Goal: Information Seeking & Learning: Learn about a topic

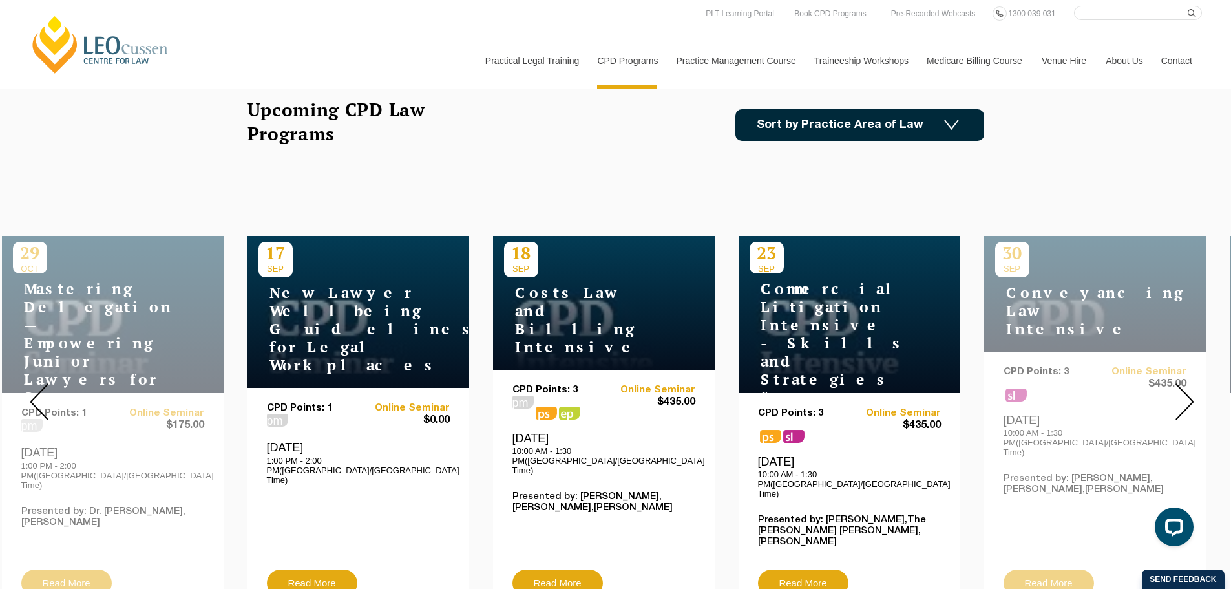
scroll to position [388, 0]
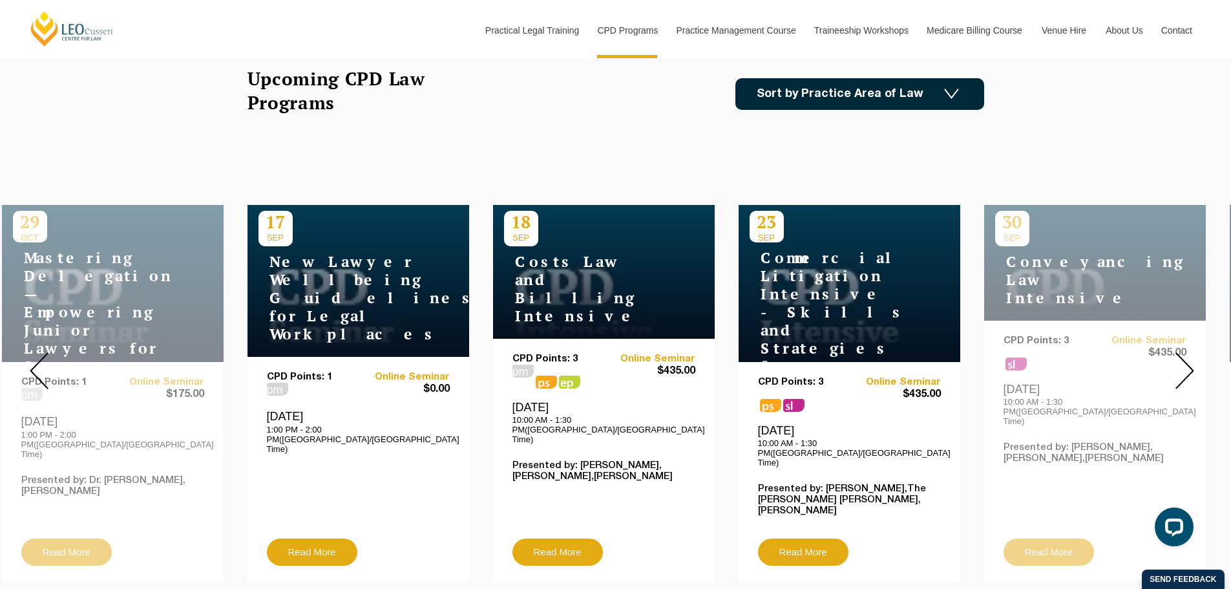
click at [1185, 359] on img at bounding box center [1184, 370] width 19 height 37
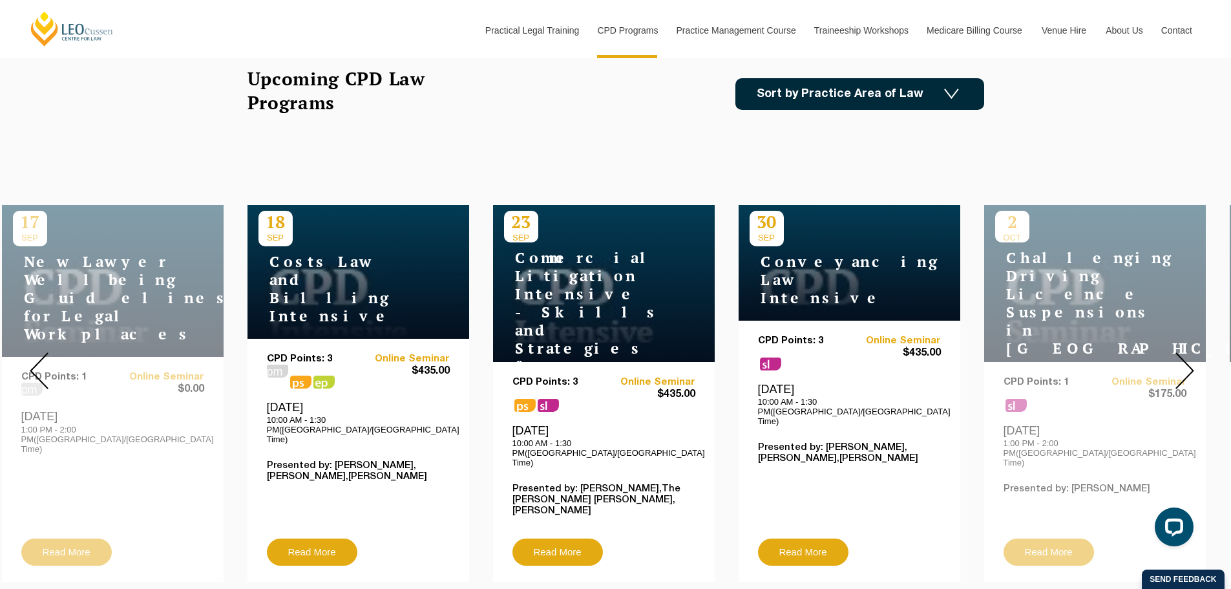
click at [1185, 359] on img at bounding box center [1184, 370] width 19 height 37
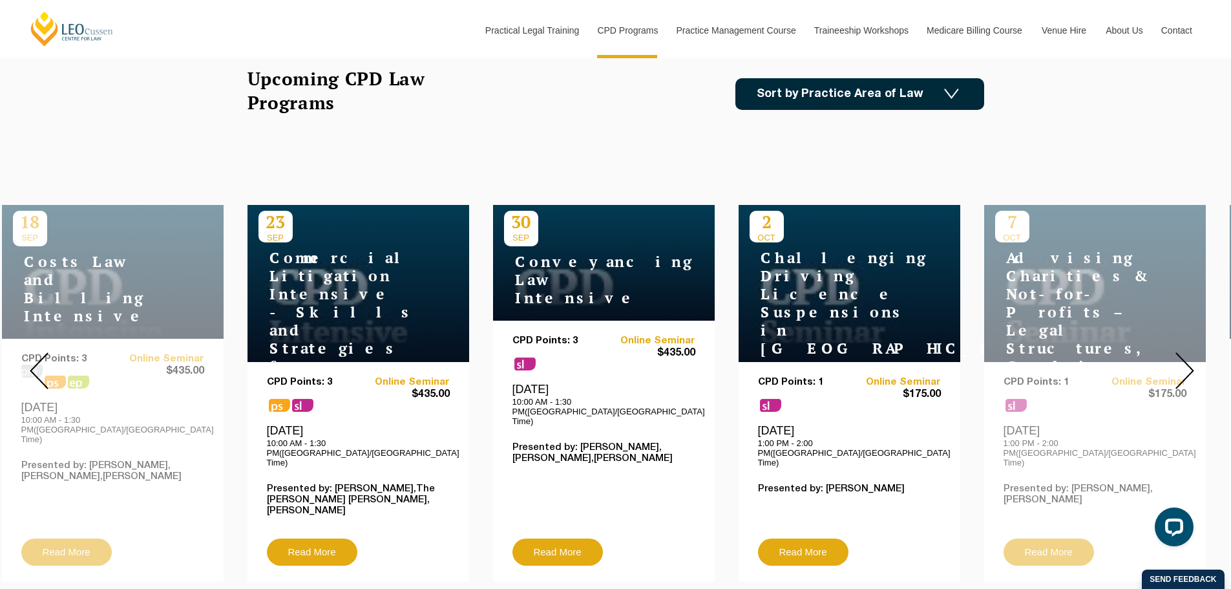
click at [1185, 359] on img at bounding box center [1184, 370] width 19 height 37
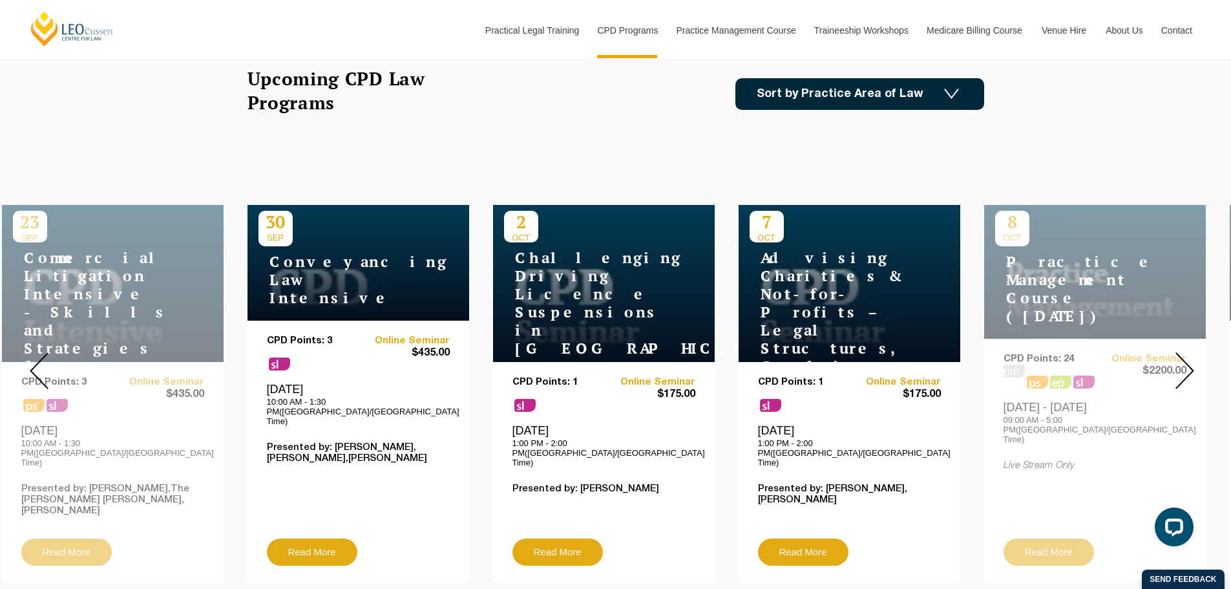
click at [1185, 359] on img at bounding box center [1184, 370] width 19 height 37
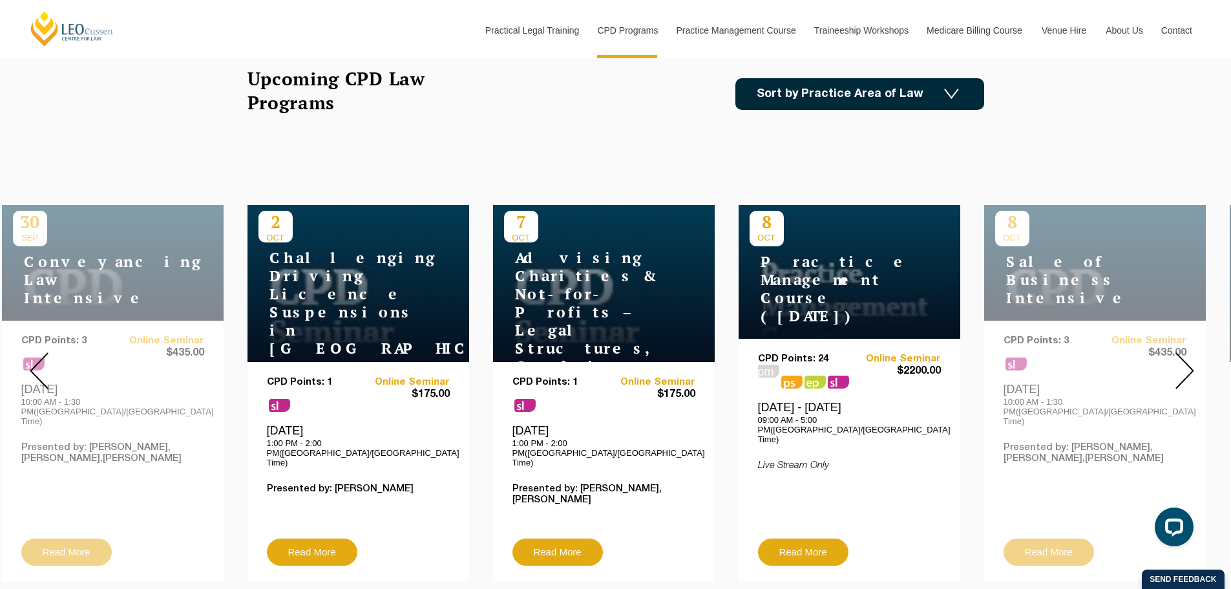
click at [1185, 359] on img at bounding box center [1184, 370] width 19 height 37
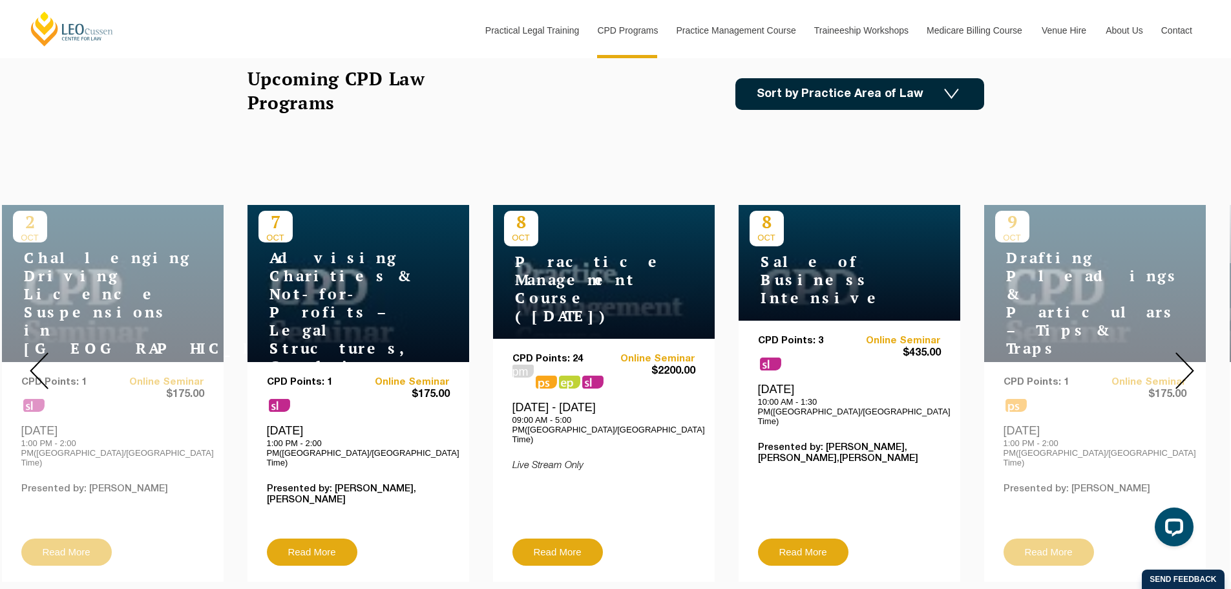
click at [1185, 359] on img at bounding box center [1184, 370] width 19 height 37
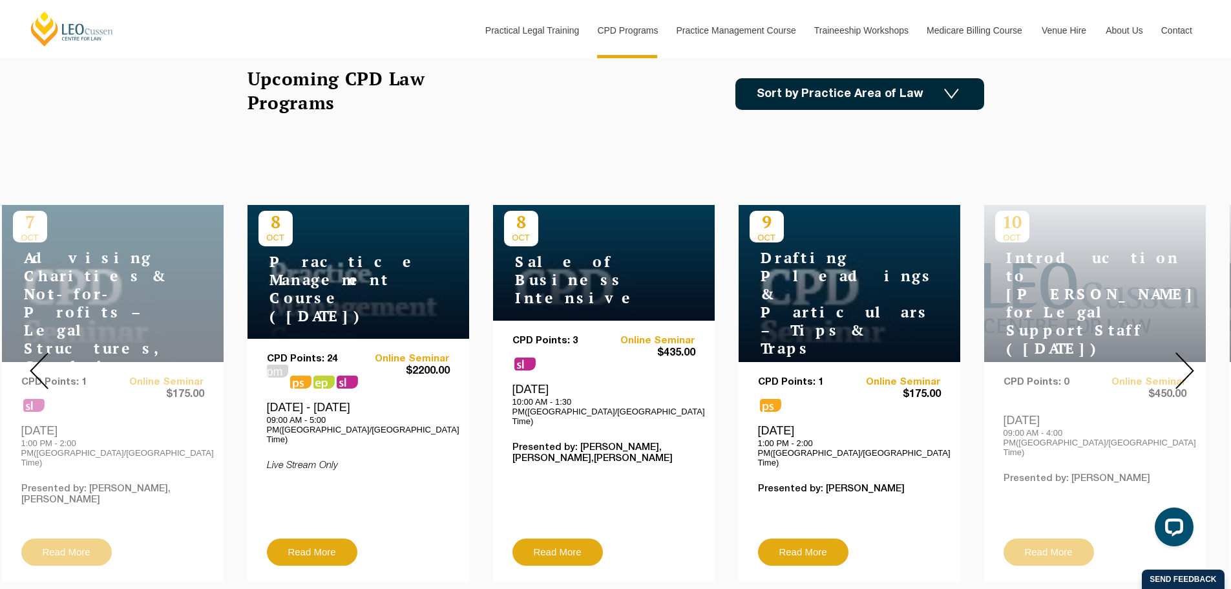
click at [1185, 359] on img at bounding box center [1184, 370] width 19 height 37
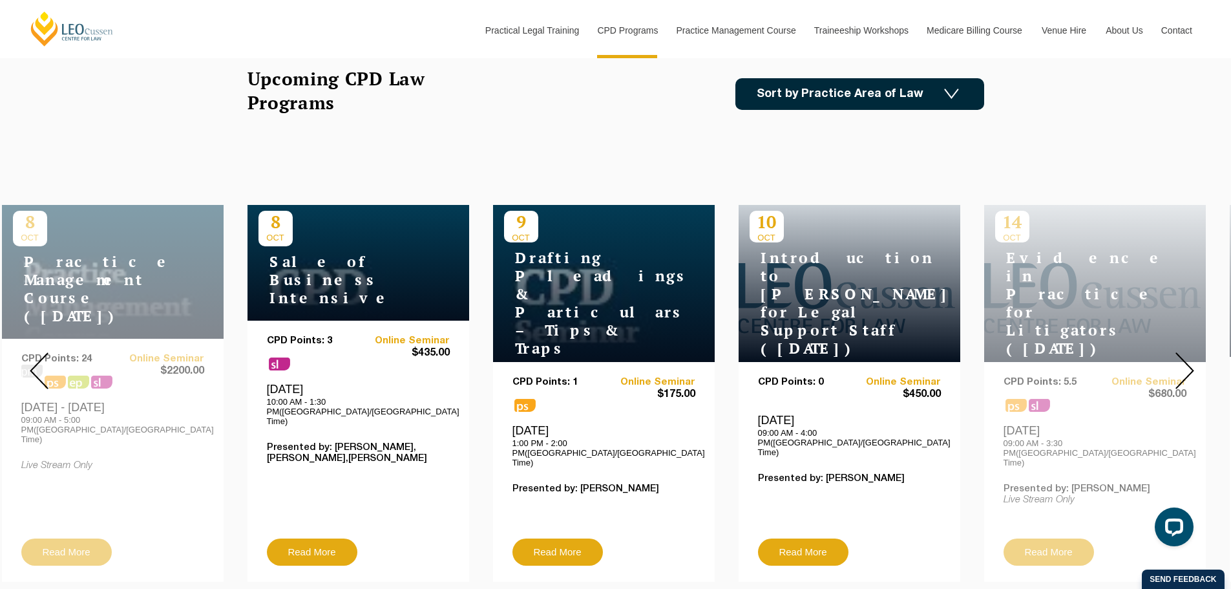
click at [1185, 359] on img at bounding box center [1184, 370] width 19 height 37
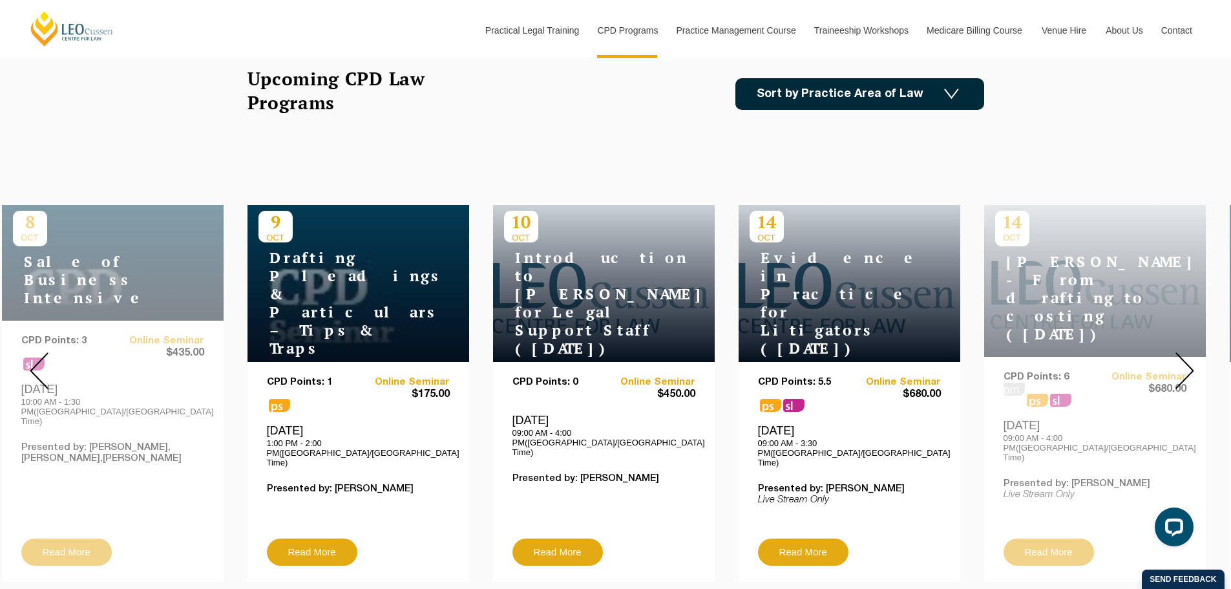
click at [1185, 359] on img at bounding box center [1184, 370] width 19 height 37
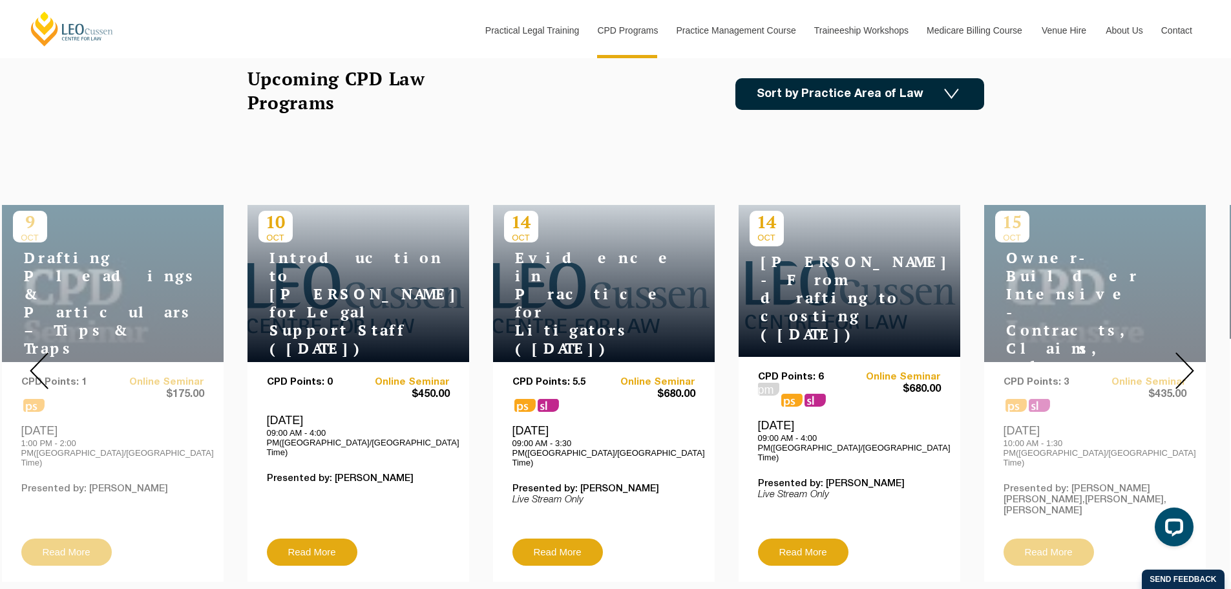
click at [1185, 359] on img at bounding box center [1184, 370] width 19 height 37
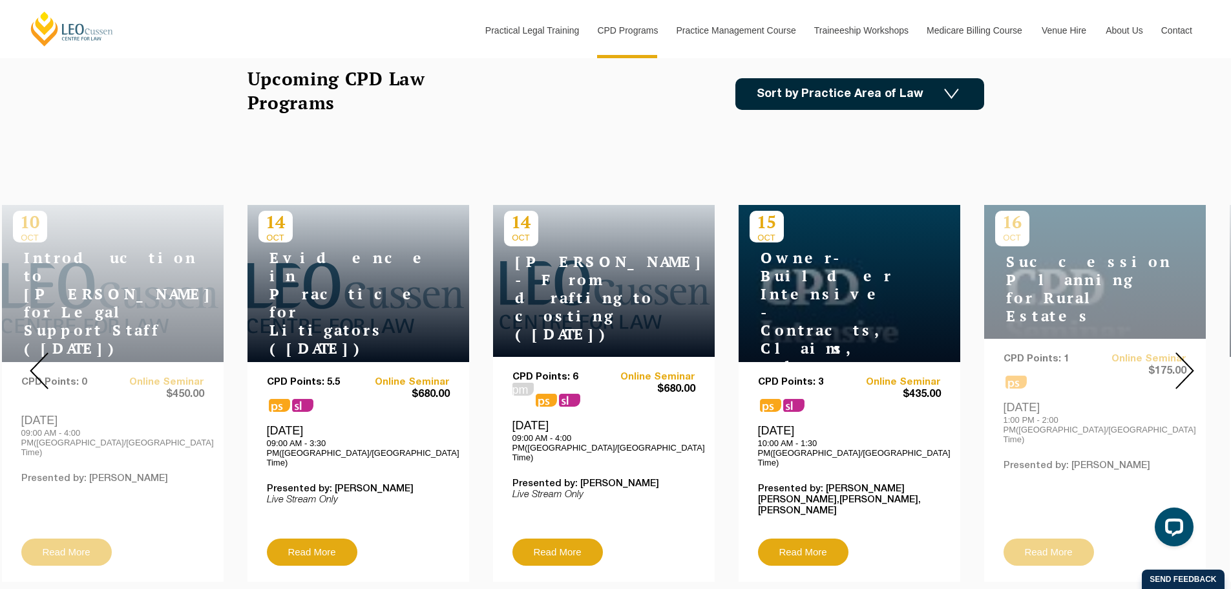
click at [1185, 359] on img at bounding box center [1184, 370] width 19 height 37
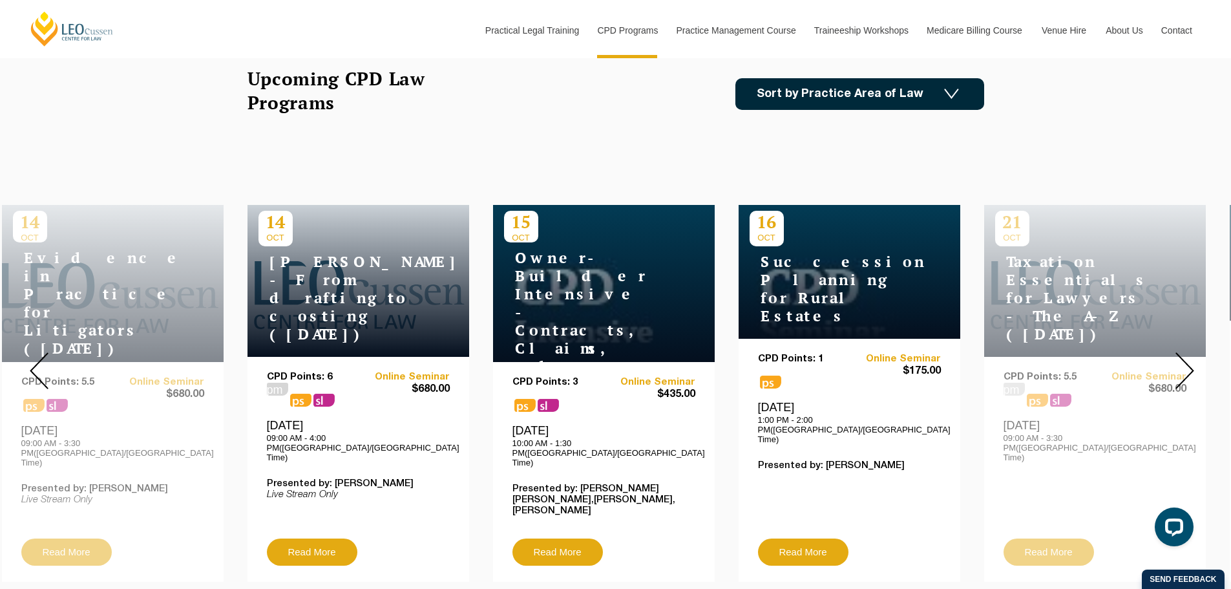
click at [1185, 359] on img at bounding box center [1184, 370] width 19 height 37
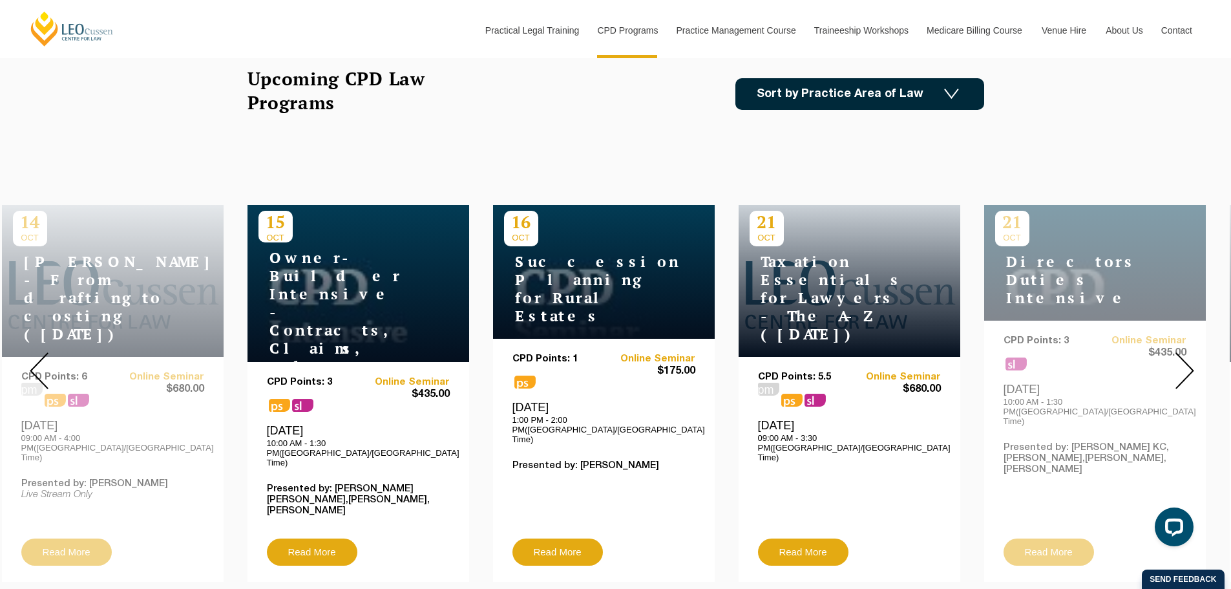
click at [1185, 359] on img at bounding box center [1184, 370] width 19 height 37
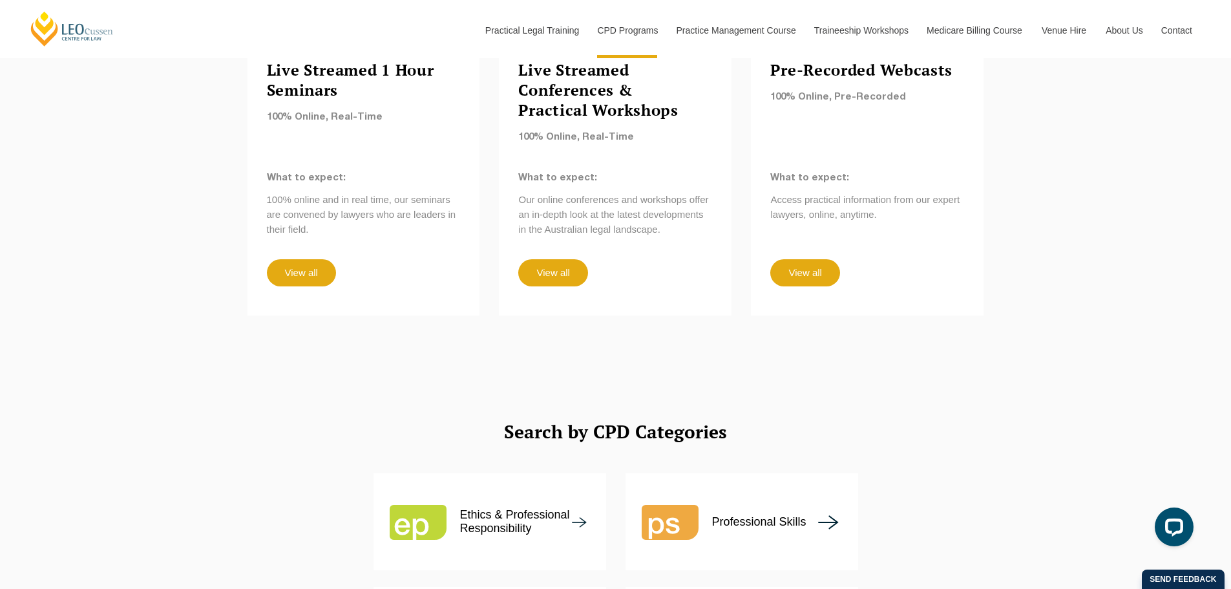
scroll to position [1099, 0]
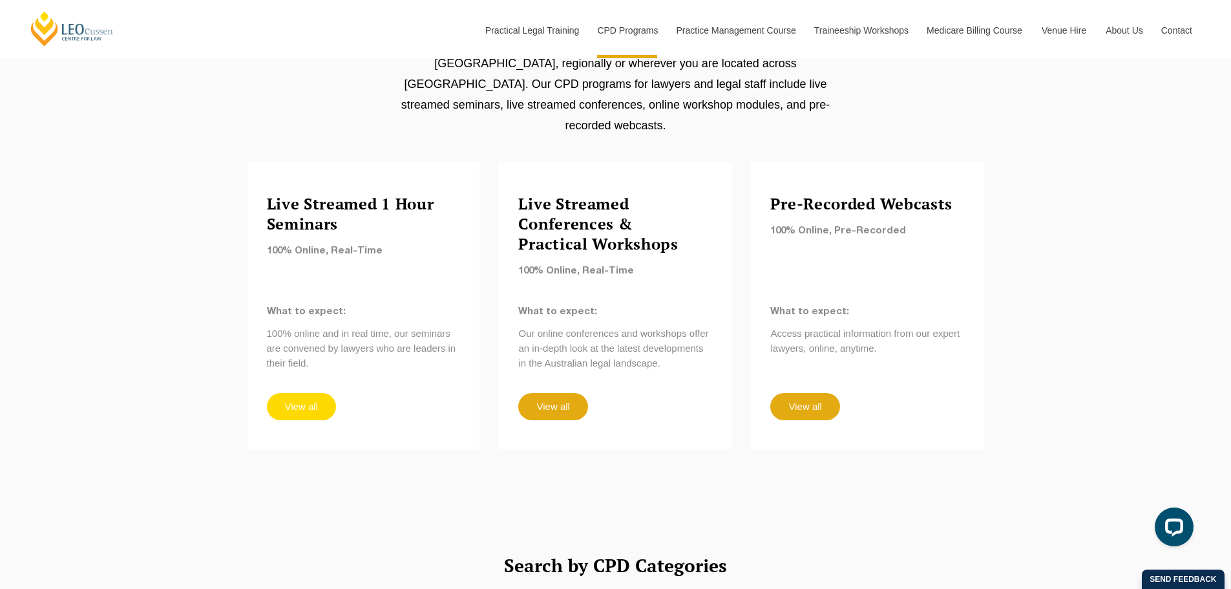
click at [299, 393] on link "View all" at bounding box center [301, 406] width 69 height 27
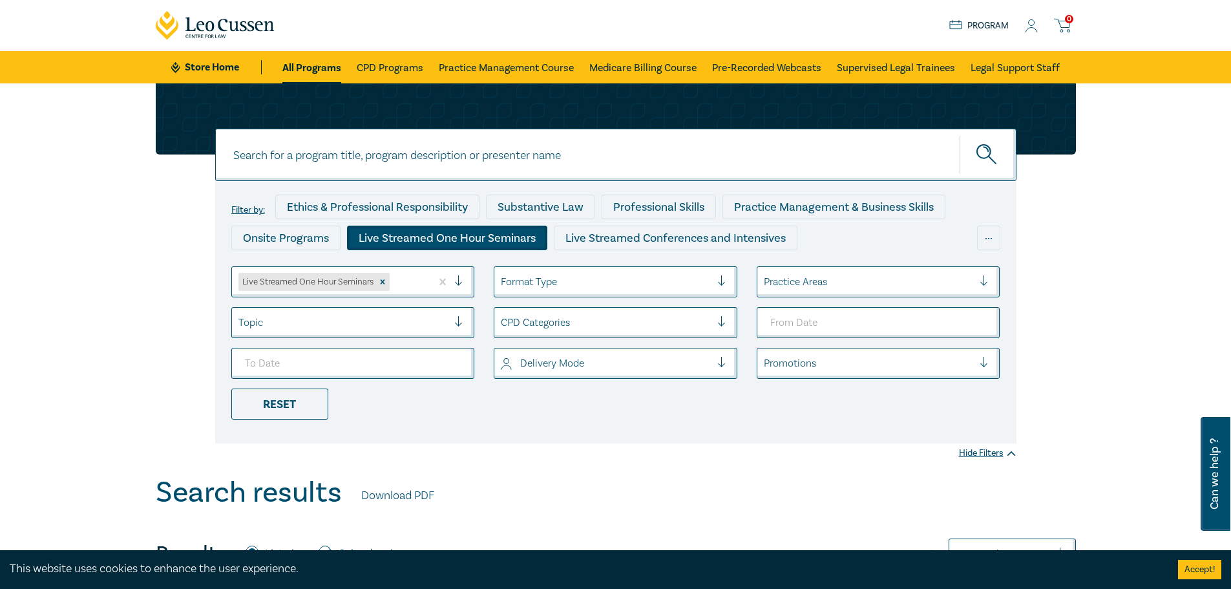
click at [599, 324] on div at bounding box center [606, 322] width 210 height 17
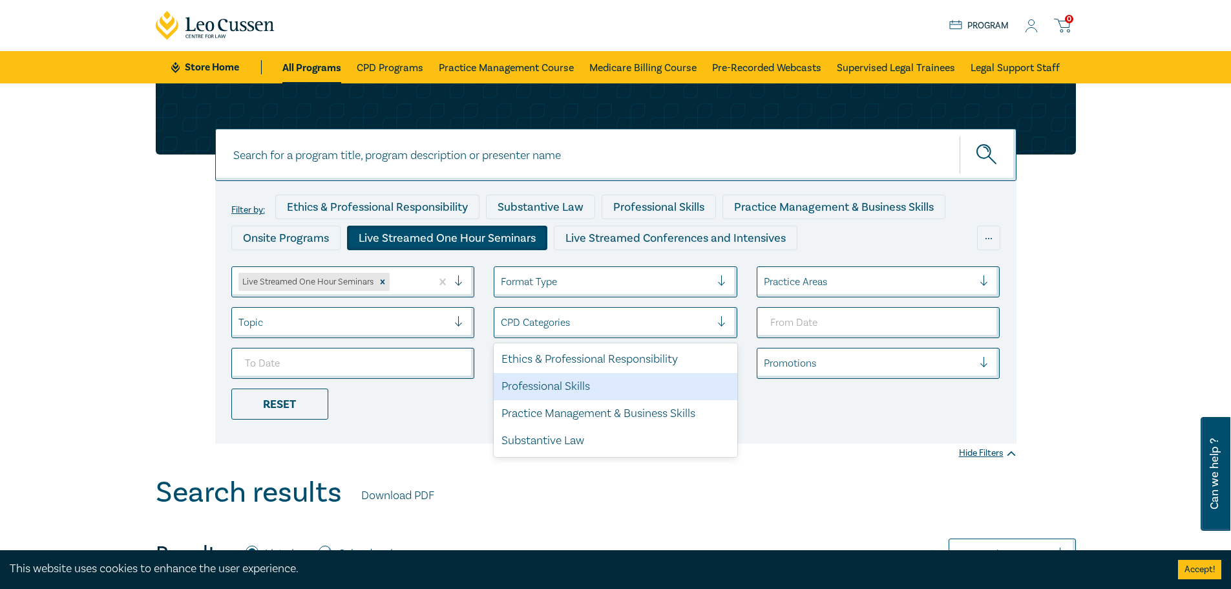
click at [571, 394] on div "Professional Skills" at bounding box center [616, 386] width 244 height 27
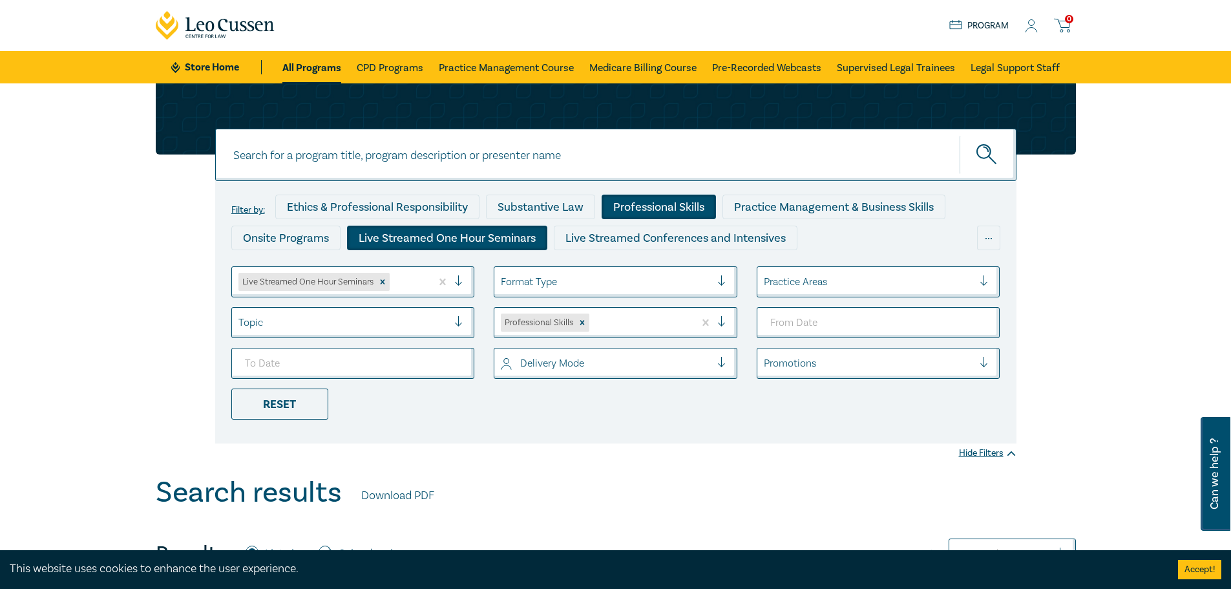
click at [677, 328] on div at bounding box center [640, 322] width 96 height 17
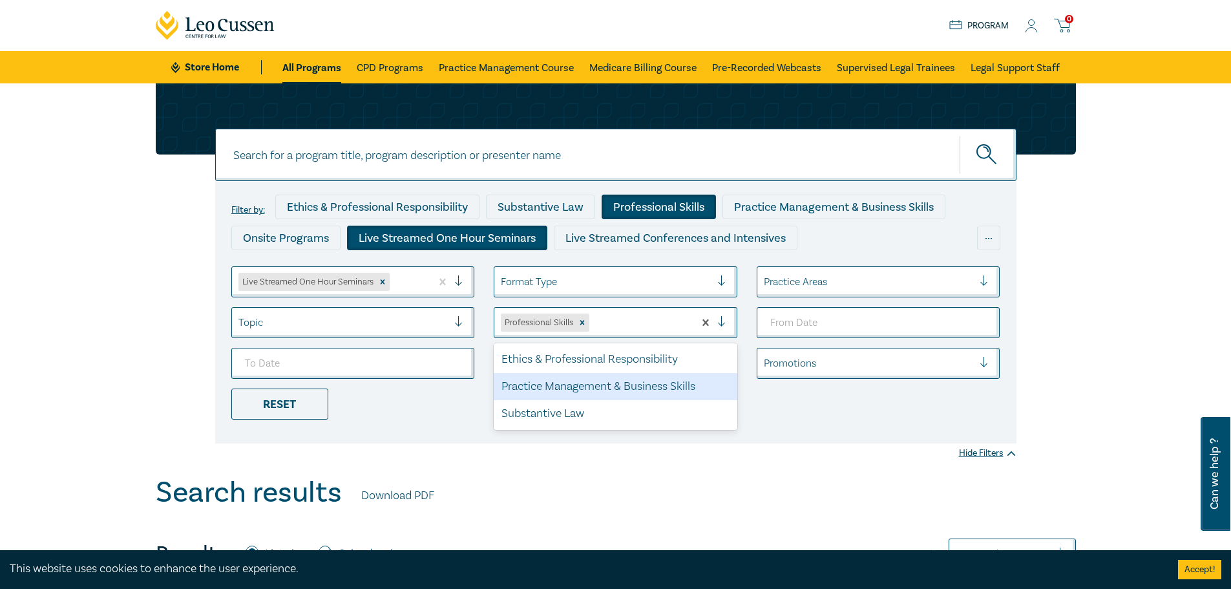
click at [587, 390] on div "Practice Management & Business Skills" at bounding box center [616, 386] width 244 height 27
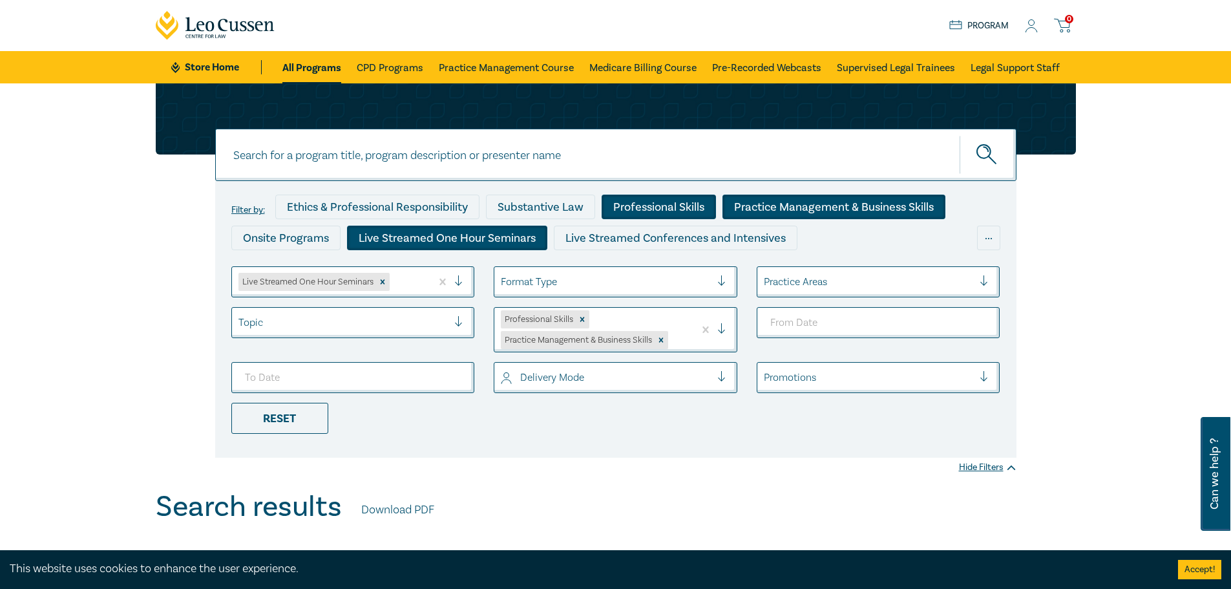
click at [898, 286] on div at bounding box center [869, 281] width 210 height 17
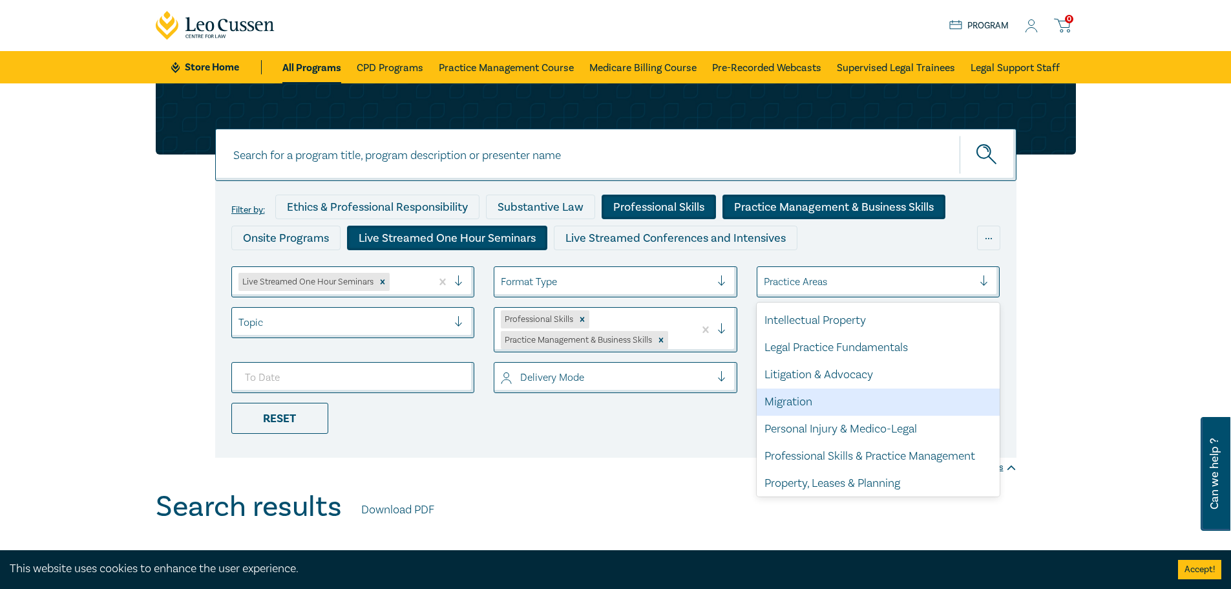
scroll to position [380, 0]
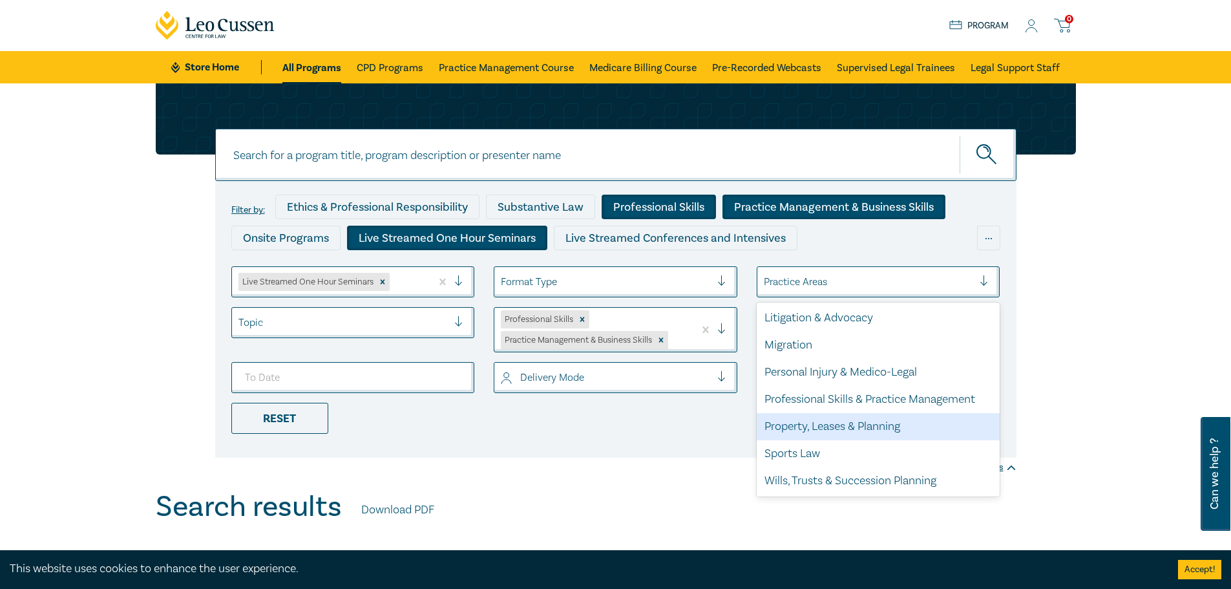
click at [831, 420] on div "Property, Leases & Planning" at bounding box center [879, 426] width 244 height 27
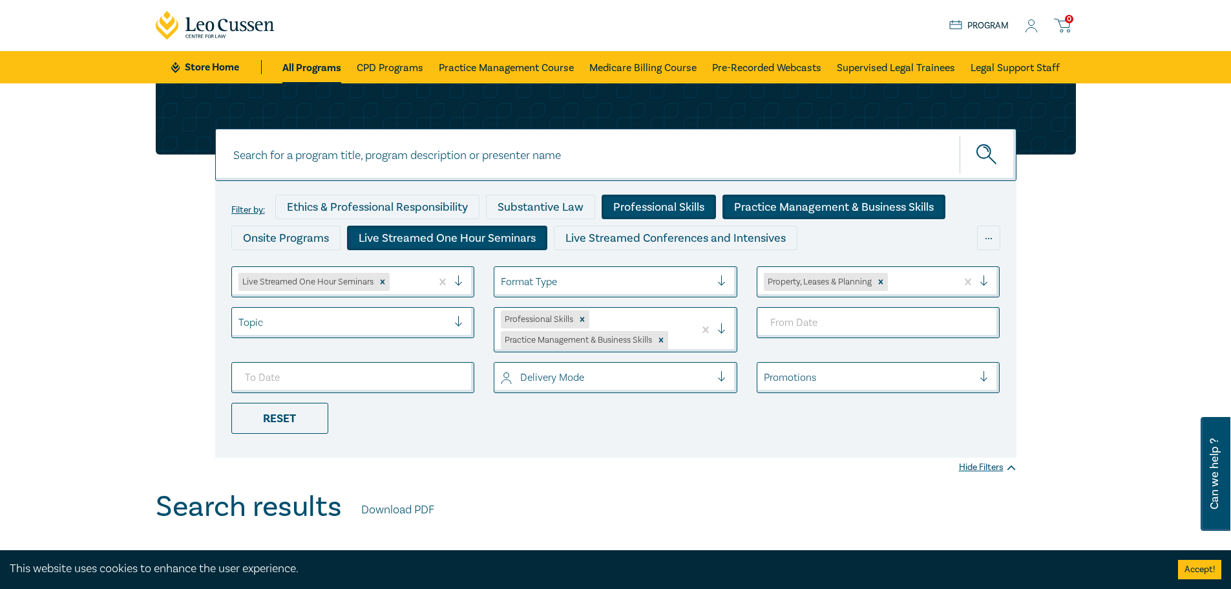
click at [919, 276] on div at bounding box center [920, 281] width 60 height 17
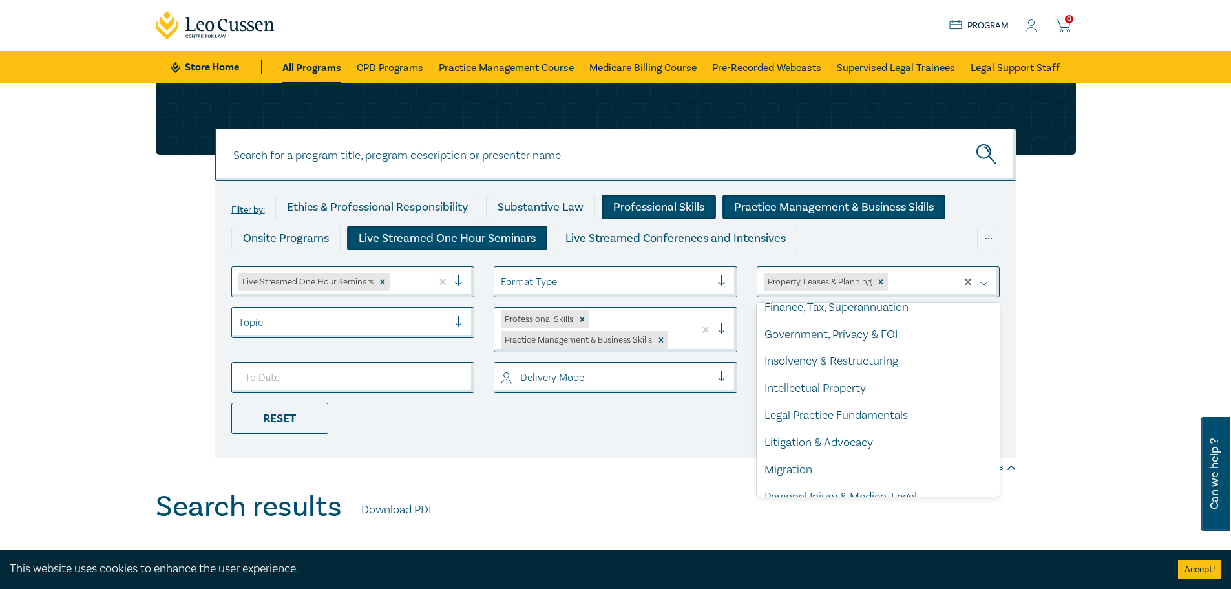
scroll to position [353, 0]
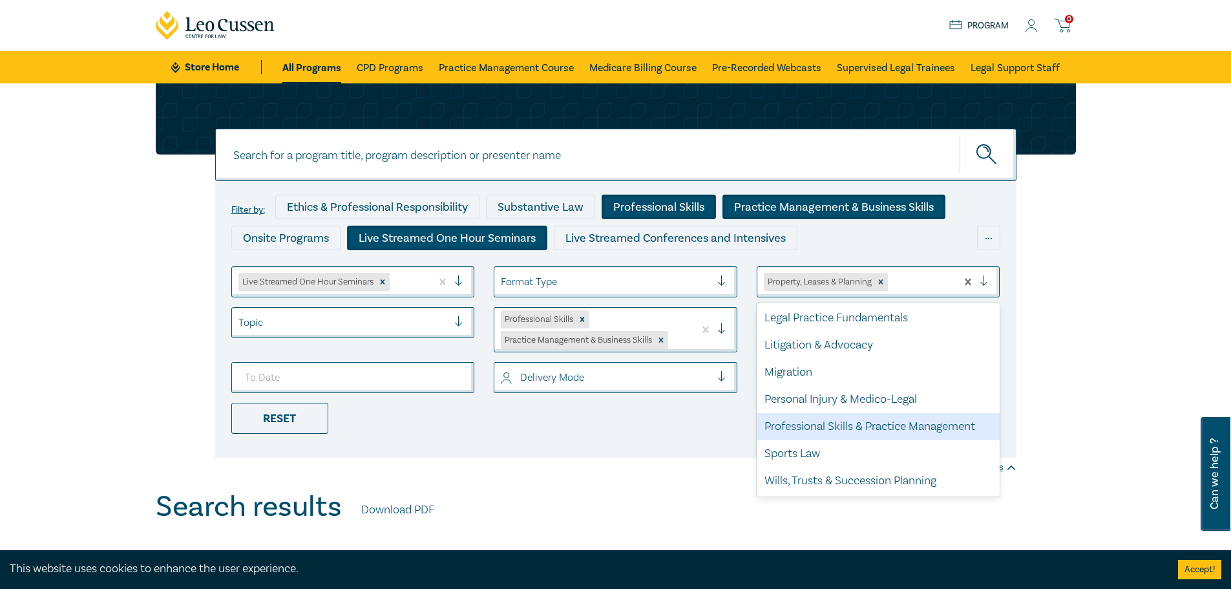
click at [825, 423] on div "Professional Skills & Practice Management" at bounding box center [879, 426] width 244 height 27
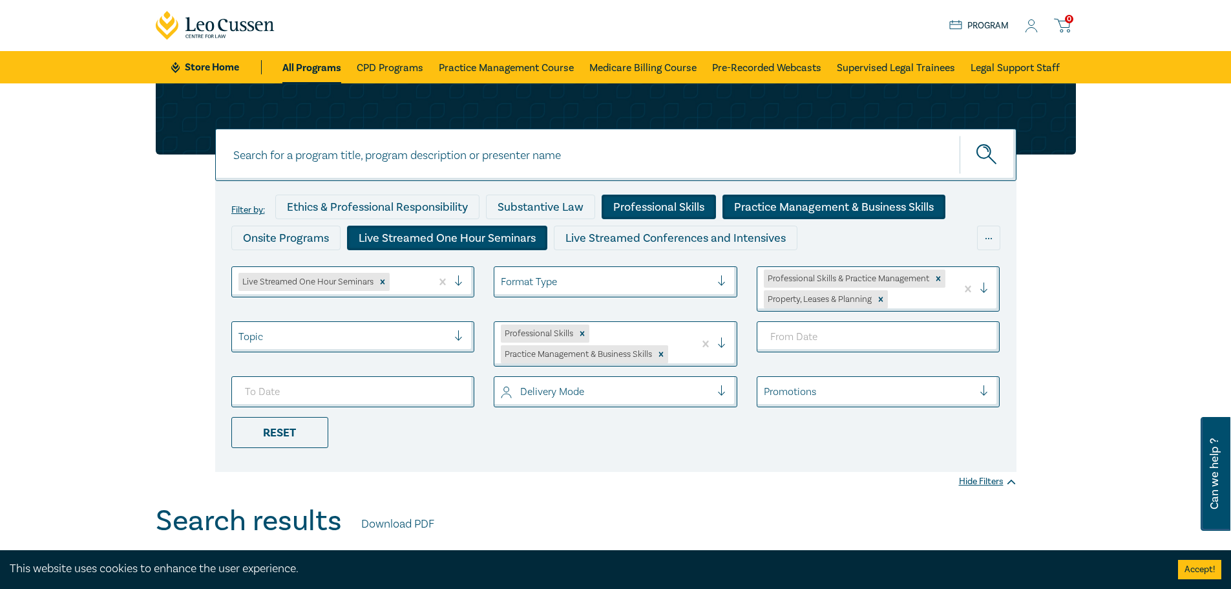
click at [397, 333] on div at bounding box center [343, 336] width 210 height 17
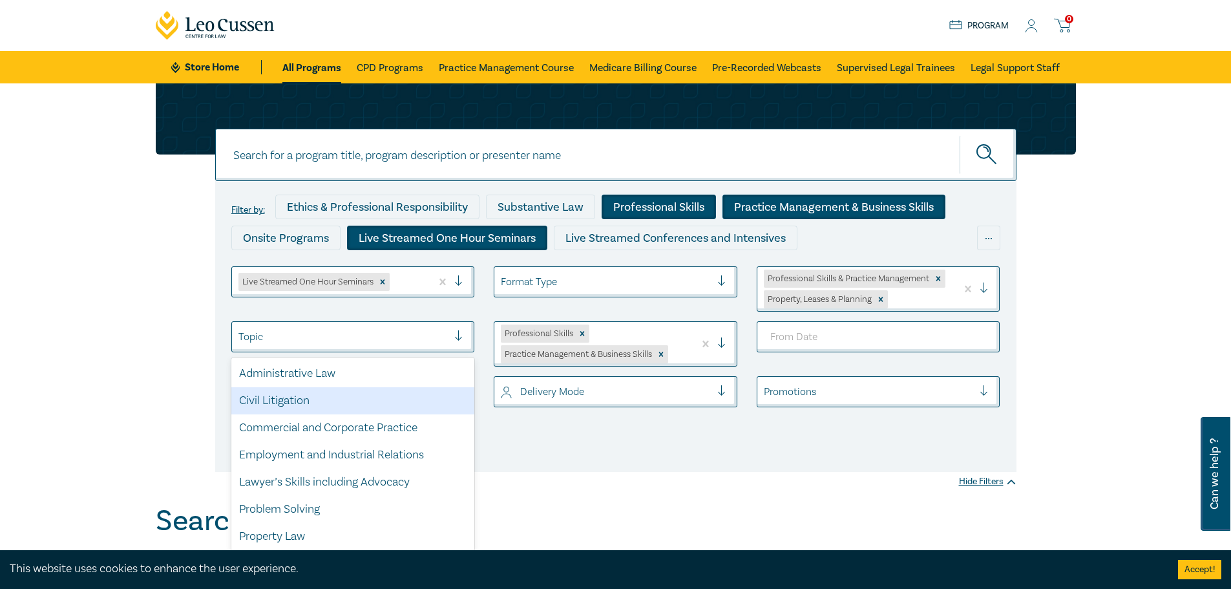
click at [226, 310] on li "Live Streamed One Hour Seminars" at bounding box center [353, 288] width 263 height 45
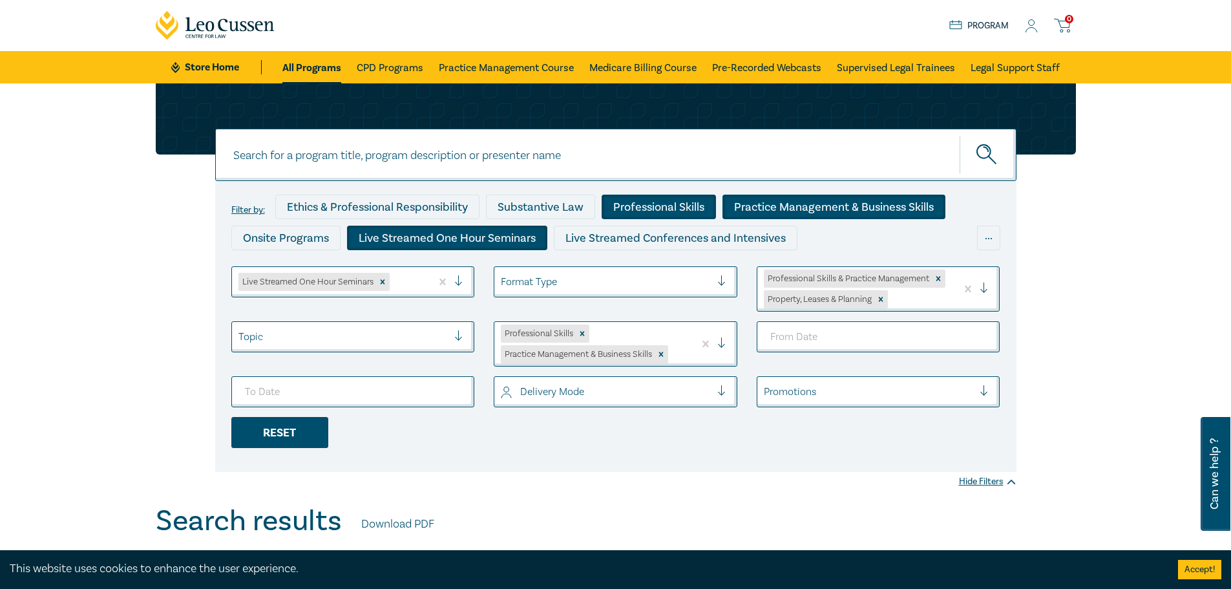
click at [300, 431] on div "Reset" at bounding box center [279, 432] width 97 height 31
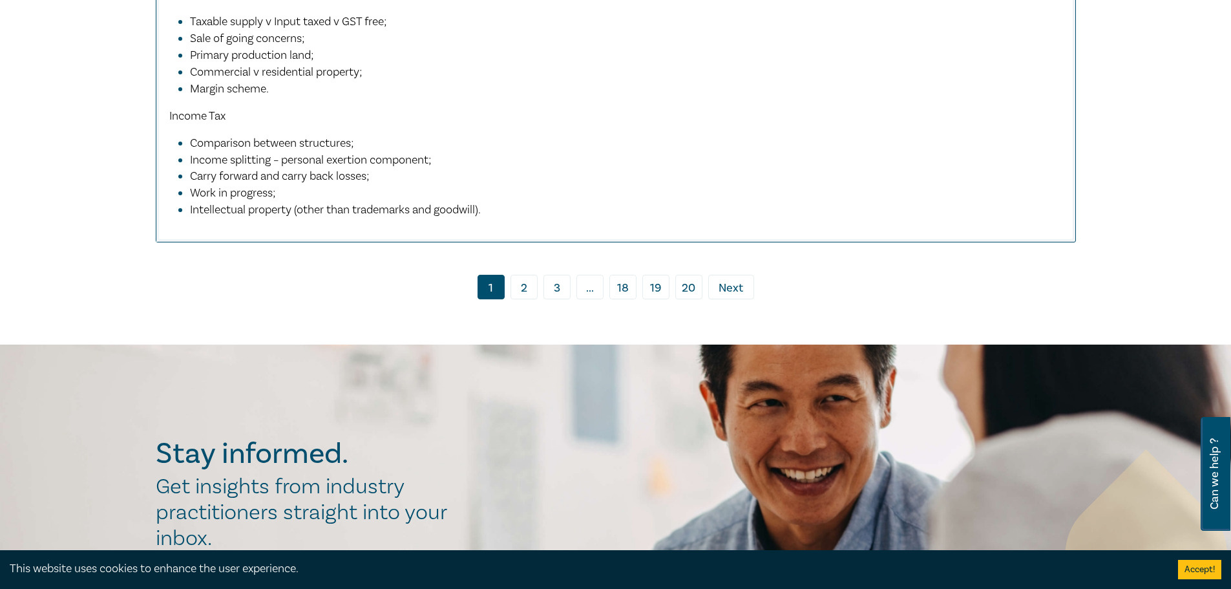
scroll to position [6462, 0]
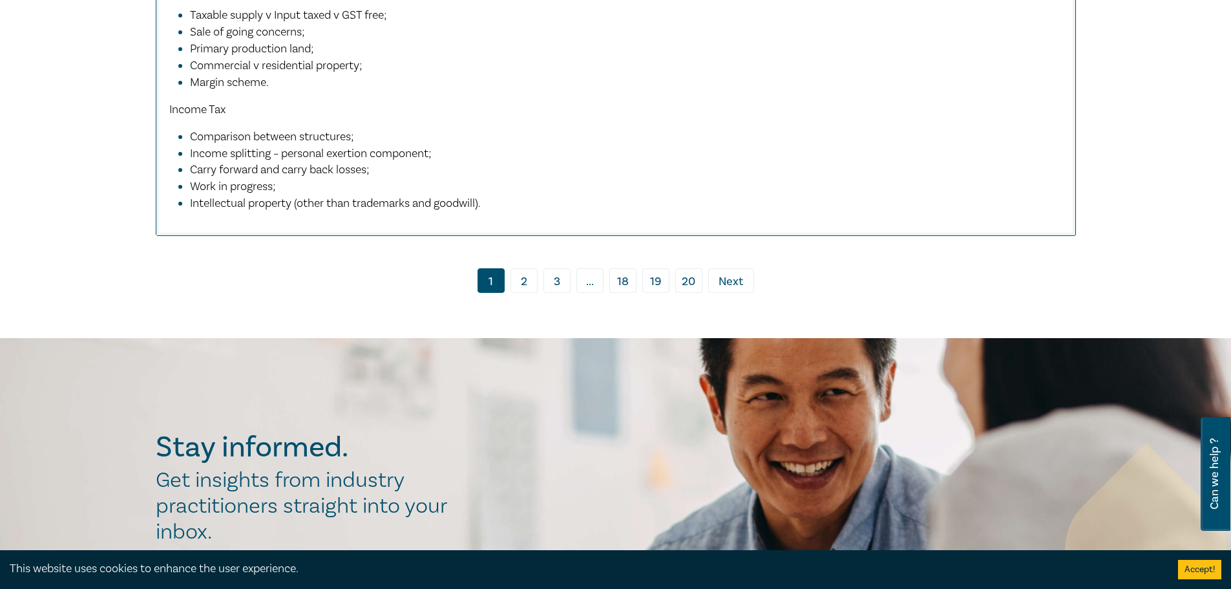
click at [525, 293] on link "2" at bounding box center [524, 280] width 27 height 25
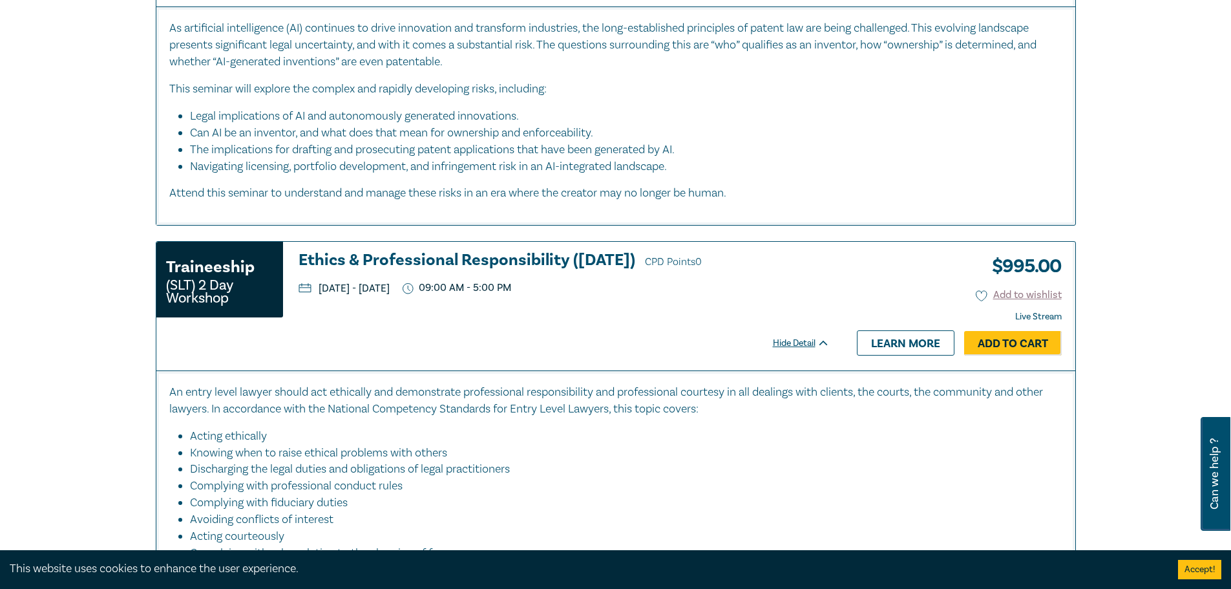
scroll to position [2973, 0]
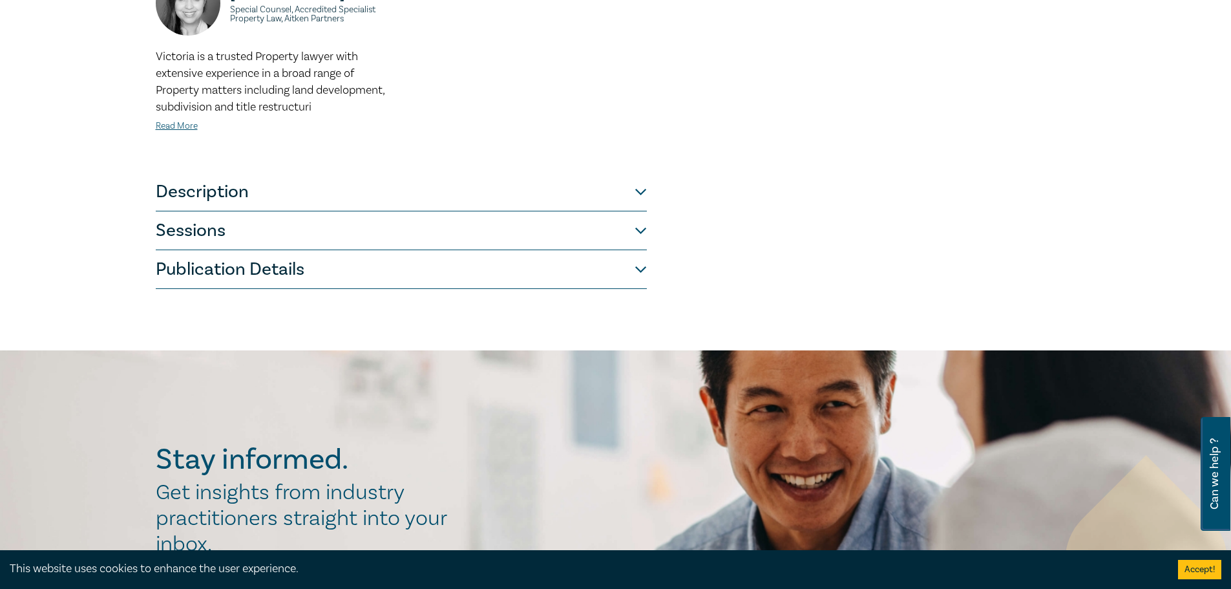
click at [288, 173] on button "Description" at bounding box center [401, 192] width 491 height 39
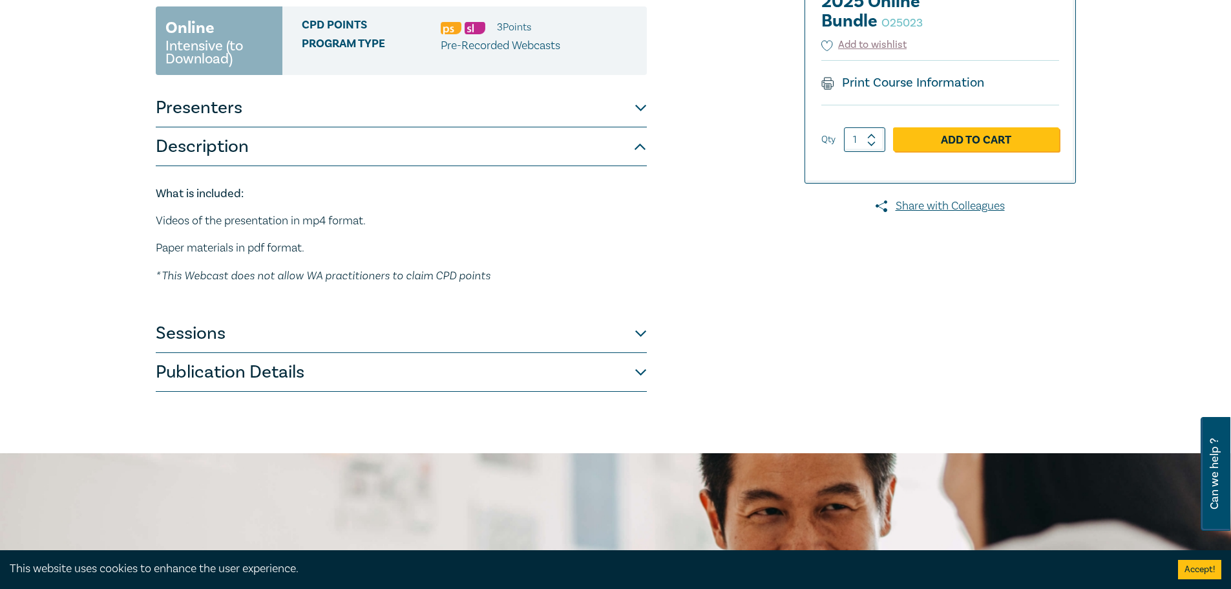
scroll to position [125, 0]
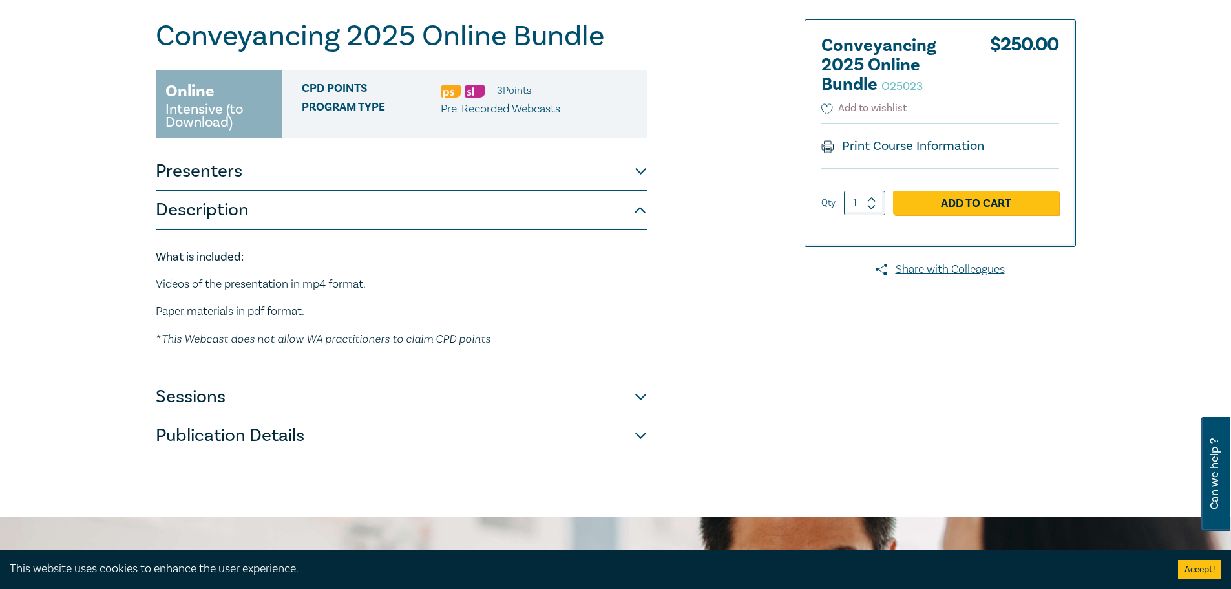
click at [220, 402] on button "Sessions" at bounding box center [401, 396] width 491 height 39
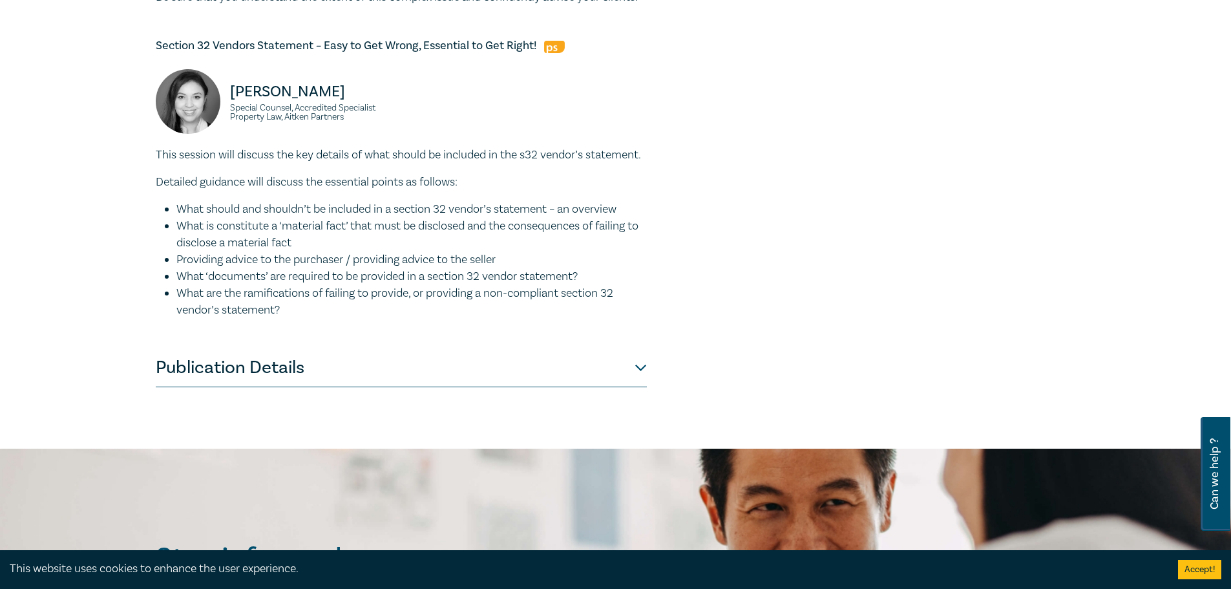
scroll to position [1292, 0]
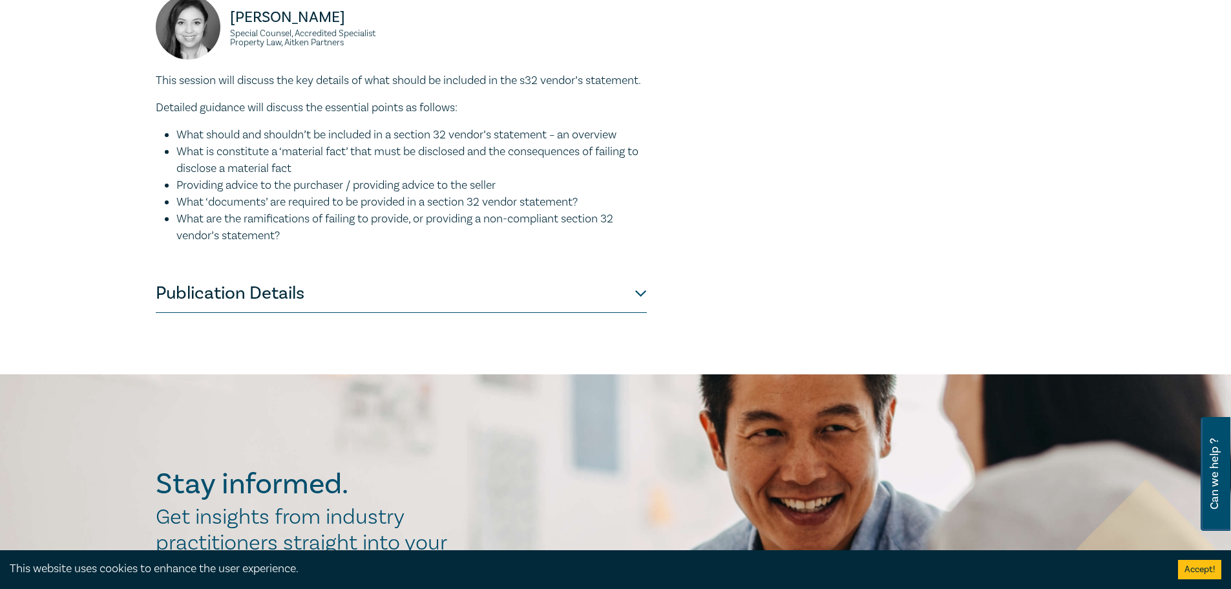
click at [280, 313] on button "Publication Details" at bounding box center [401, 293] width 491 height 39
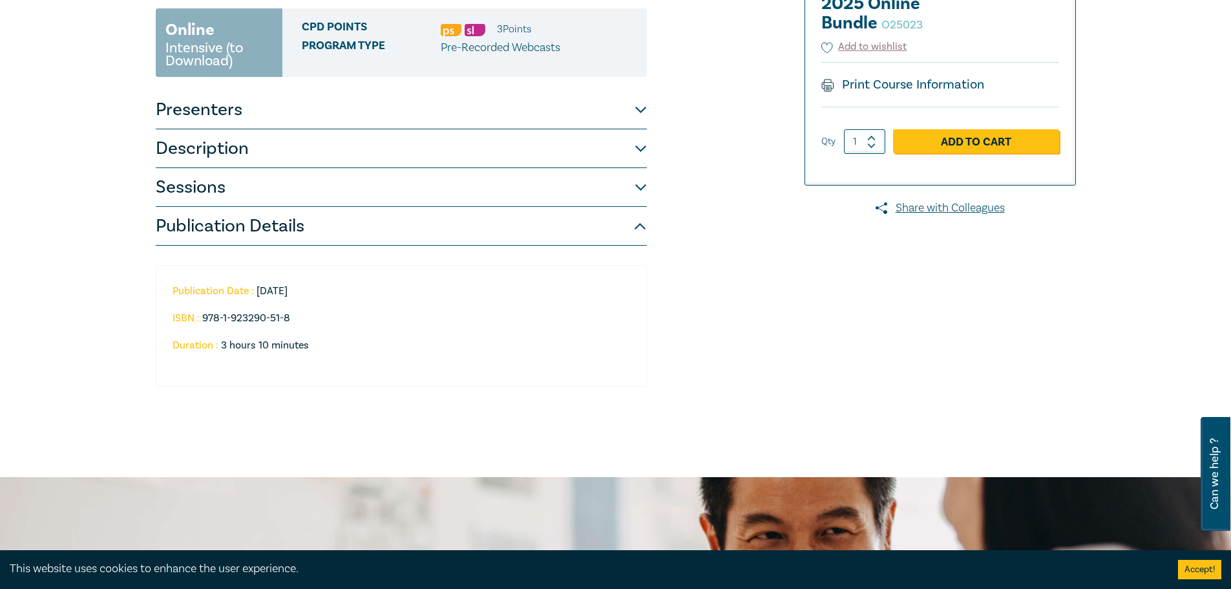
scroll to position [0, 0]
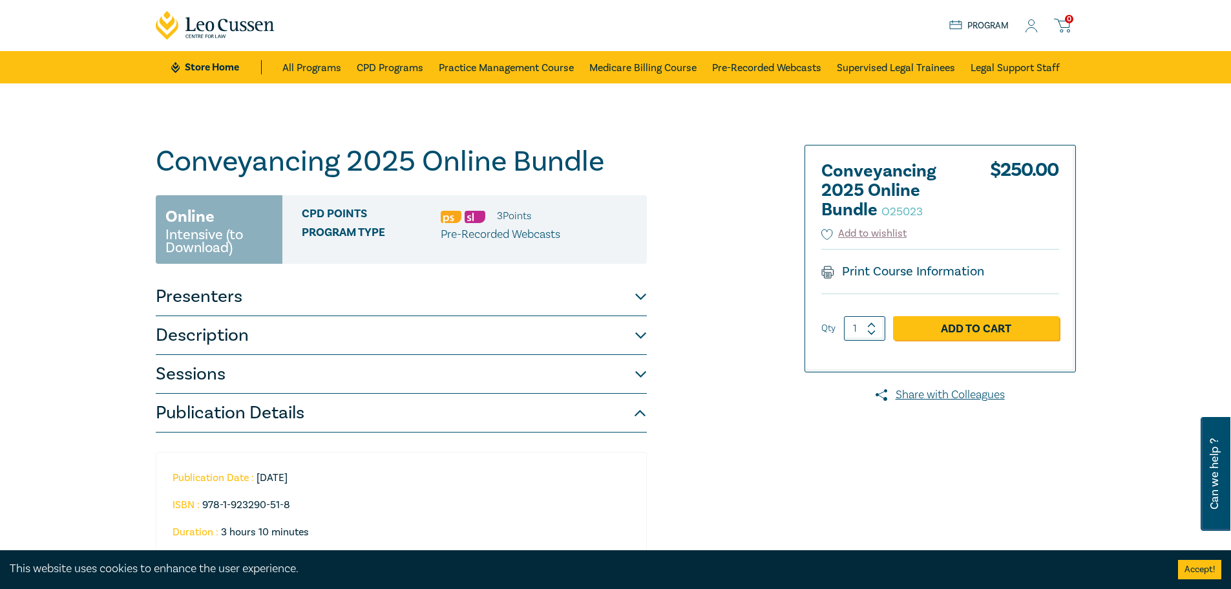
click at [1033, 21] on circle at bounding box center [1032, 23] width 6 height 6
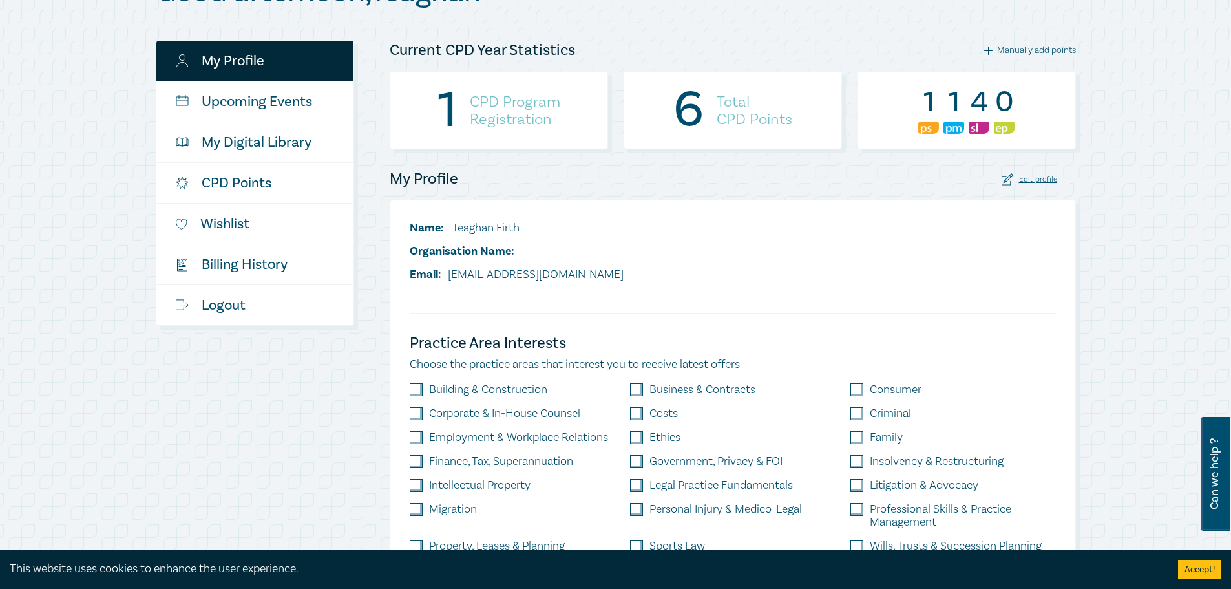
scroll to position [129, 0]
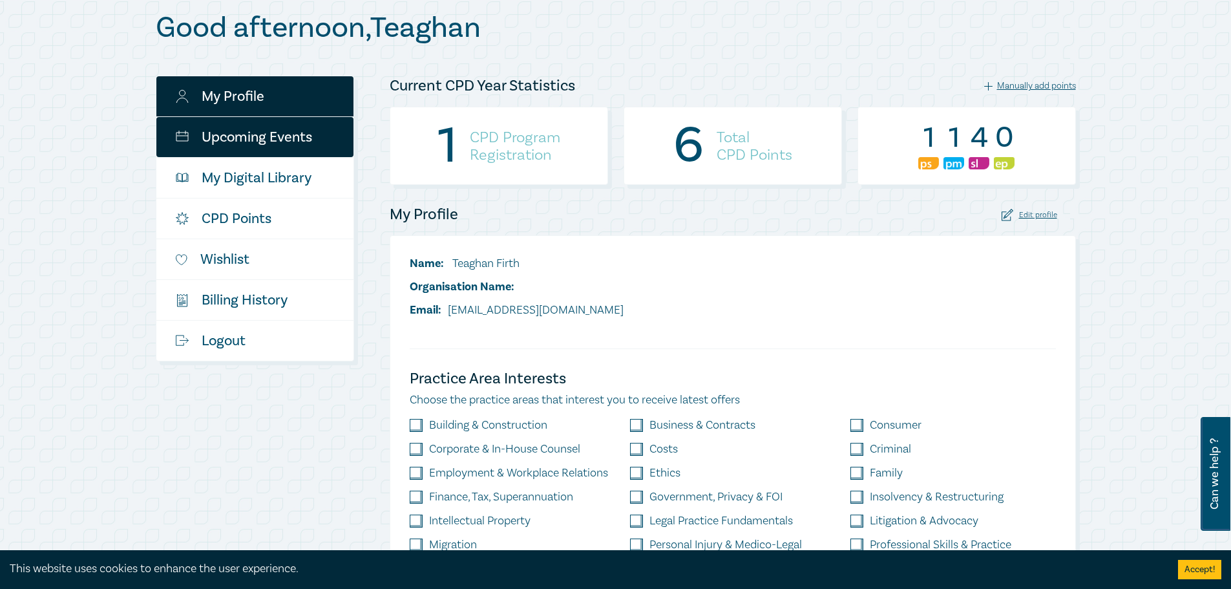
click at [219, 157] on link "Upcoming Events" at bounding box center [254, 137] width 197 height 40
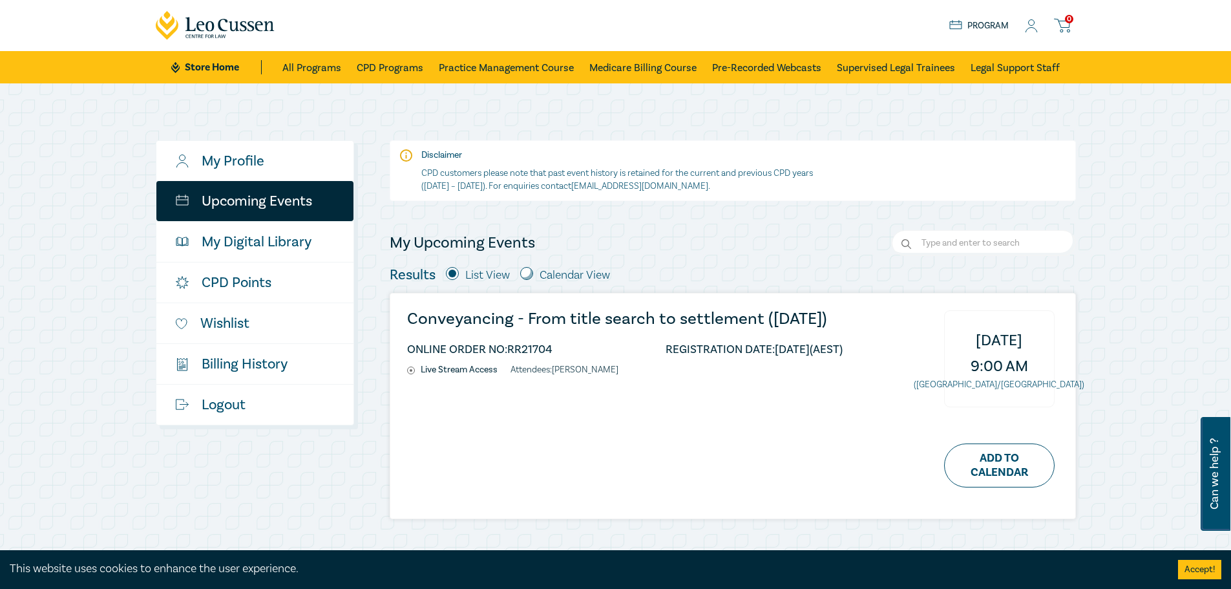
click at [616, 356] on div "Conveyancing - From title search to settlement (November 2025) ONLINE ORDER NO:…" at bounding box center [732, 405] width 685 height 225
click at [487, 313] on h3 "Conveyancing - From title search to settlement (November 2025)" at bounding box center [625, 318] width 436 height 17
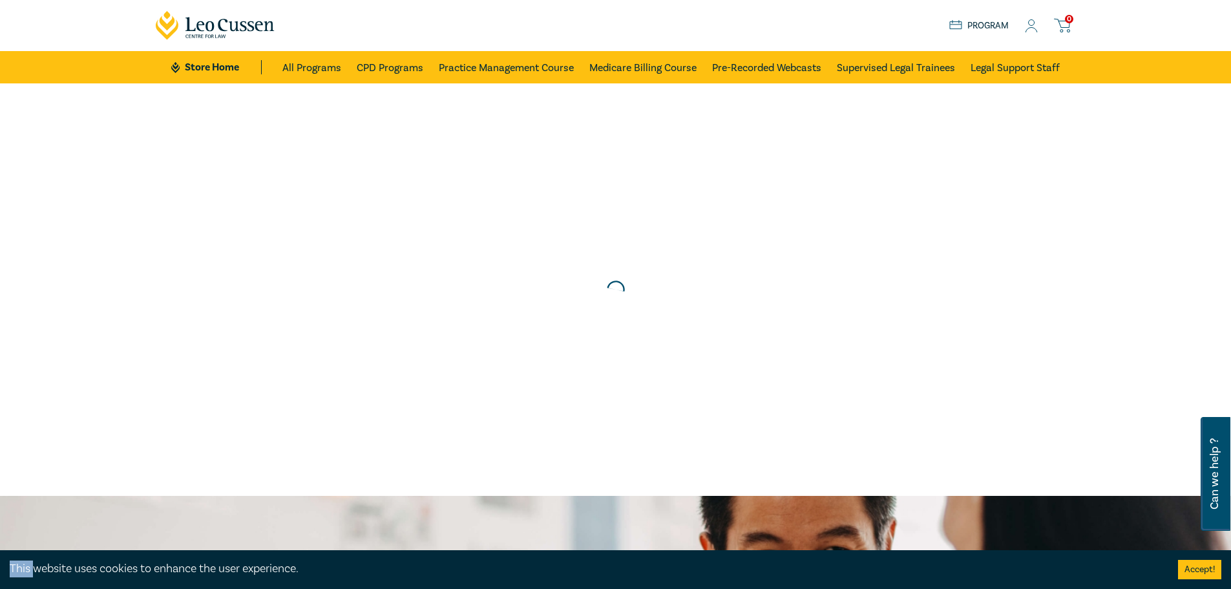
click at [487, 313] on div at bounding box center [616, 289] width 1244 height 425
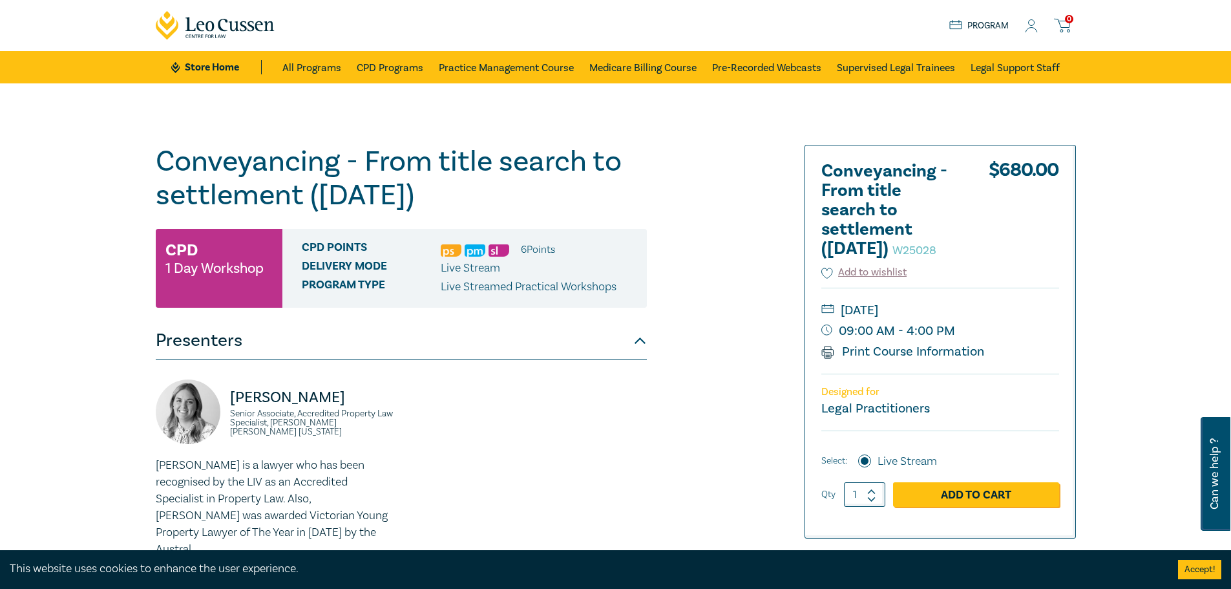
click at [1035, 26] on icon at bounding box center [1031, 26] width 13 height 14
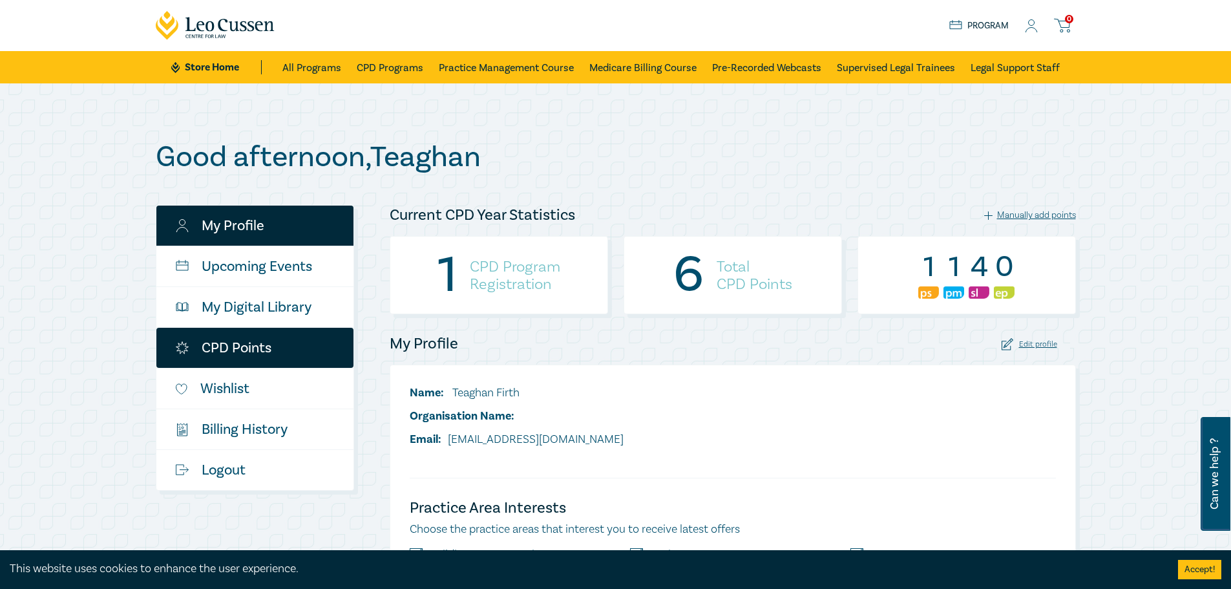
click at [278, 344] on link "CPD Points" at bounding box center [254, 348] width 197 height 40
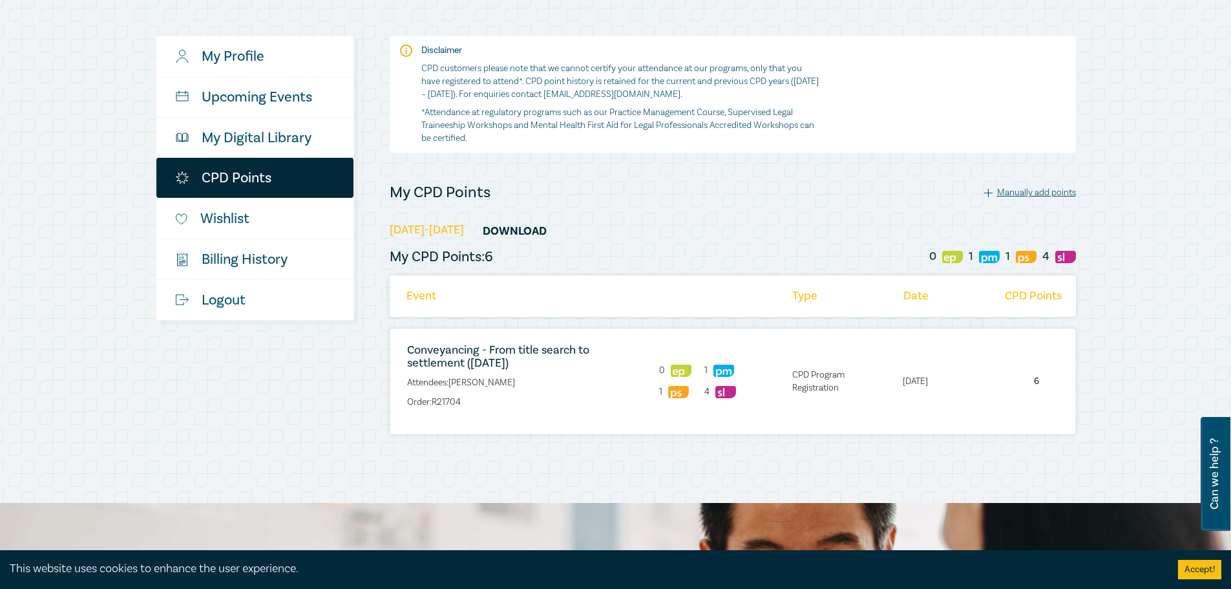
scroll to position [129, 0]
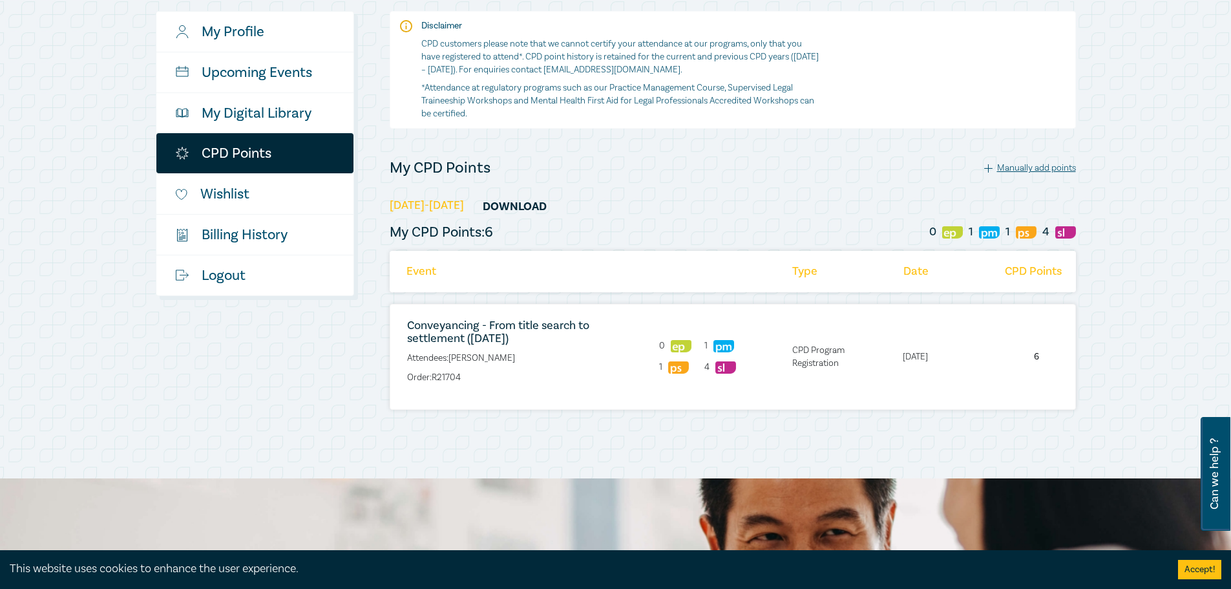
drag, startPoint x: 721, startPoint y: 372, endPoint x: 721, endPoint y: 363, distance: 8.4
click at [721, 363] on img at bounding box center [725, 367] width 21 height 12
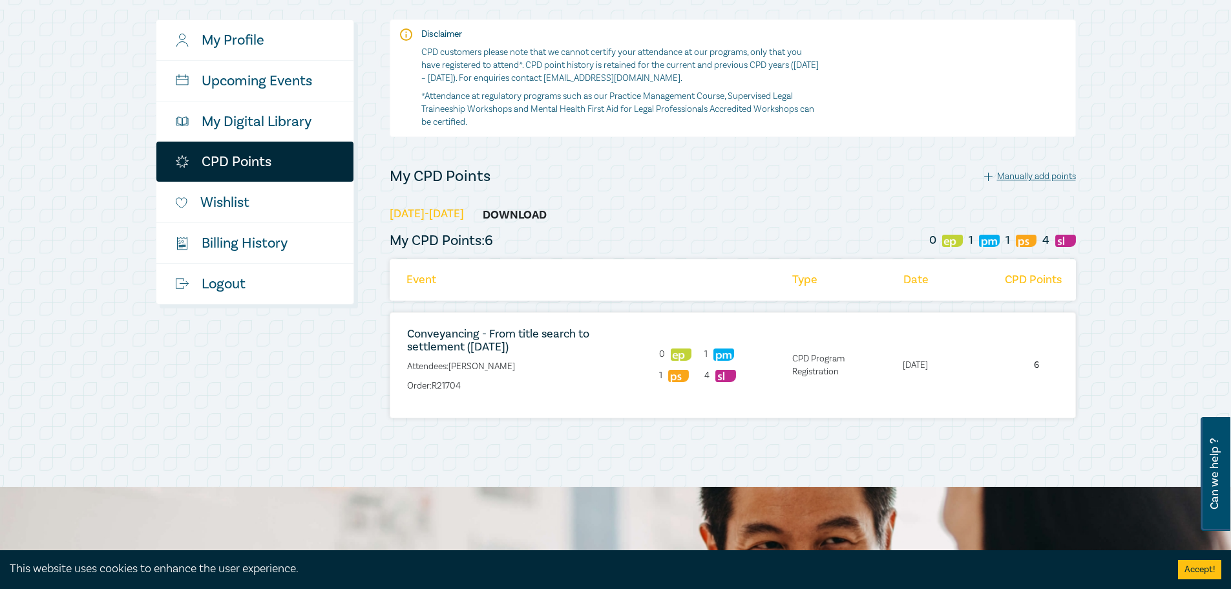
scroll to position [0, 0]
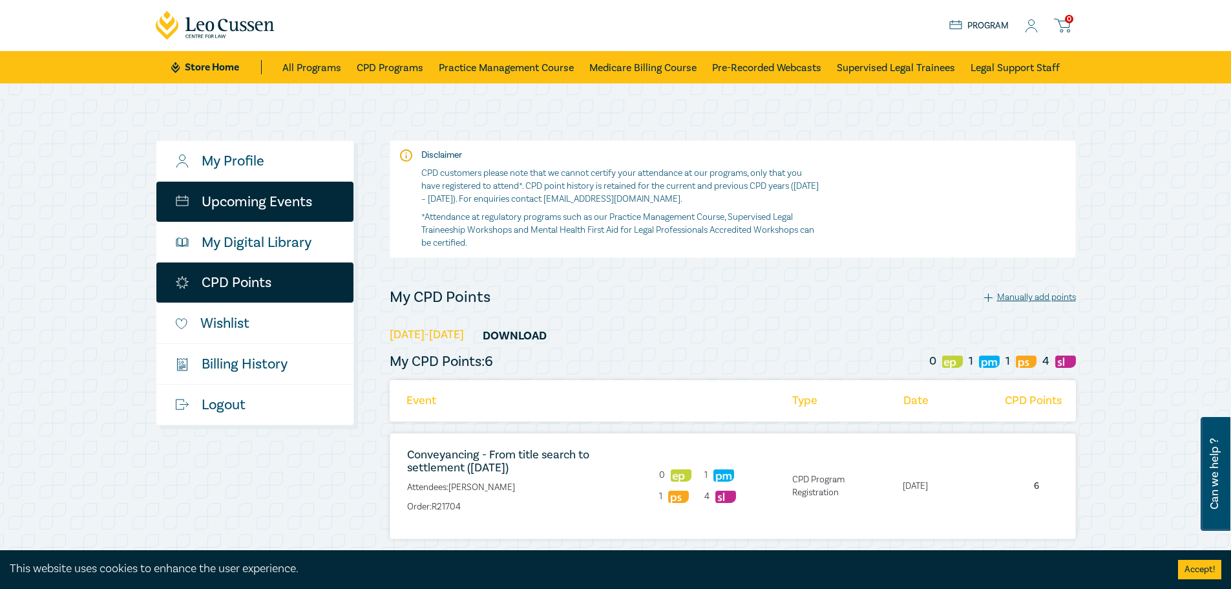
click at [218, 205] on link "Upcoming Events" at bounding box center [254, 202] width 197 height 40
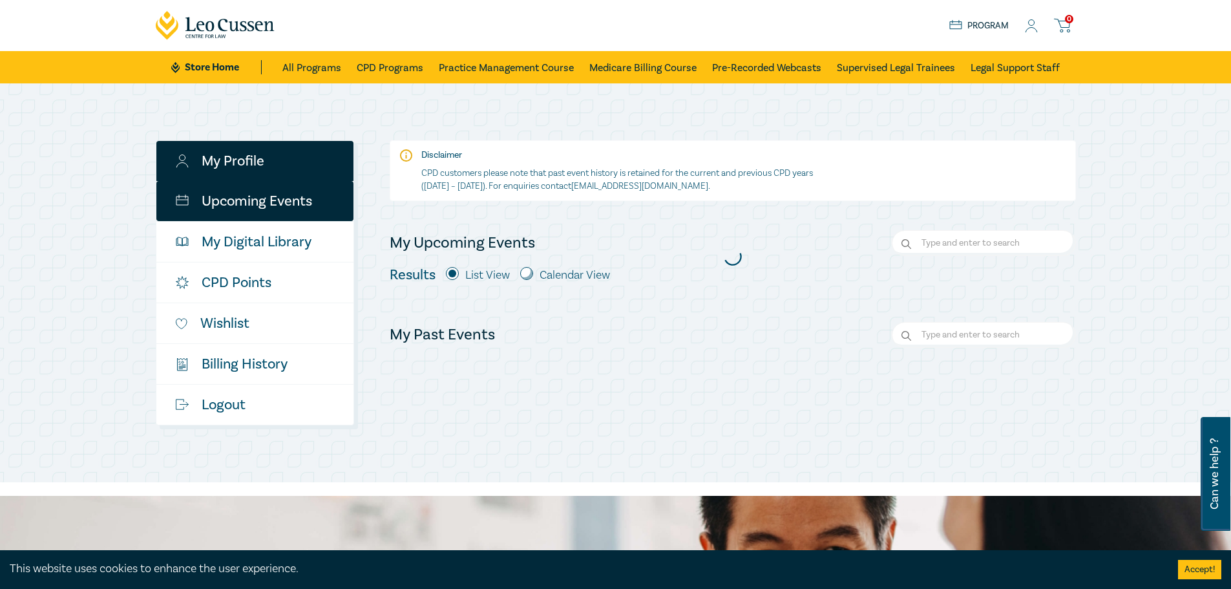
click at [237, 166] on link "My Profile" at bounding box center [254, 161] width 197 height 40
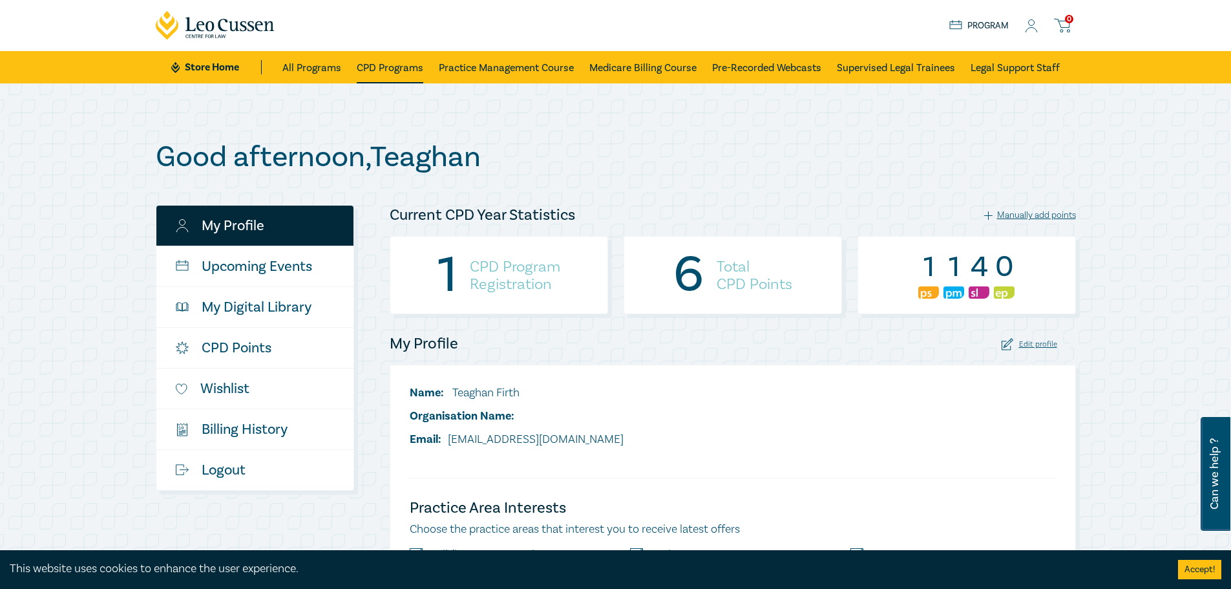
click at [375, 63] on link "CPD Programs" at bounding box center [390, 67] width 67 height 32
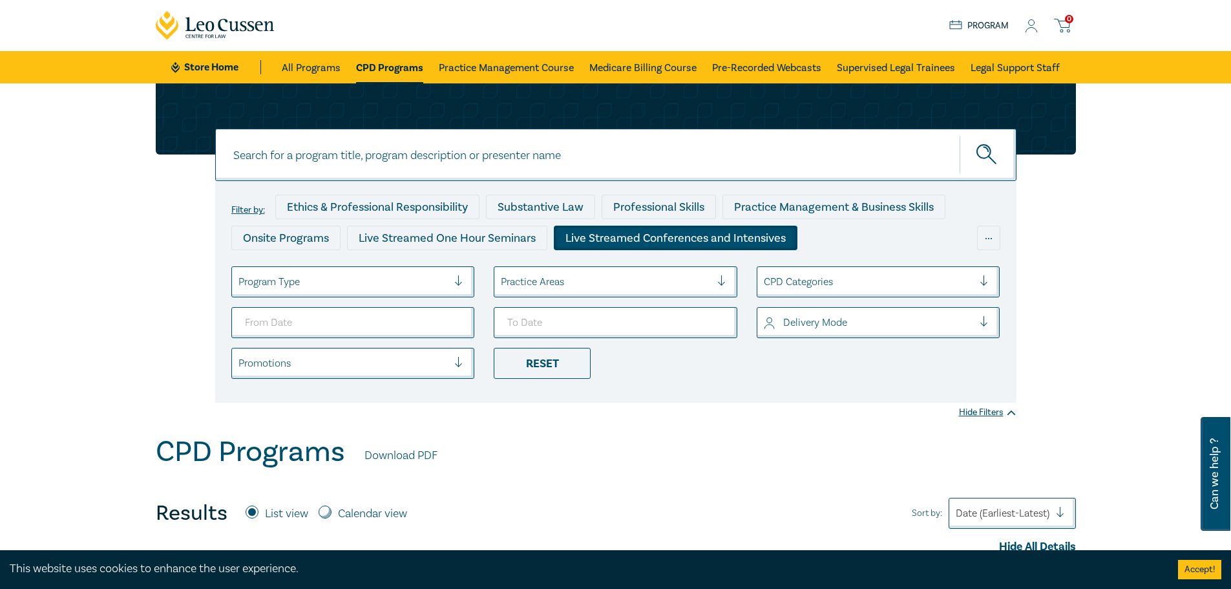
click at [603, 242] on div "Live Streamed Conferences and Intensives" at bounding box center [676, 238] width 244 height 25
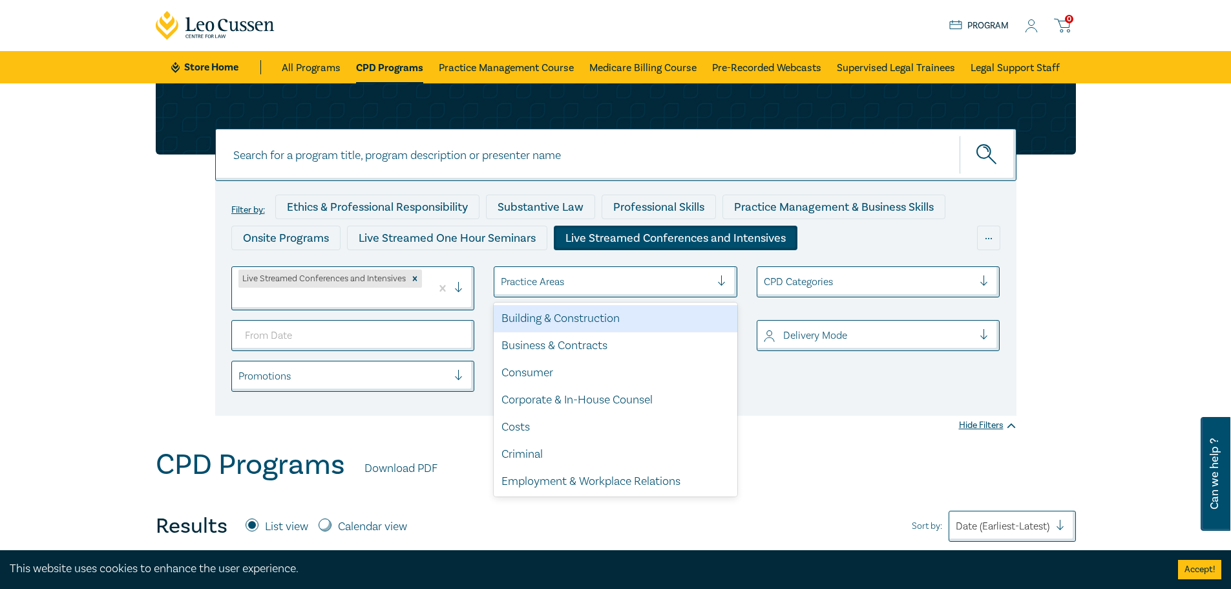
click at [609, 278] on div at bounding box center [606, 281] width 210 height 17
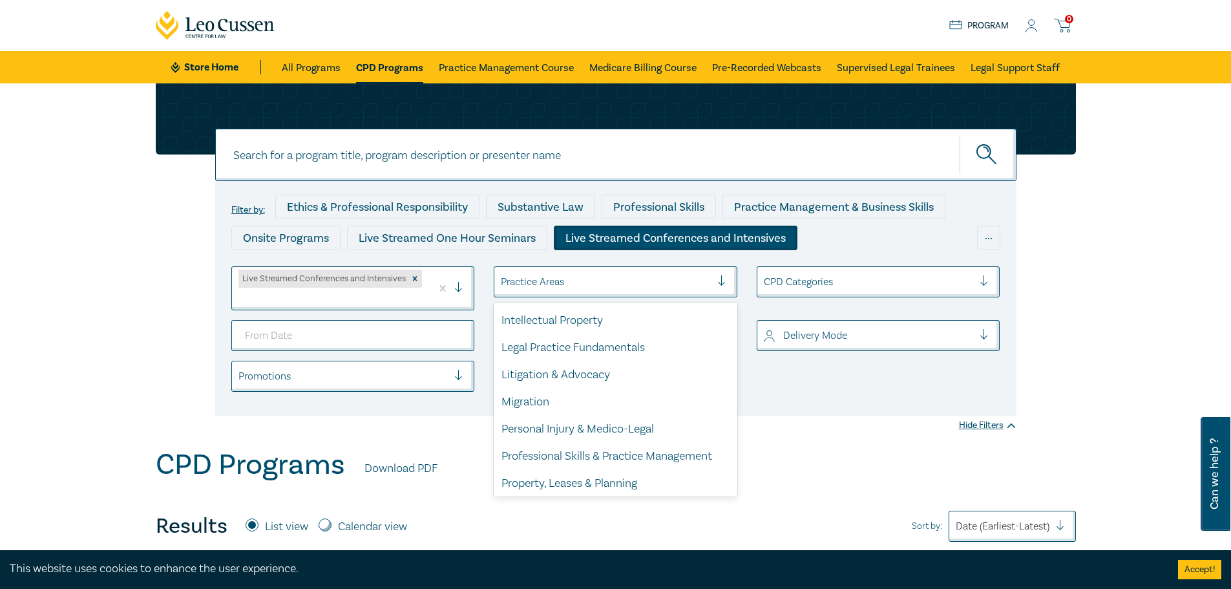
scroll to position [380, 0]
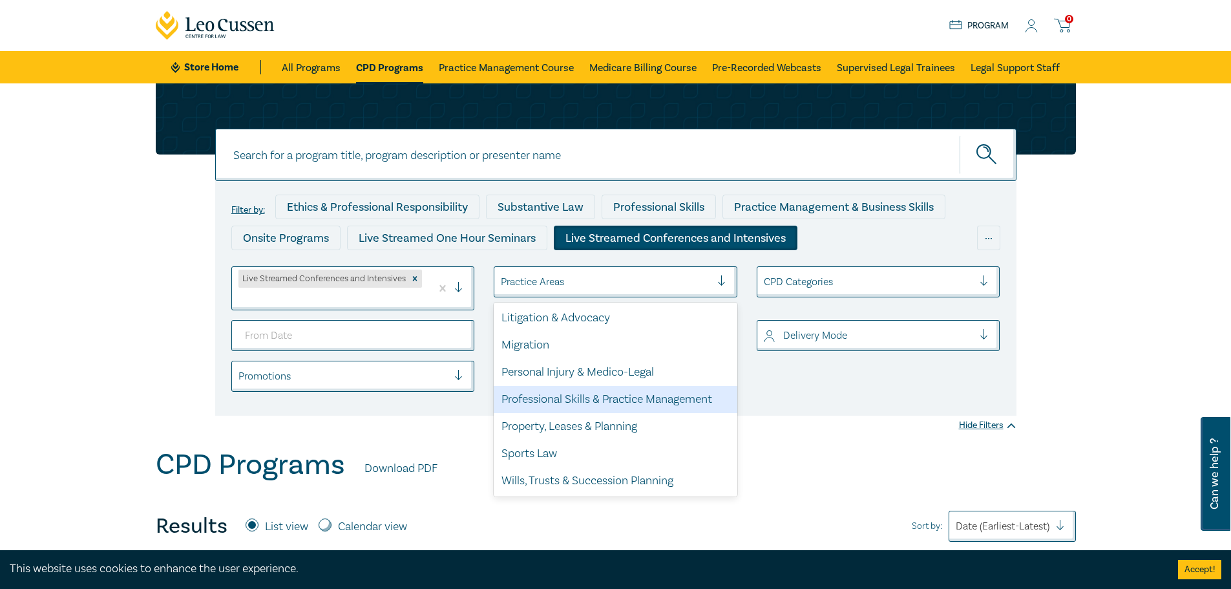
click at [558, 406] on div "Professional Skills & Practice Management" at bounding box center [616, 399] width 244 height 27
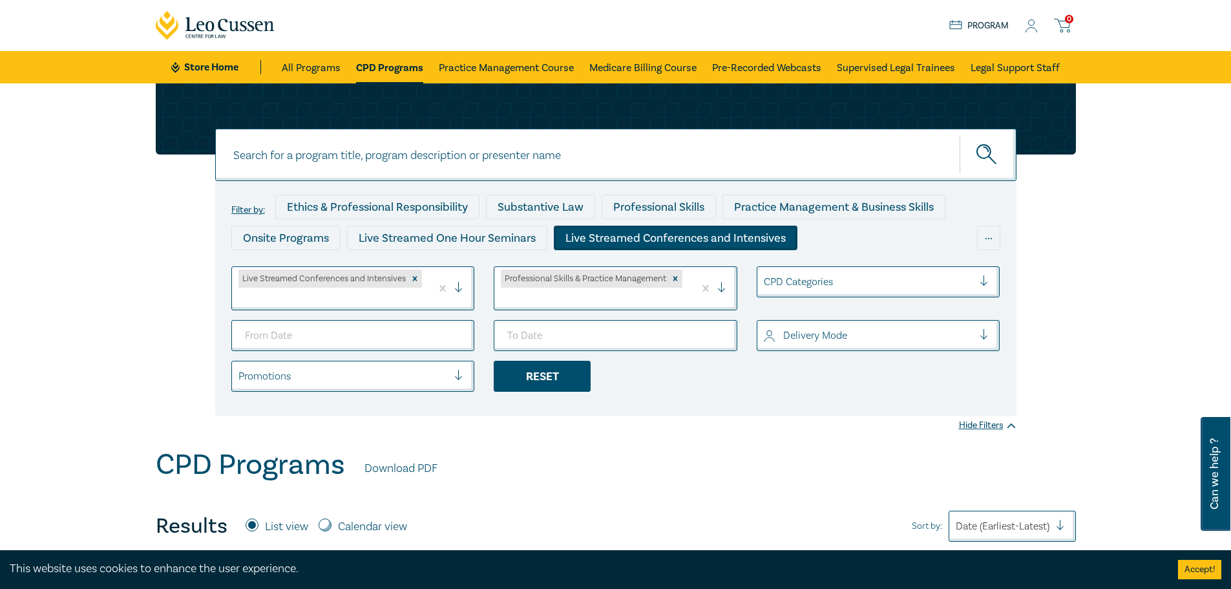
click at [516, 380] on div "Reset" at bounding box center [542, 376] width 97 height 31
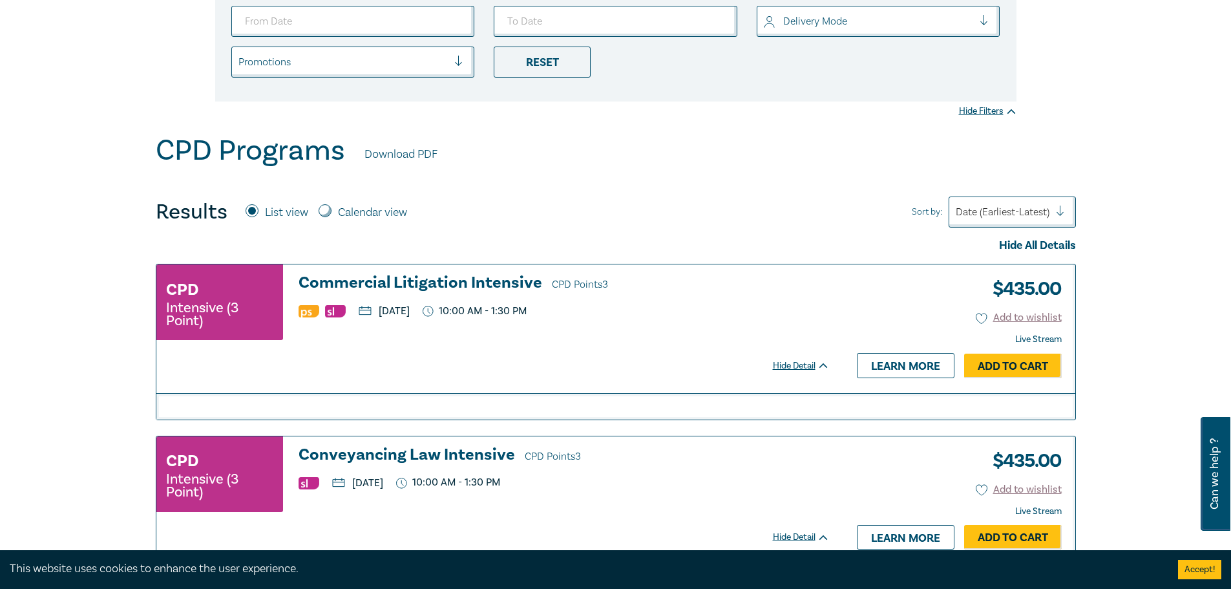
scroll to position [388, 0]
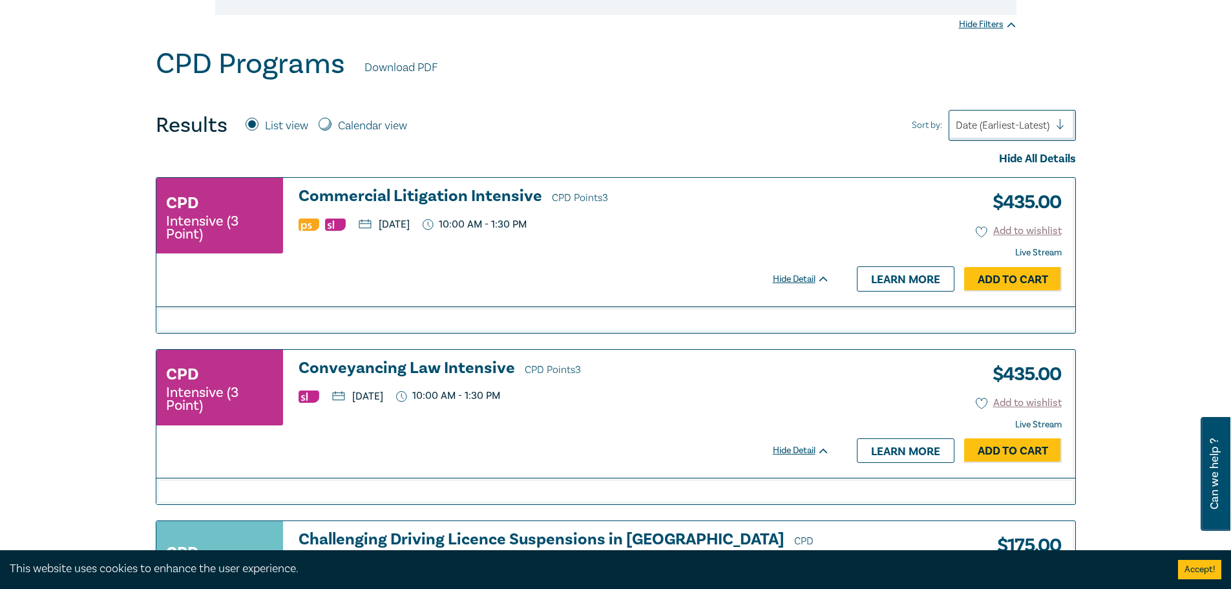
click at [551, 277] on div "CPD Intensive (3 Point) Commercial Litigation Intensive CPD Points 3 [DATE] 10:…" at bounding box center [499, 242] width 686 height 128
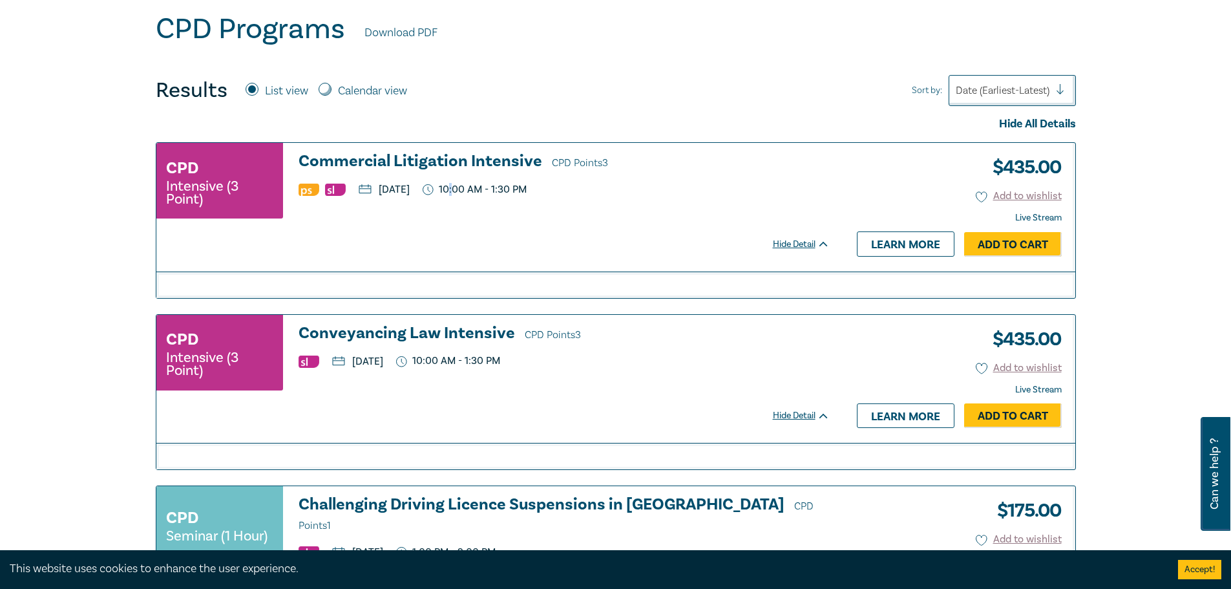
scroll to position [452, 0]
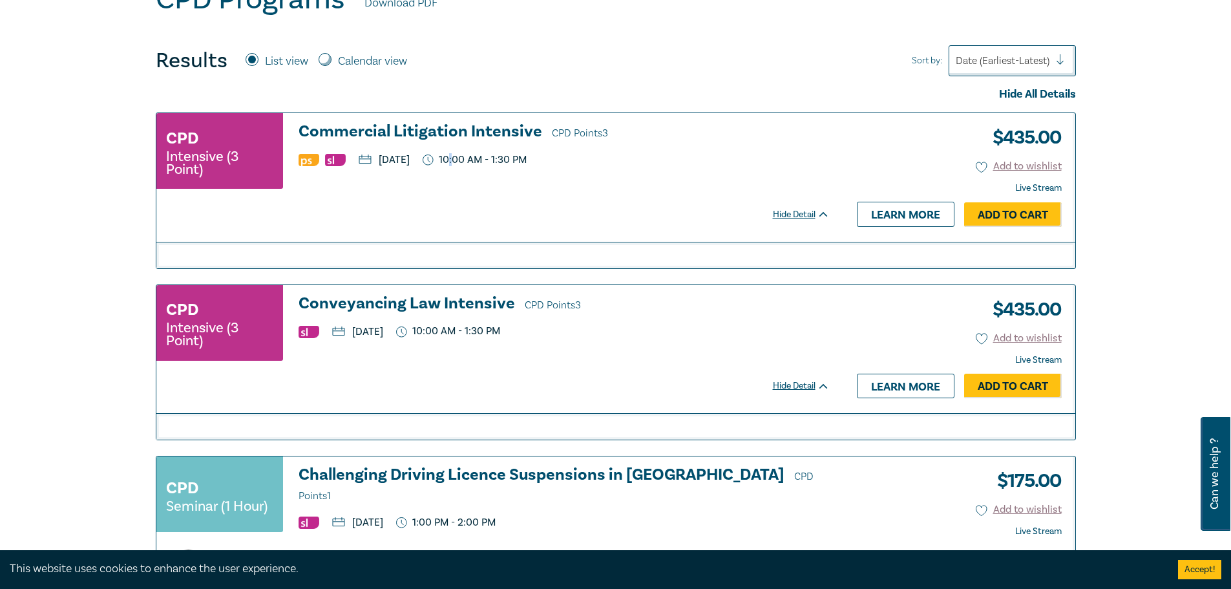
click at [512, 306] on h3 "Conveyancing Law Intensive CPD Points 3" at bounding box center [564, 304] width 531 height 19
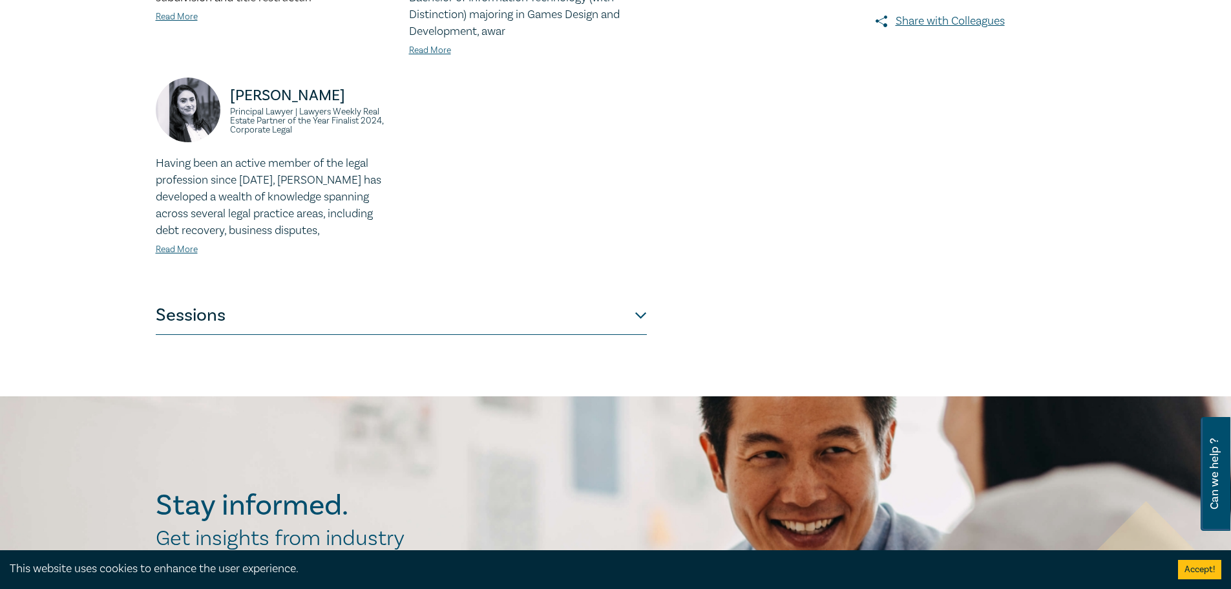
scroll to position [517, 0]
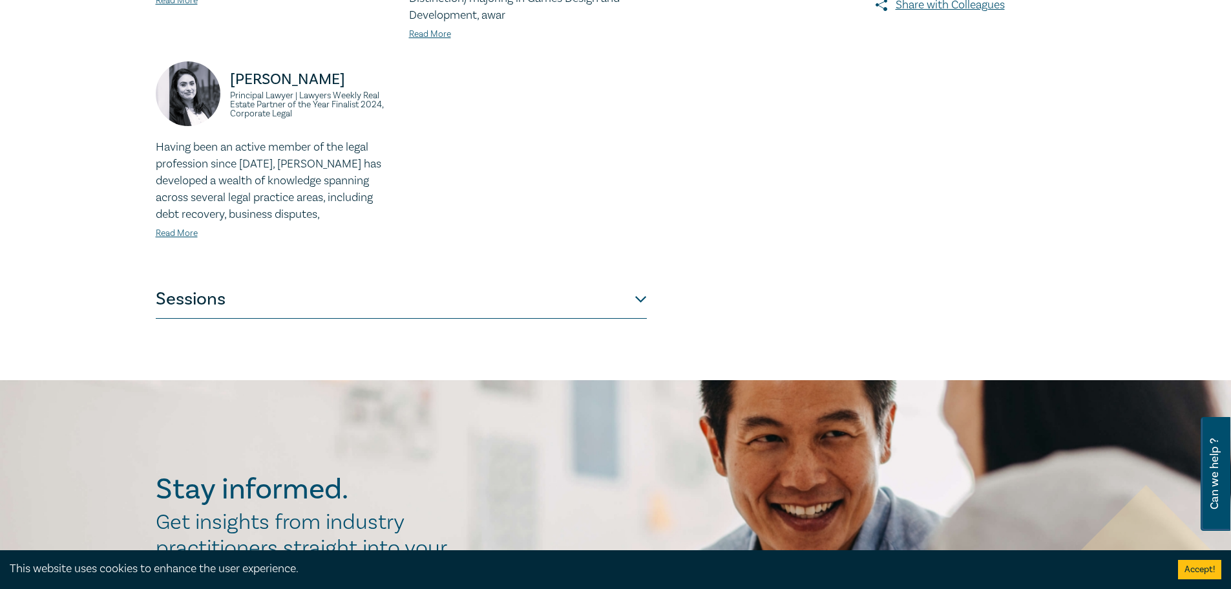
click at [469, 291] on button "Sessions" at bounding box center [401, 299] width 491 height 39
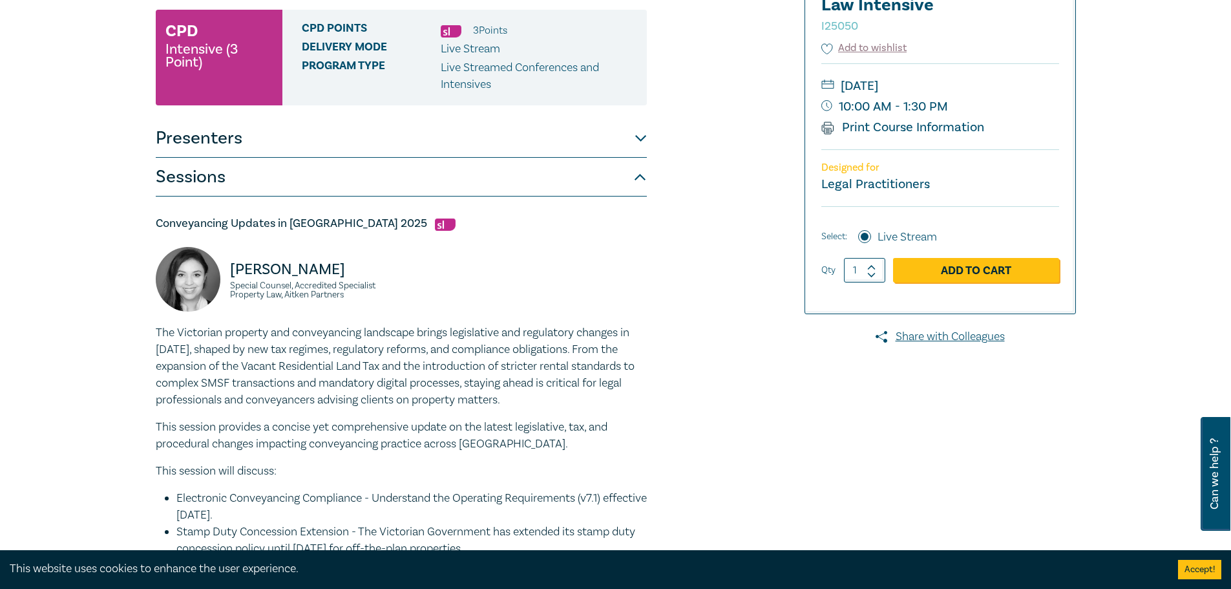
scroll to position [0, 0]
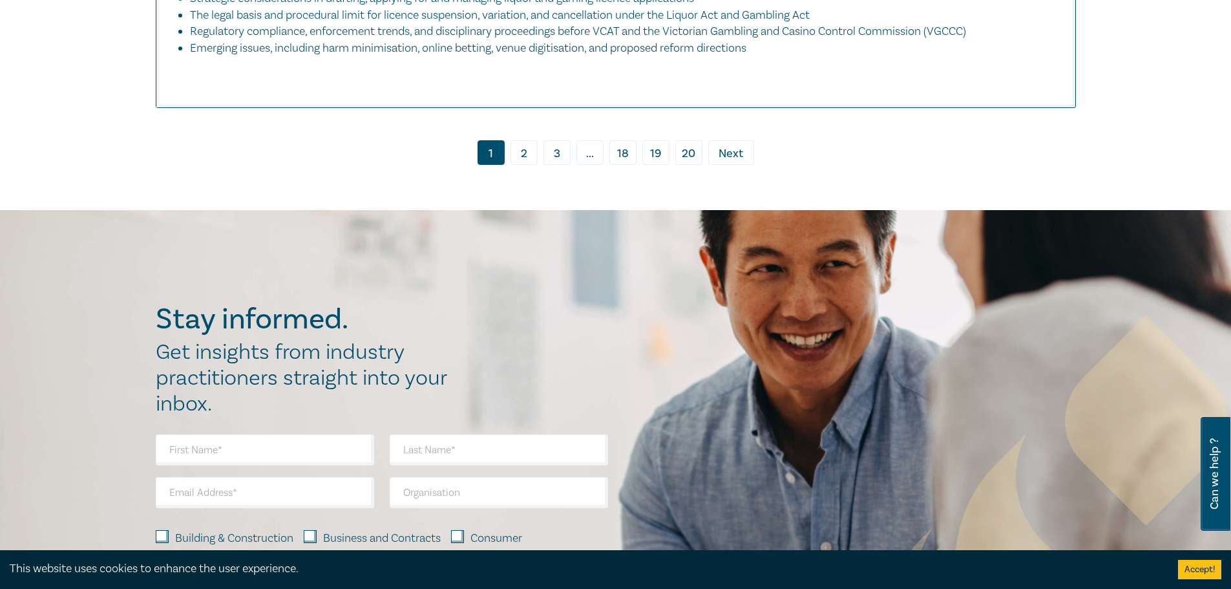
scroll to position [6032, 0]
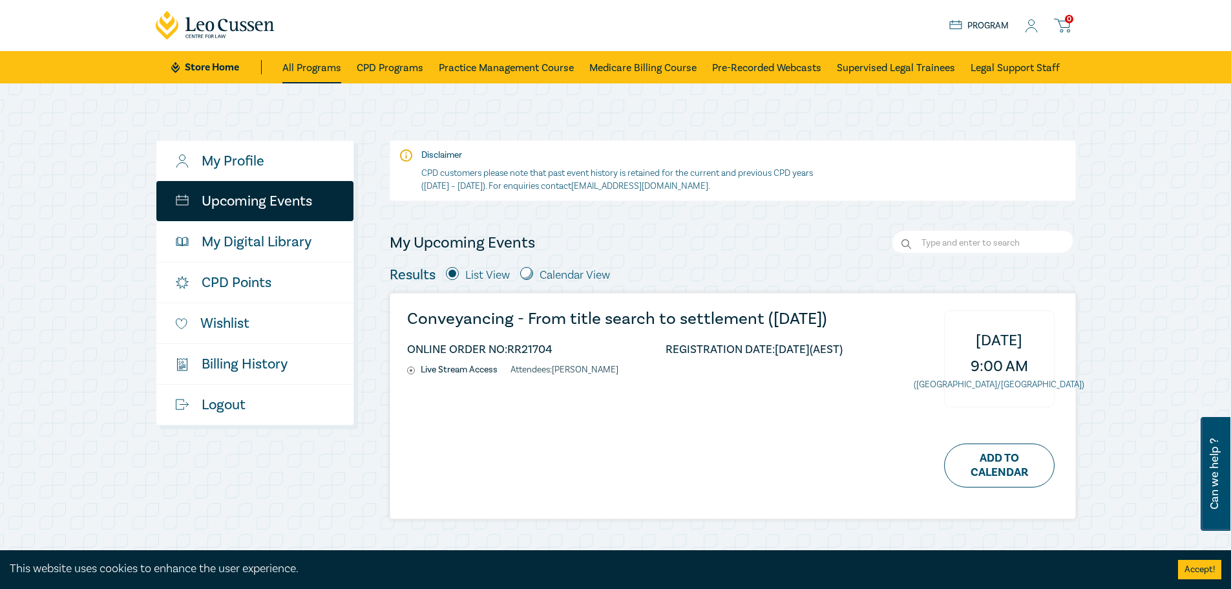
click at [322, 65] on link "All Programs" at bounding box center [311, 67] width 59 height 32
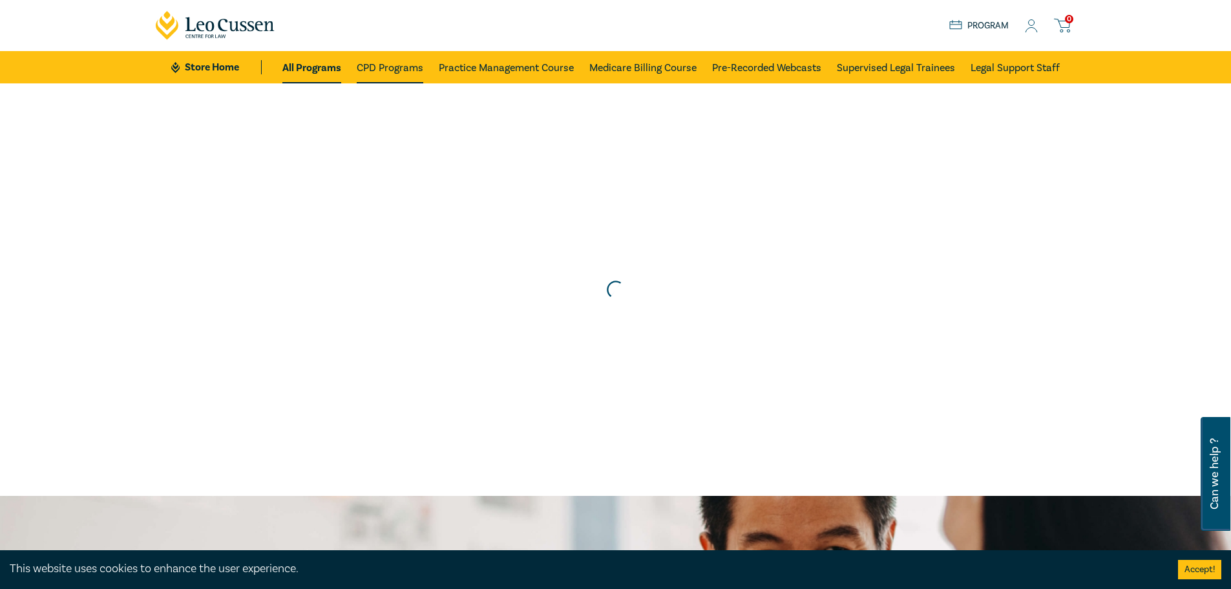
drag, startPoint x: 379, startPoint y: 66, endPoint x: 388, endPoint y: 78, distance: 15.6
click at [379, 67] on link "CPD Programs" at bounding box center [390, 67] width 67 height 32
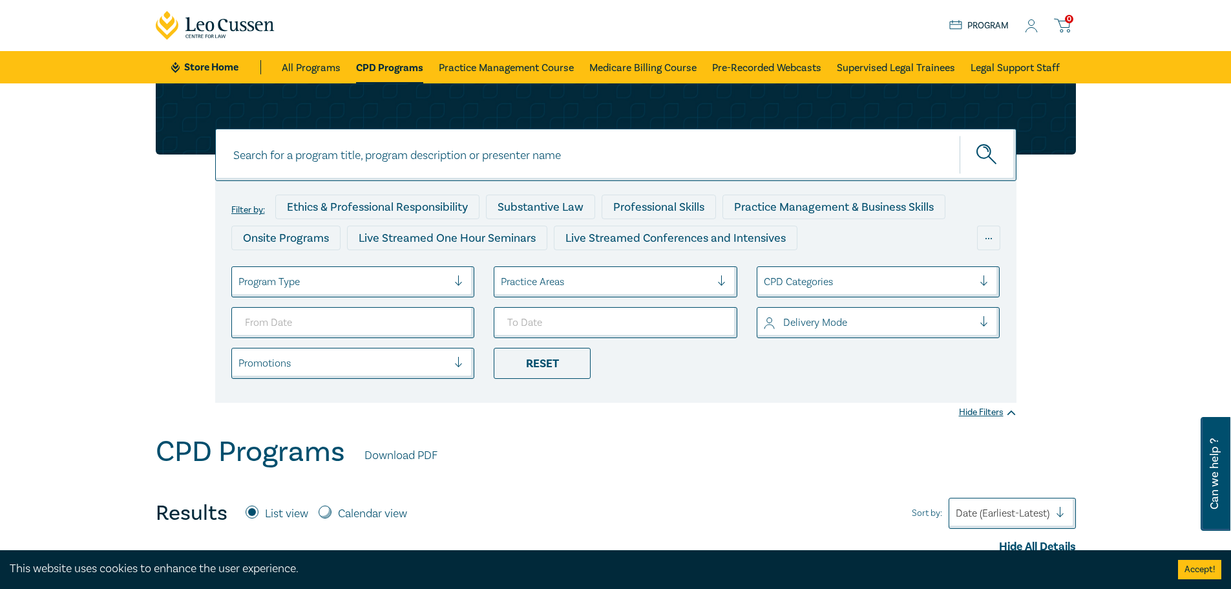
click at [577, 277] on div at bounding box center [606, 281] width 210 height 17
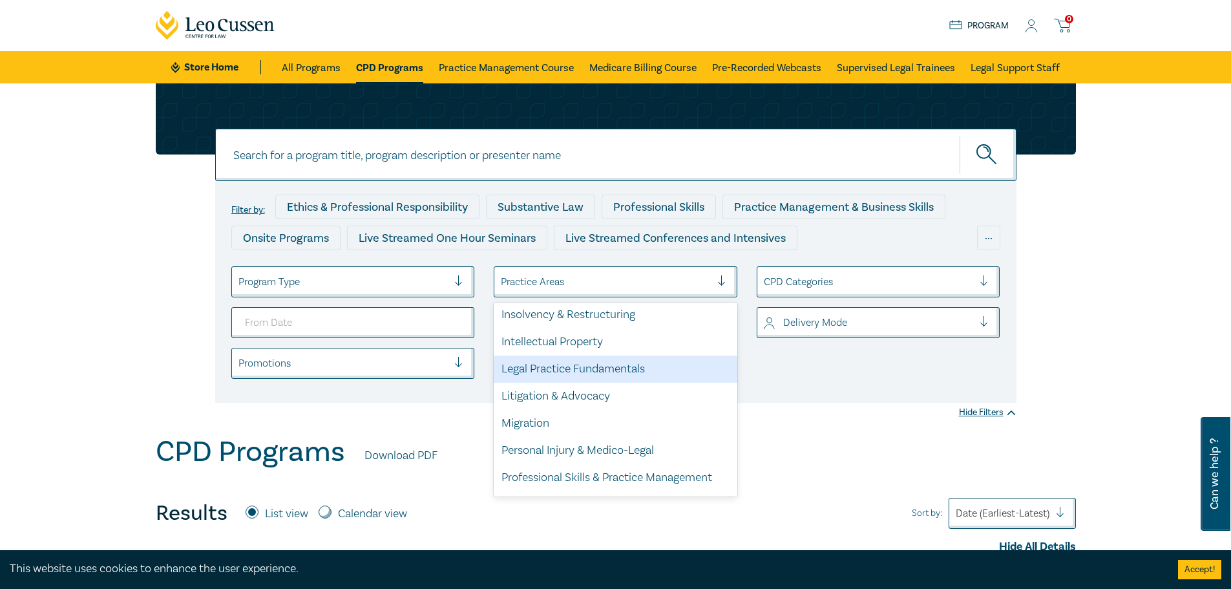
scroll to position [323, 0]
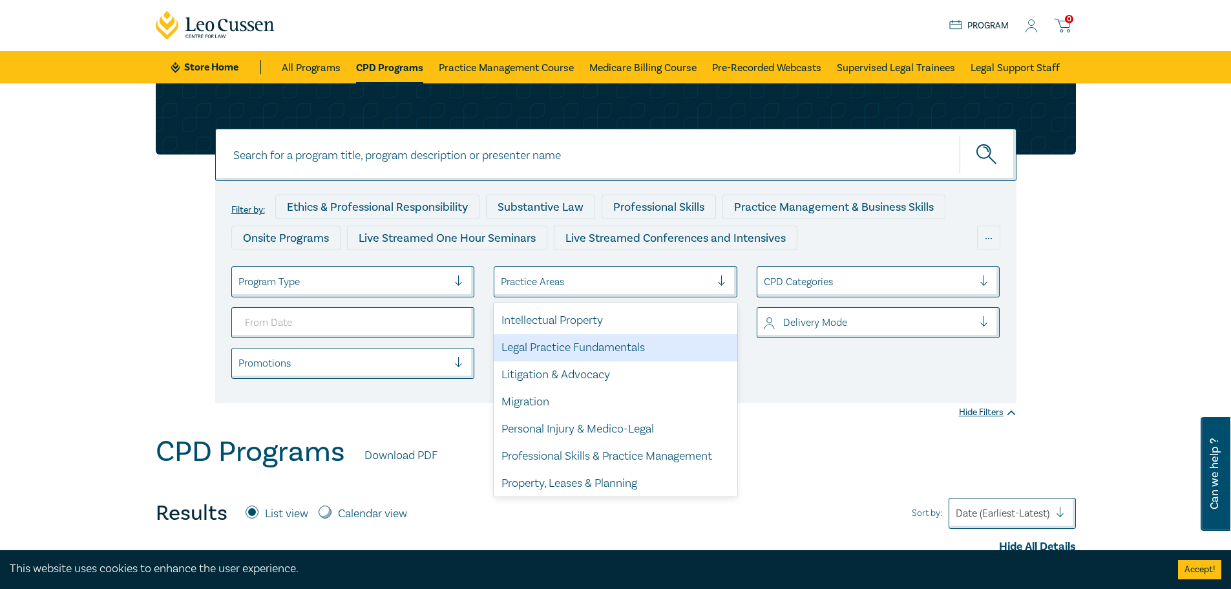
click at [568, 350] on div "Legal Practice Fundamentals" at bounding box center [616, 347] width 244 height 27
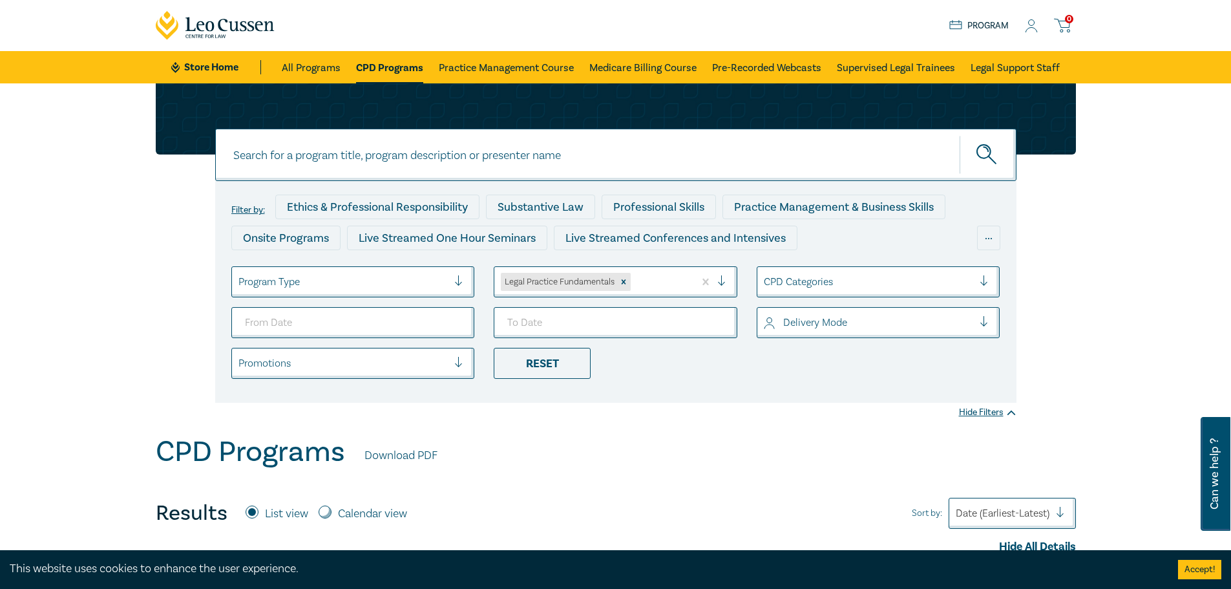
click at [666, 278] on div at bounding box center [660, 281] width 54 height 17
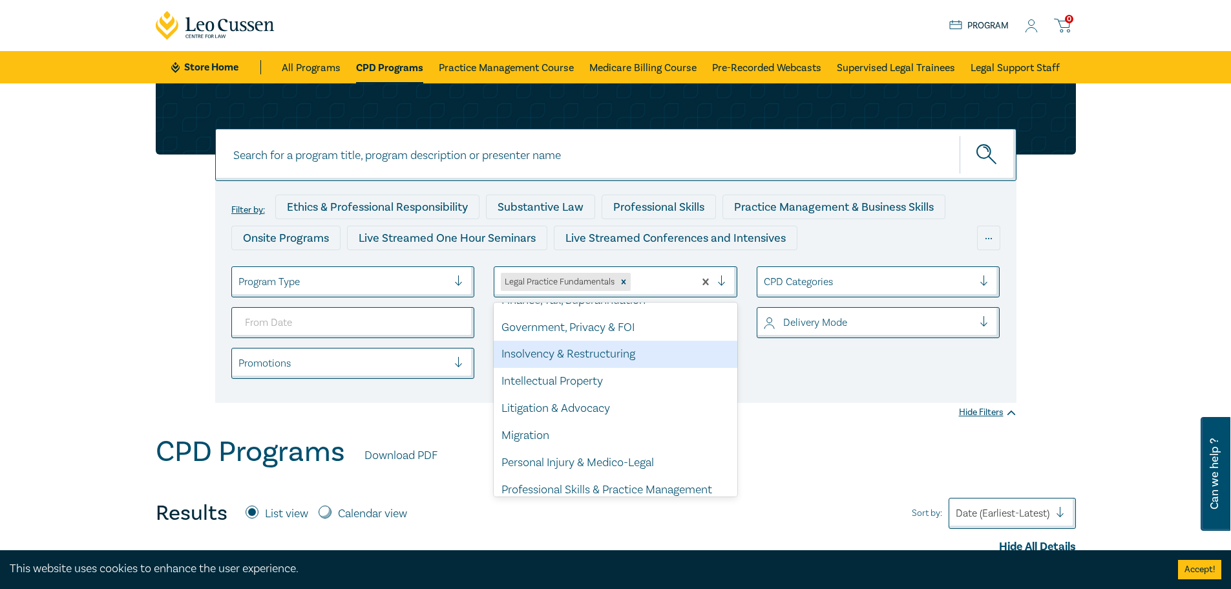
scroll to position [323, 0]
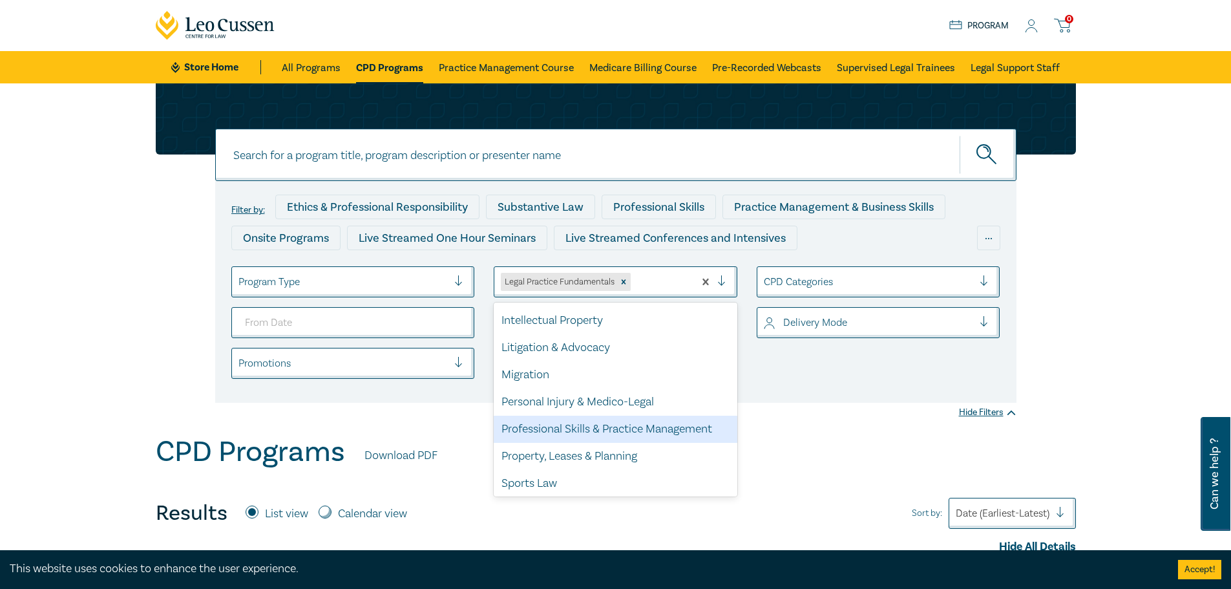
click at [580, 426] on div "Professional Skills & Practice Management" at bounding box center [616, 429] width 244 height 27
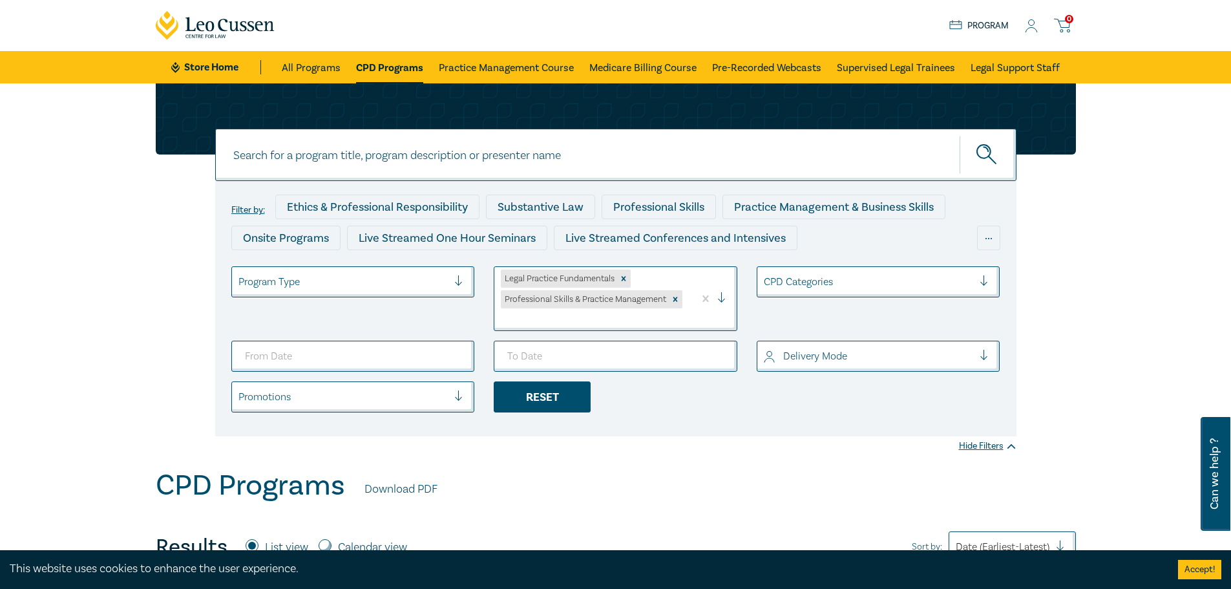
click at [552, 398] on div "Reset" at bounding box center [542, 396] width 97 height 31
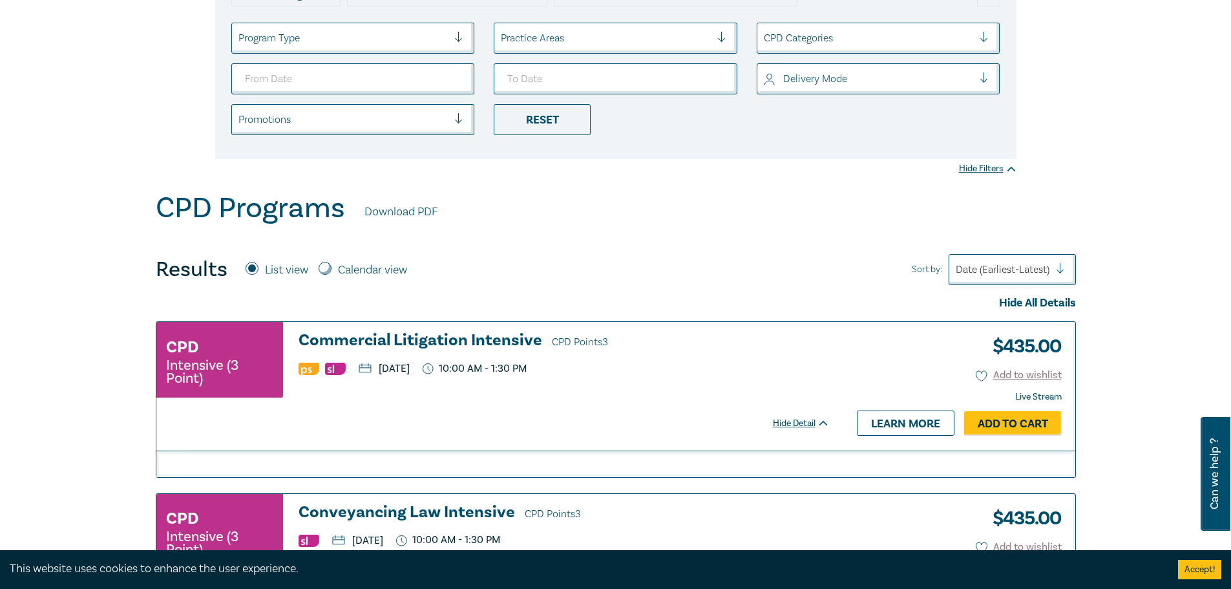
scroll to position [194, 0]
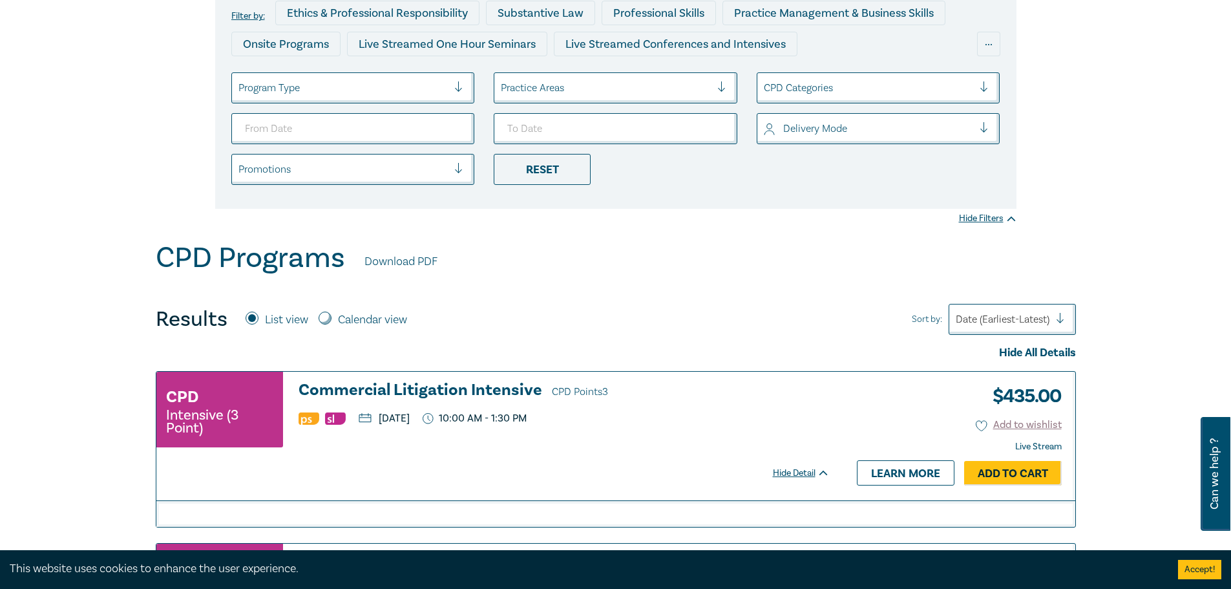
click at [638, 89] on div at bounding box center [606, 87] width 210 height 17
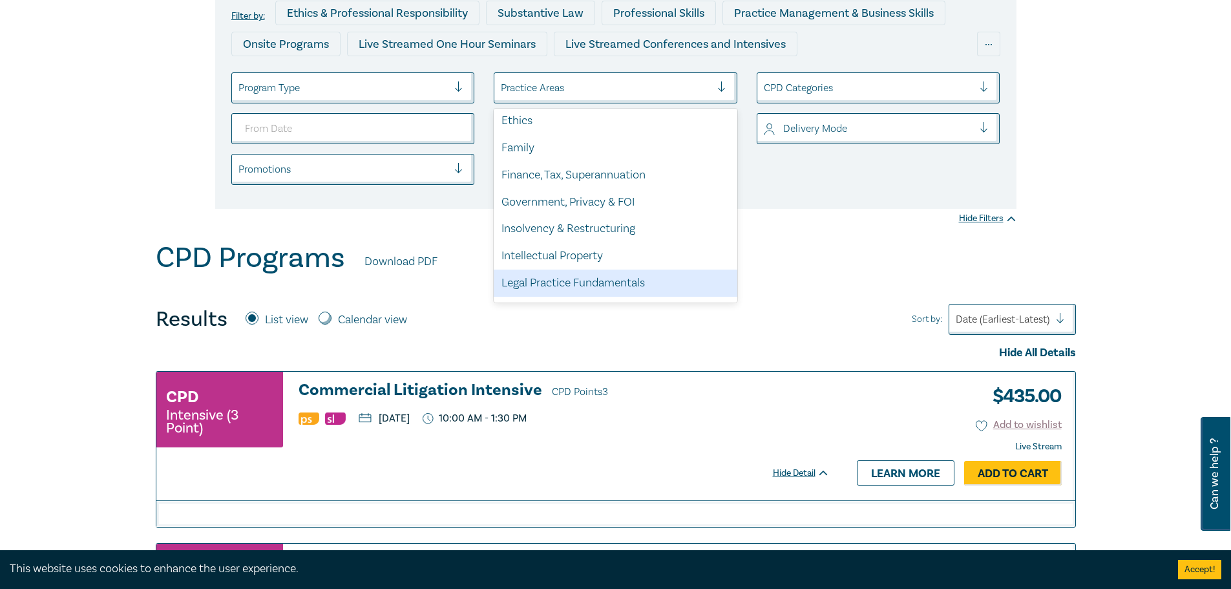
click at [580, 286] on div "Legal Practice Fundamentals" at bounding box center [616, 282] width 244 height 27
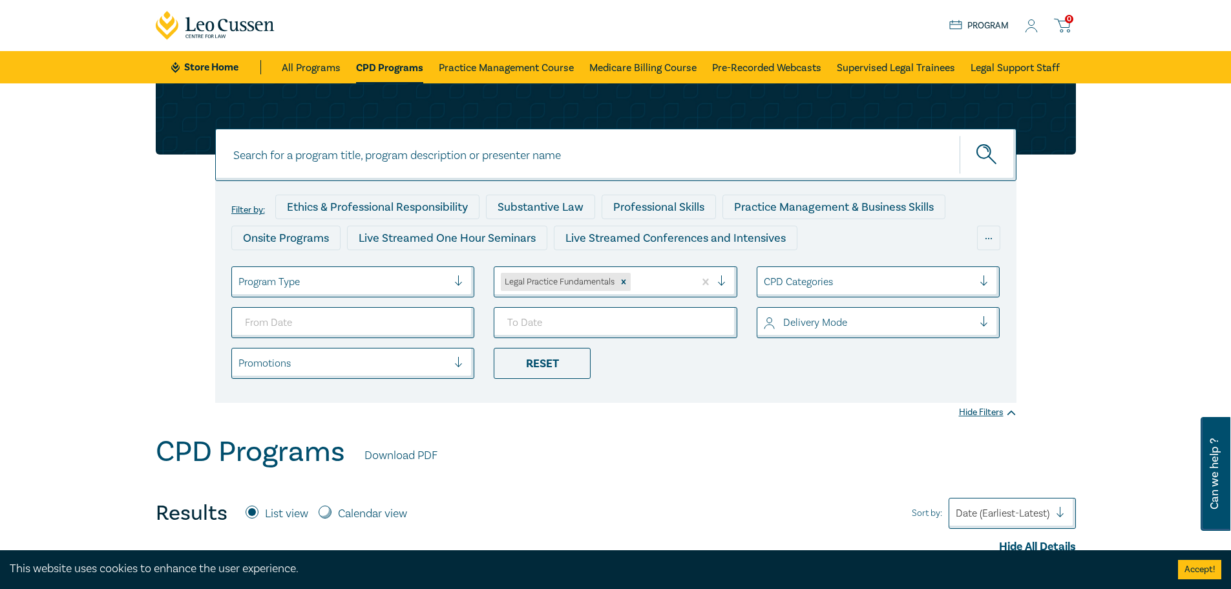
click at [642, 273] on div "Legal Practice Fundamentals" at bounding box center [594, 281] width 200 height 23
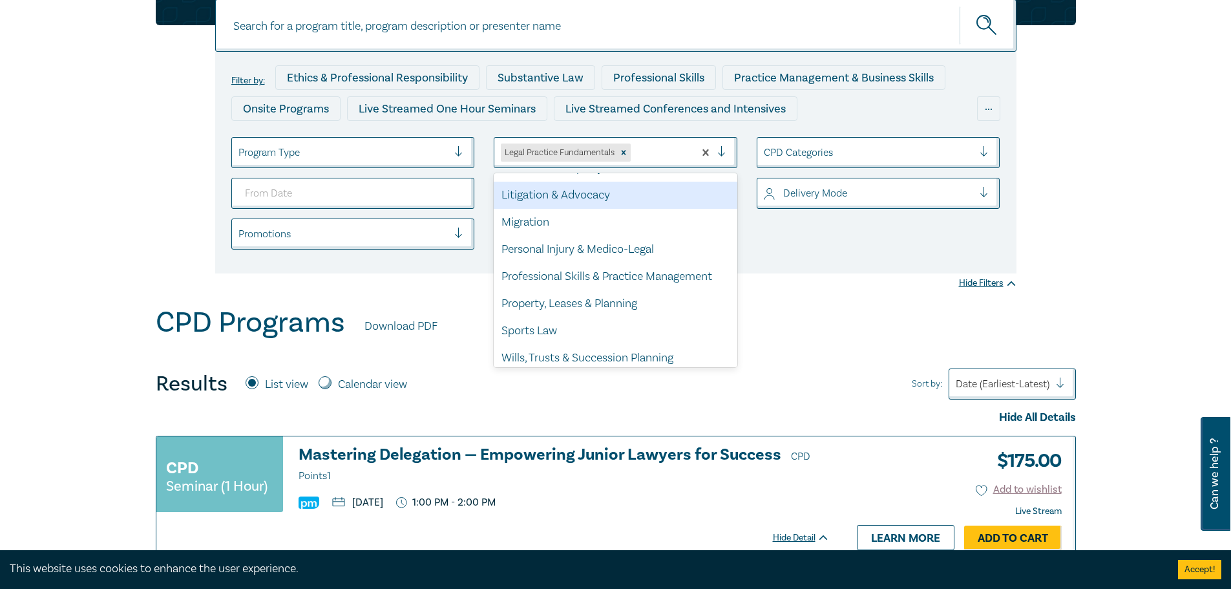
scroll to position [353, 0]
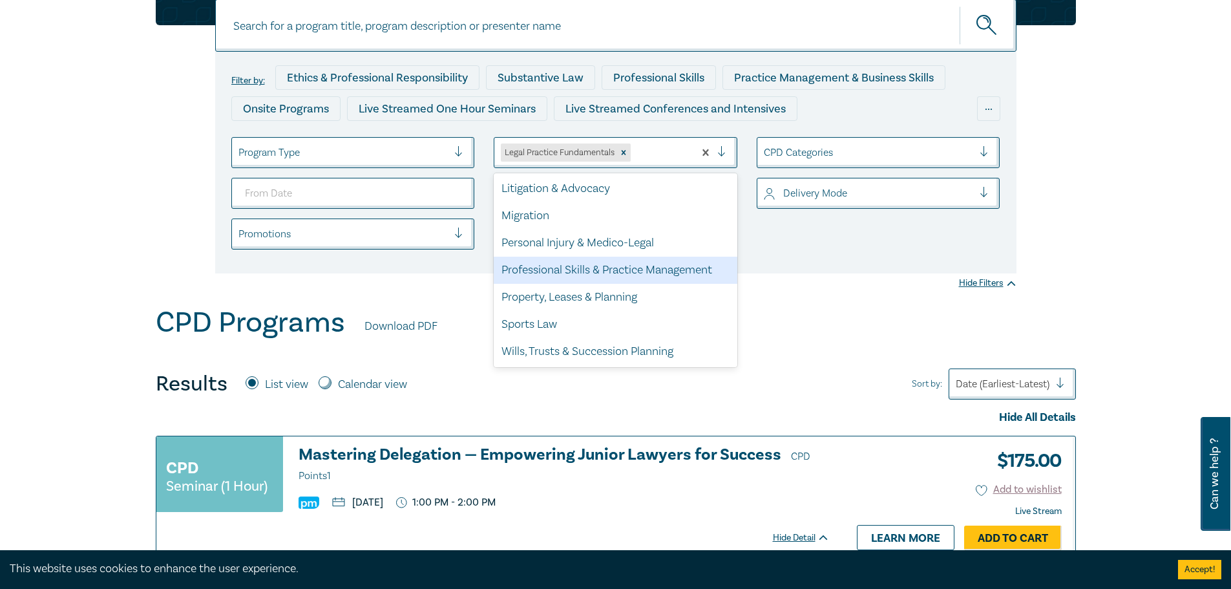
click at [551, 265] on div "Professional Skills & Practice Management" at bounding box center [616, 270] width 244 height 27
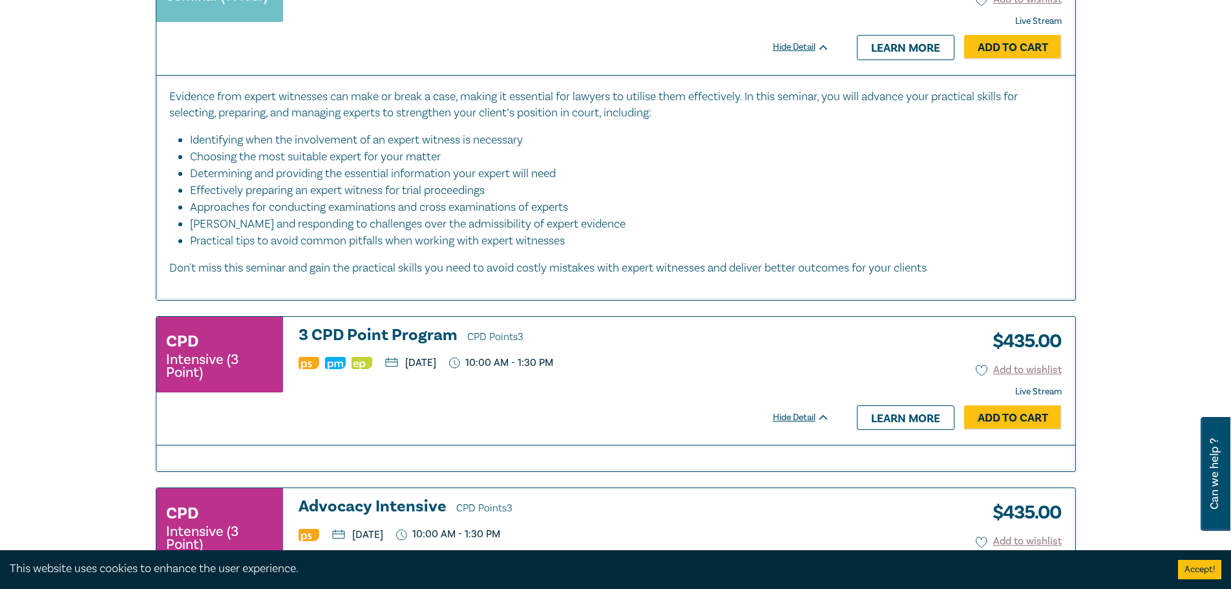
scroll to position [3554, 0]
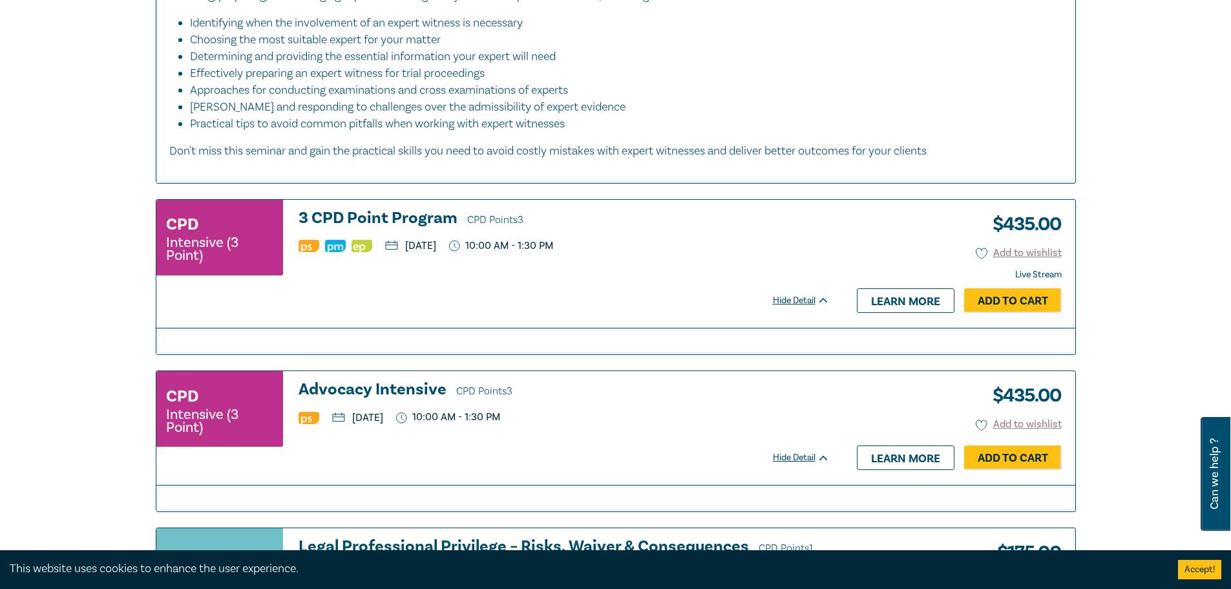
click at [543, 293] on div at bounding box center [492, 285] width 673 height 16
click at [417, 229] on h3 "3 CPD Point Program CPD Points 3" at bounding box center [564, 218] width 531 height 19
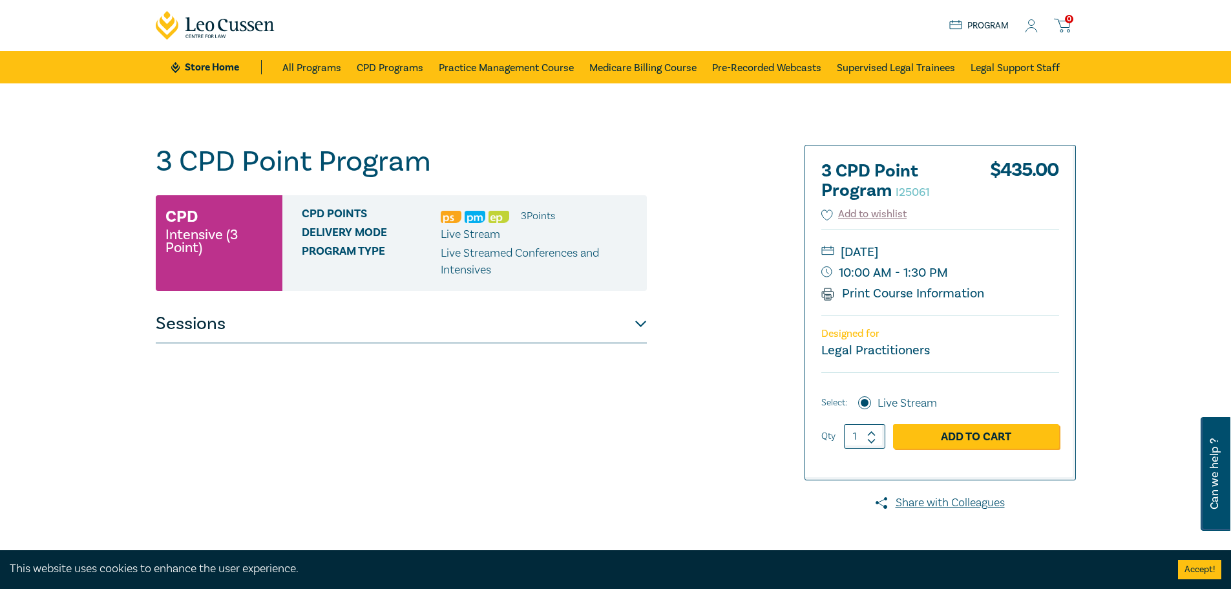
click at [481, 315] on button "Sessions" at bounding box center [401, 323] width 491 height 39
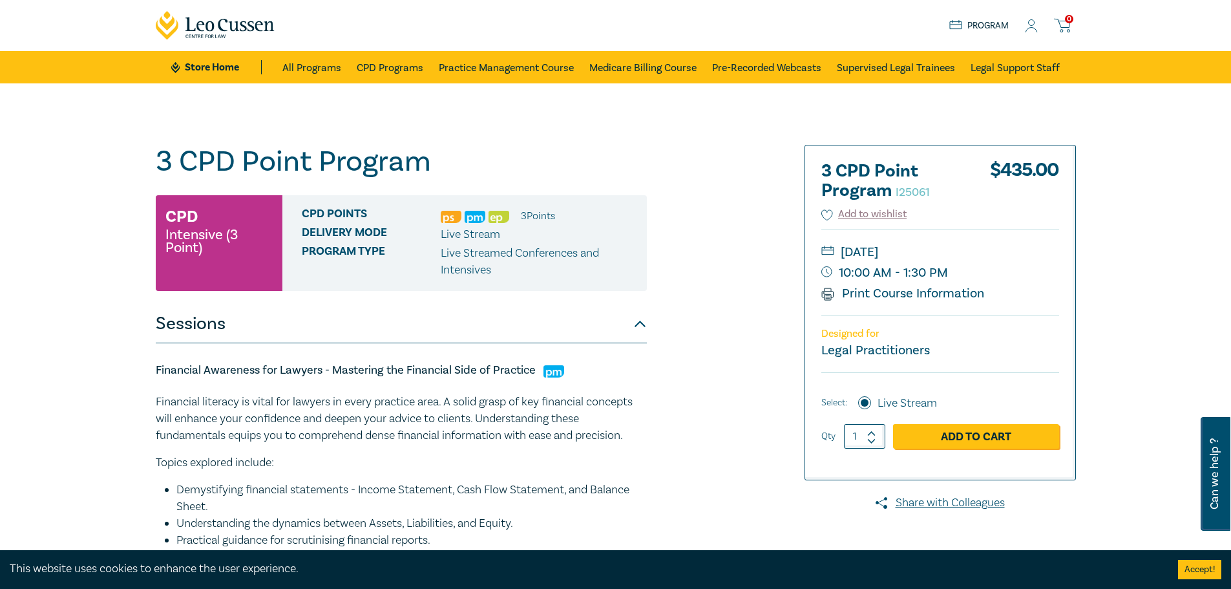
scroll to position [65, 0]
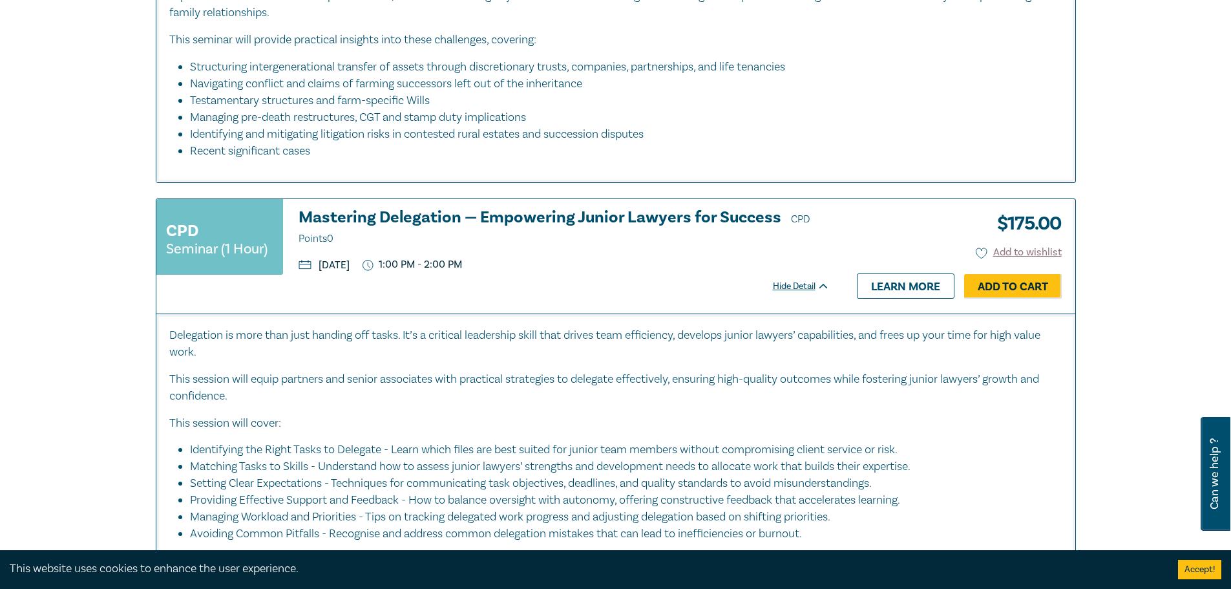
scroll to position [5727, 0]
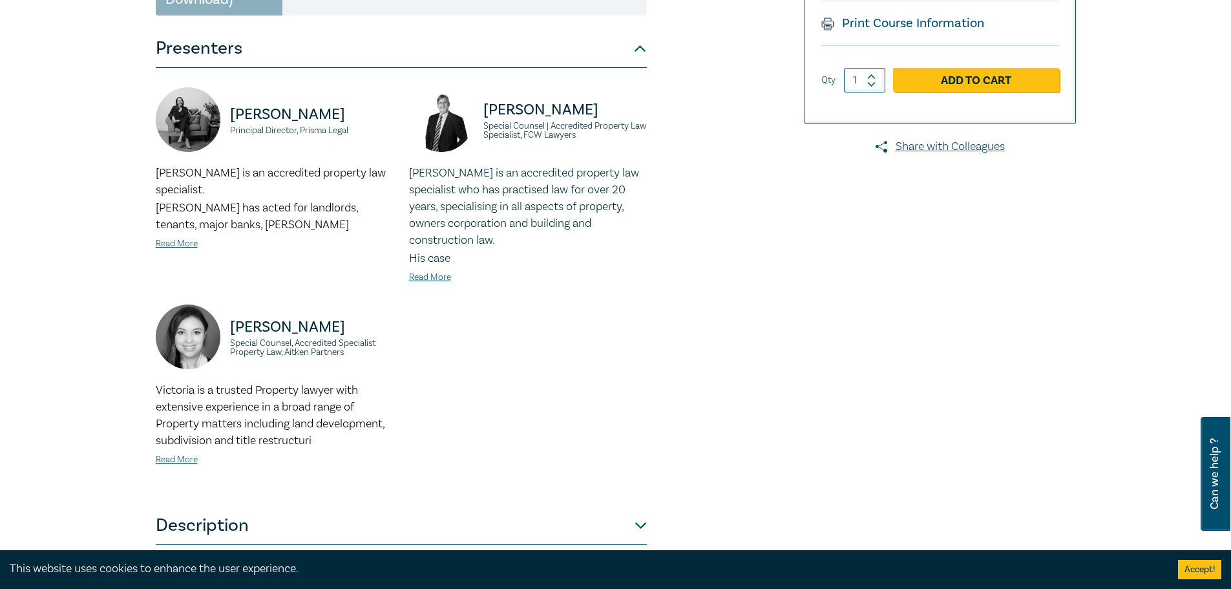
scroll to position [323, 0]
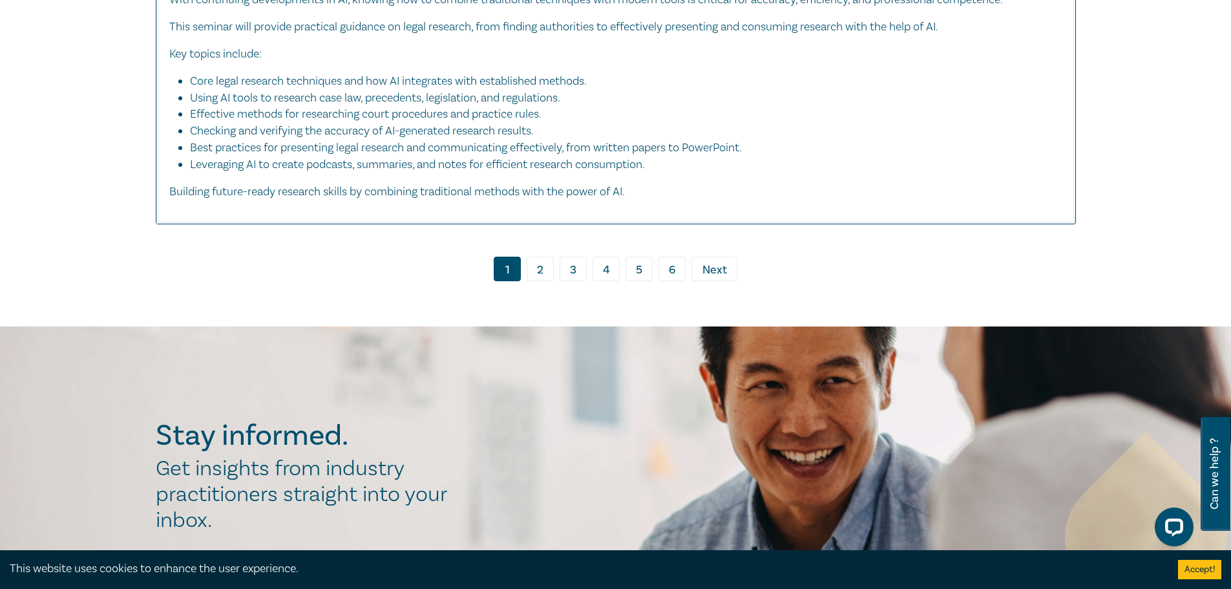
scroll to position [5081, 0]
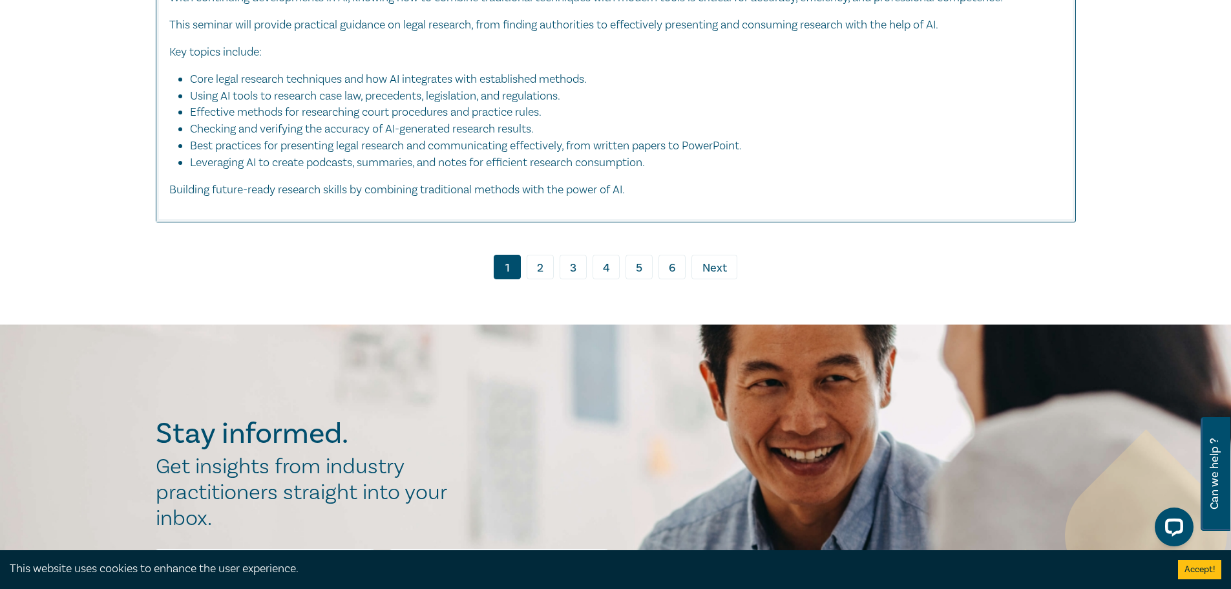
click at [535, 279] on link "2" at bounding box center [540, 267] width 27 height 25
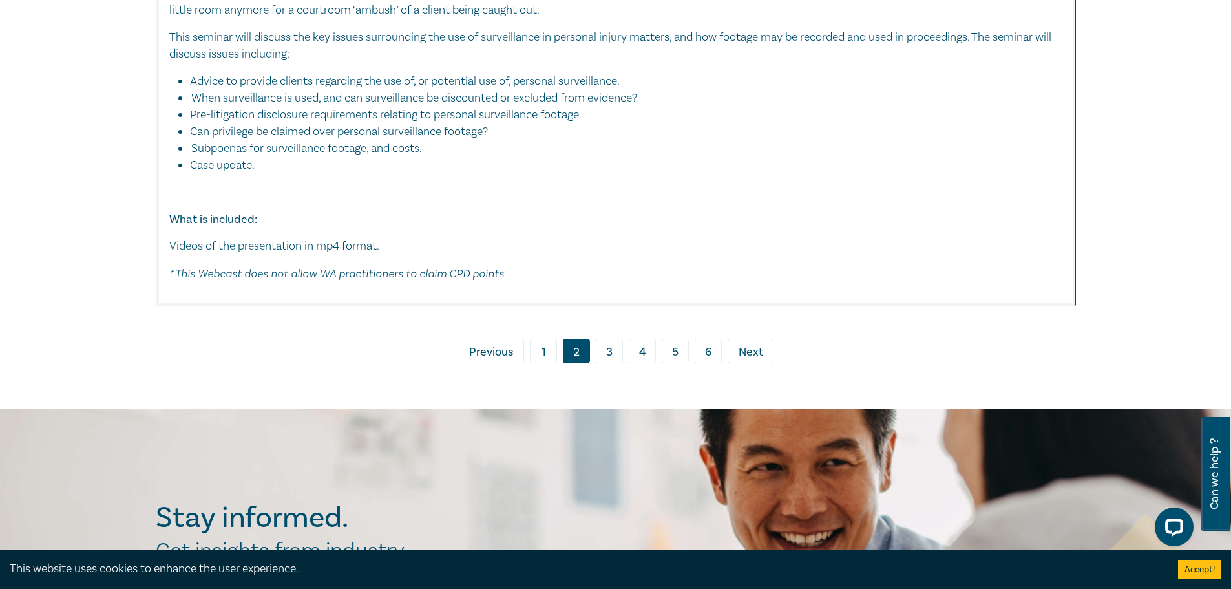
scroll to position [6656, 0]
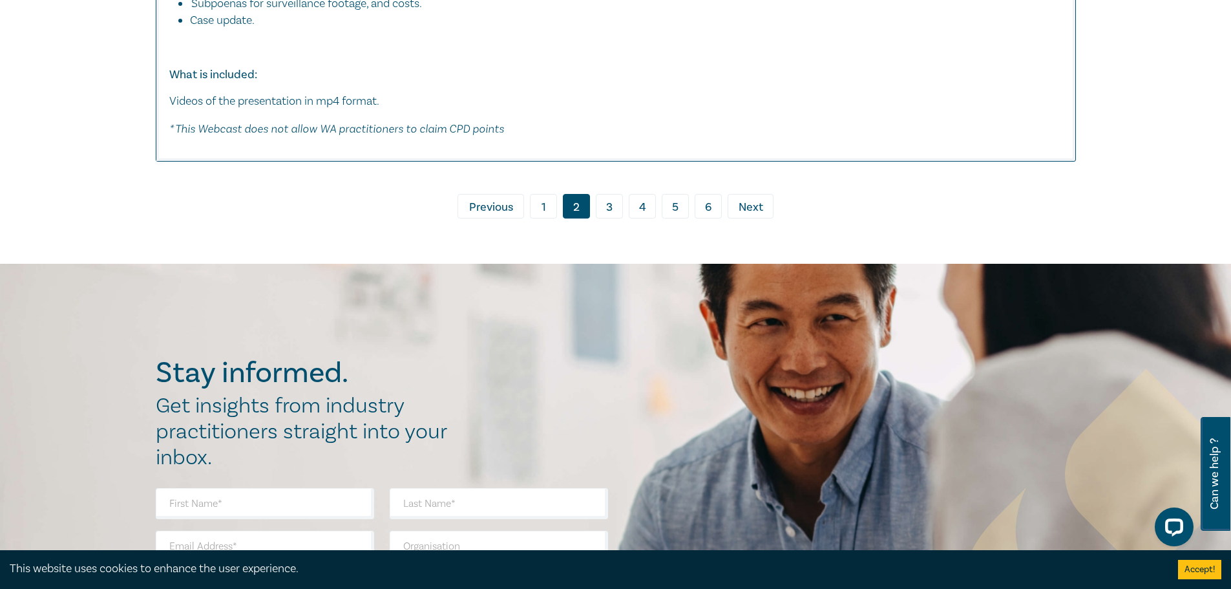
click at [605, 218] on link "3" at bounding box center [609, 206] width 27 height 25
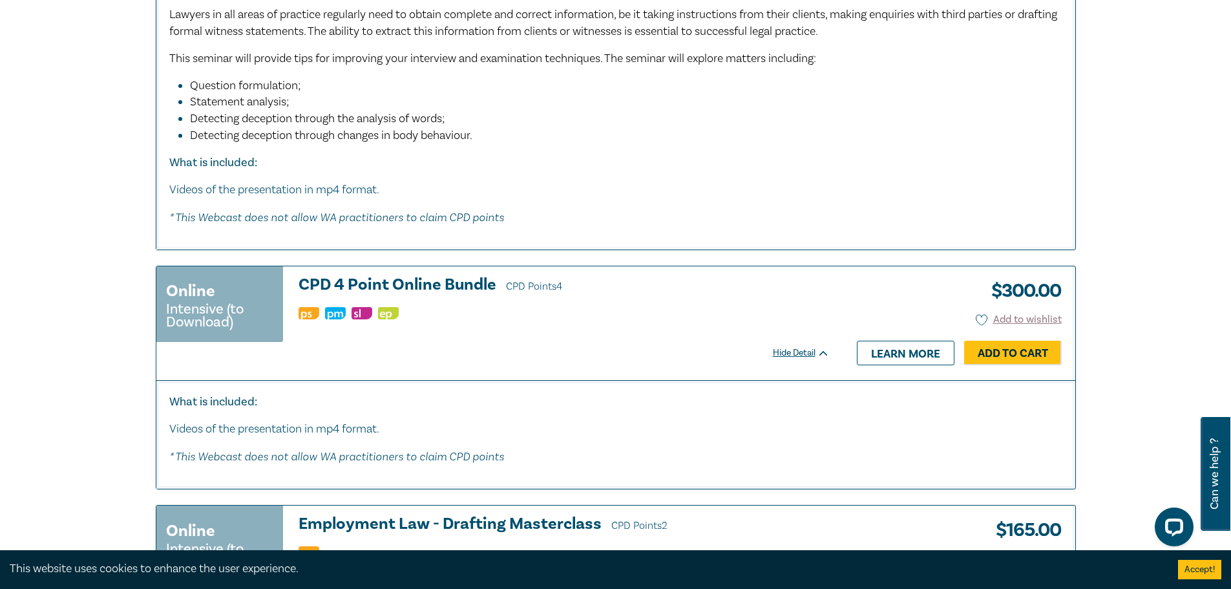
scroll to position [1357, 0]
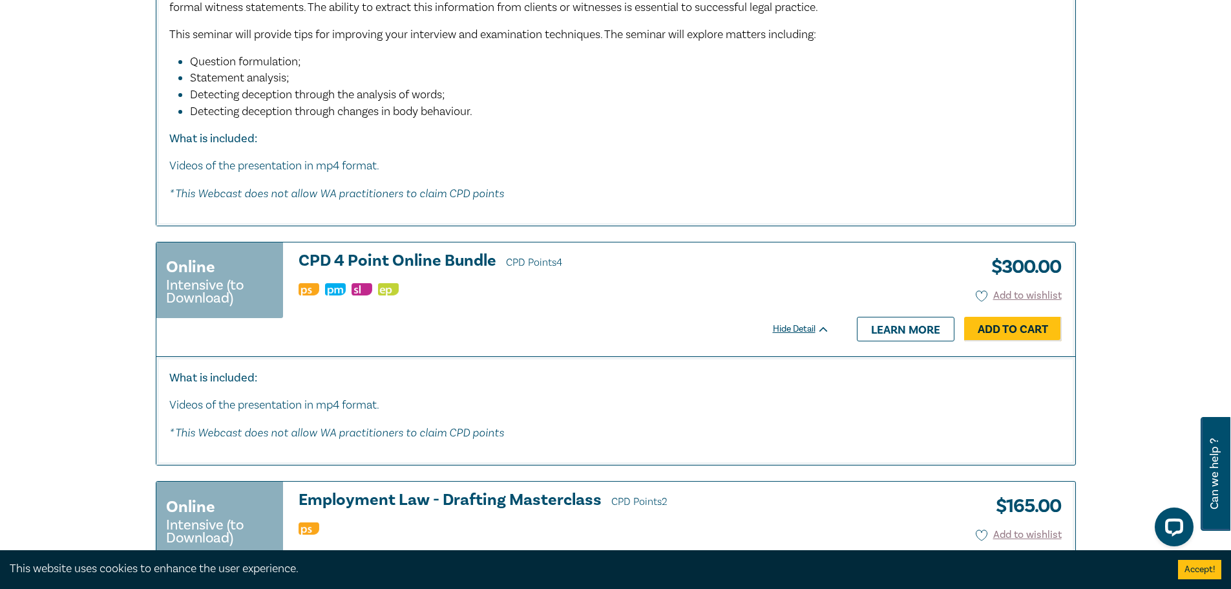
click at [576, 280] on div "Online Intensive (to Download) CPD 4 Point Online Bundle CPD Points 4 $ 300.00 …" at bounding box center [492, 286] width 673 height 68
click at [470, 262] on h3 "CPD 4 Point Online Bundle CPD Points 4" at bounding box center [564, 261] width 531 height 19
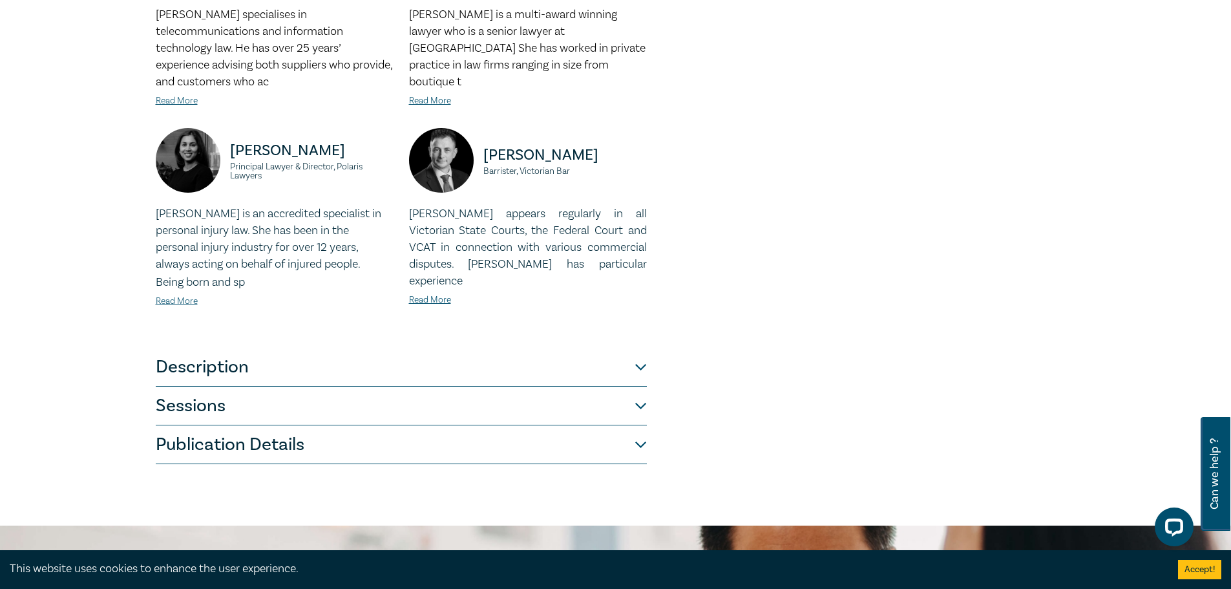
scroll to position [452, 0]
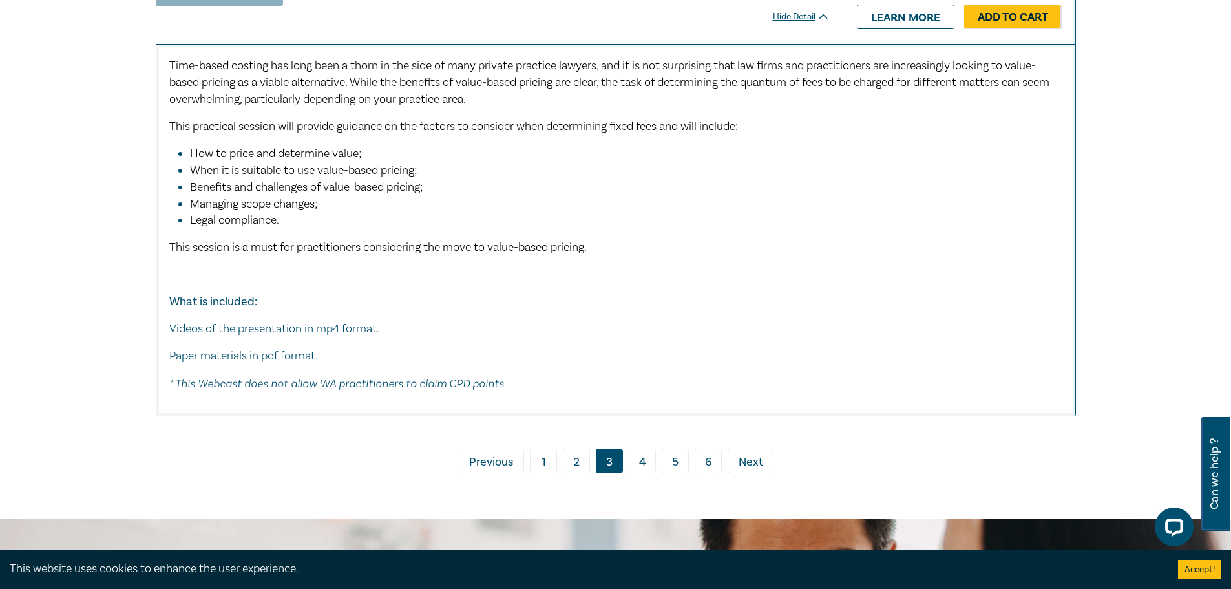
scroll to position [6452, 0]
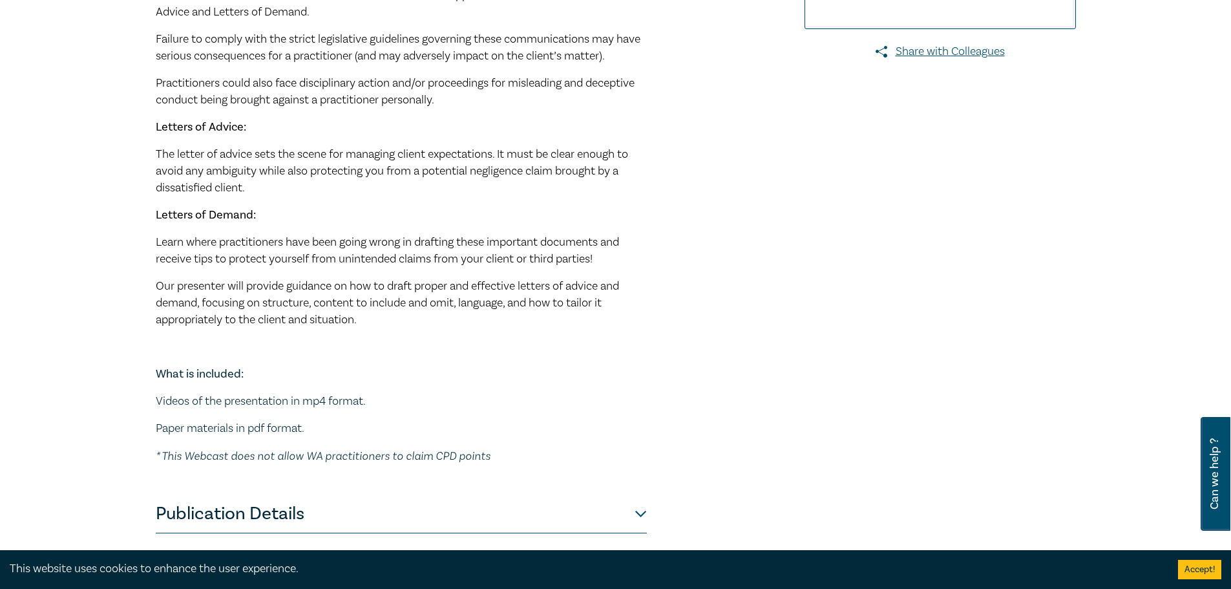
scroll to position [388, 0]
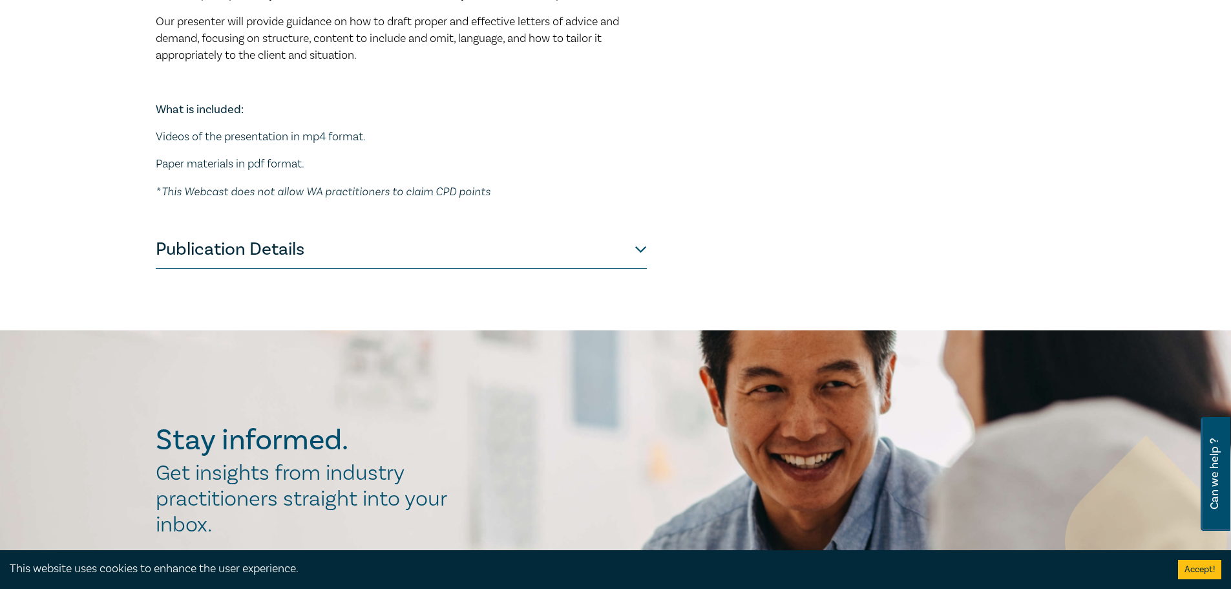
click at [265, 255] on button "Publication Details" at bounding box center [401, 249] width 491 height 39
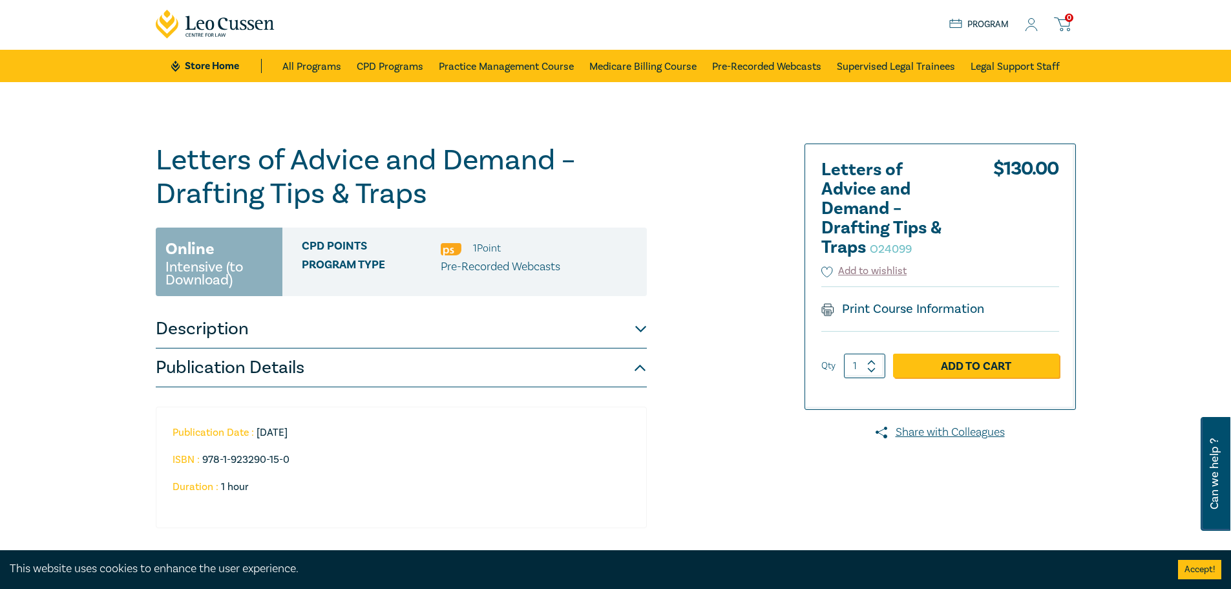
scroll to position [0, 0]
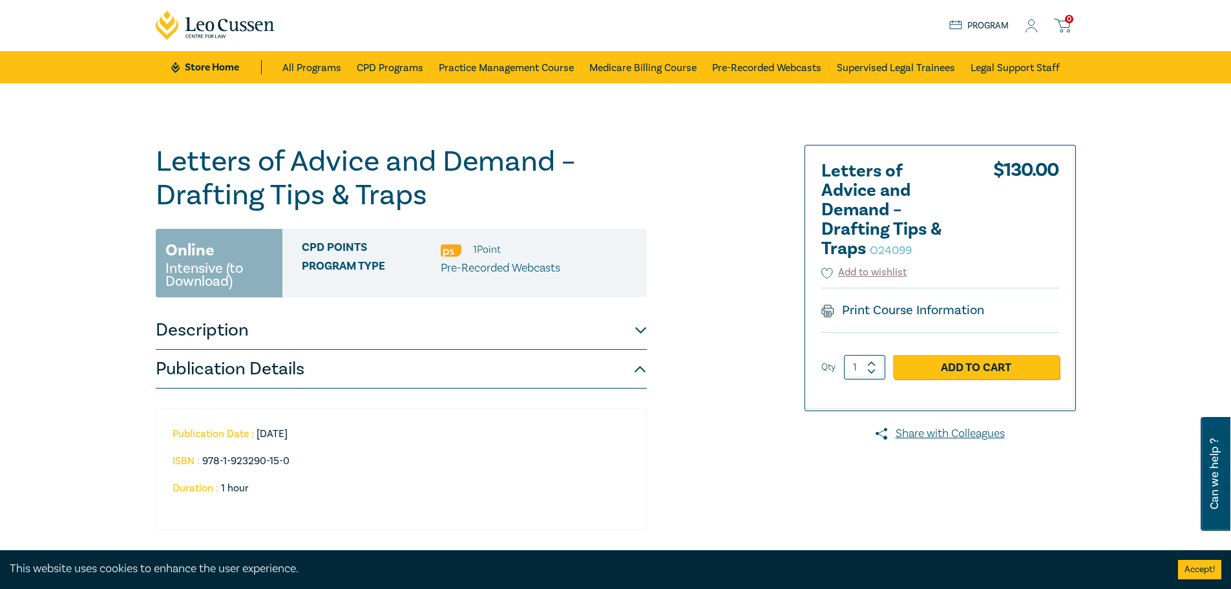
click at [232, 328] on button "Description" at bounding box center [401, 330] width 491 height 39
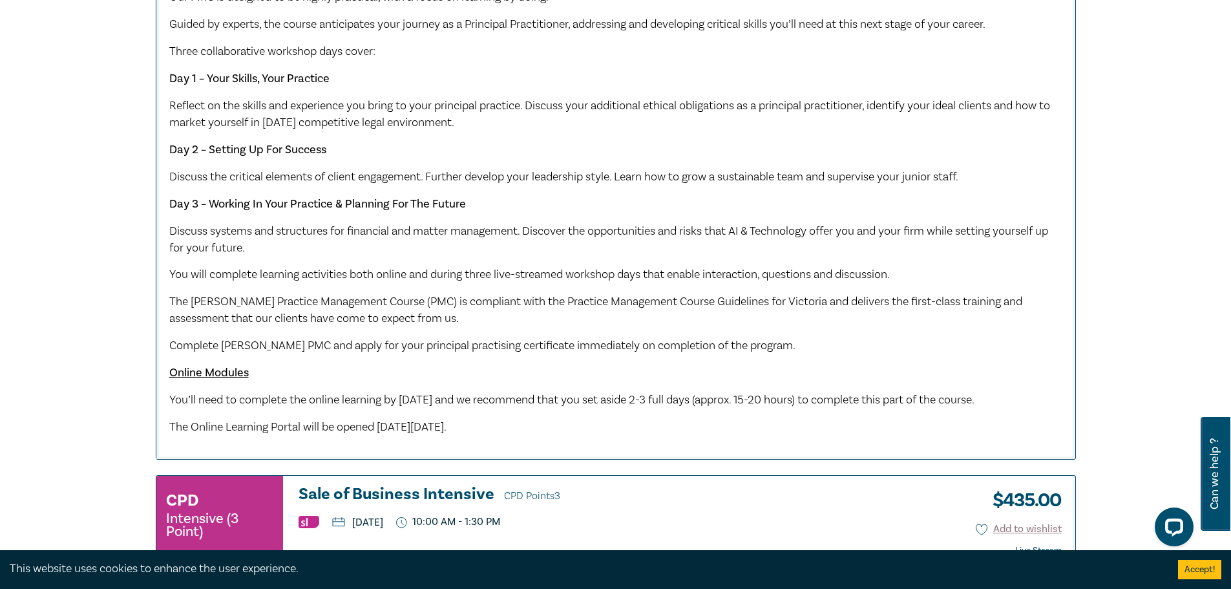
scroll to position [1809, 0]
